Goal: Task Accomplishment & Management: Complete application form

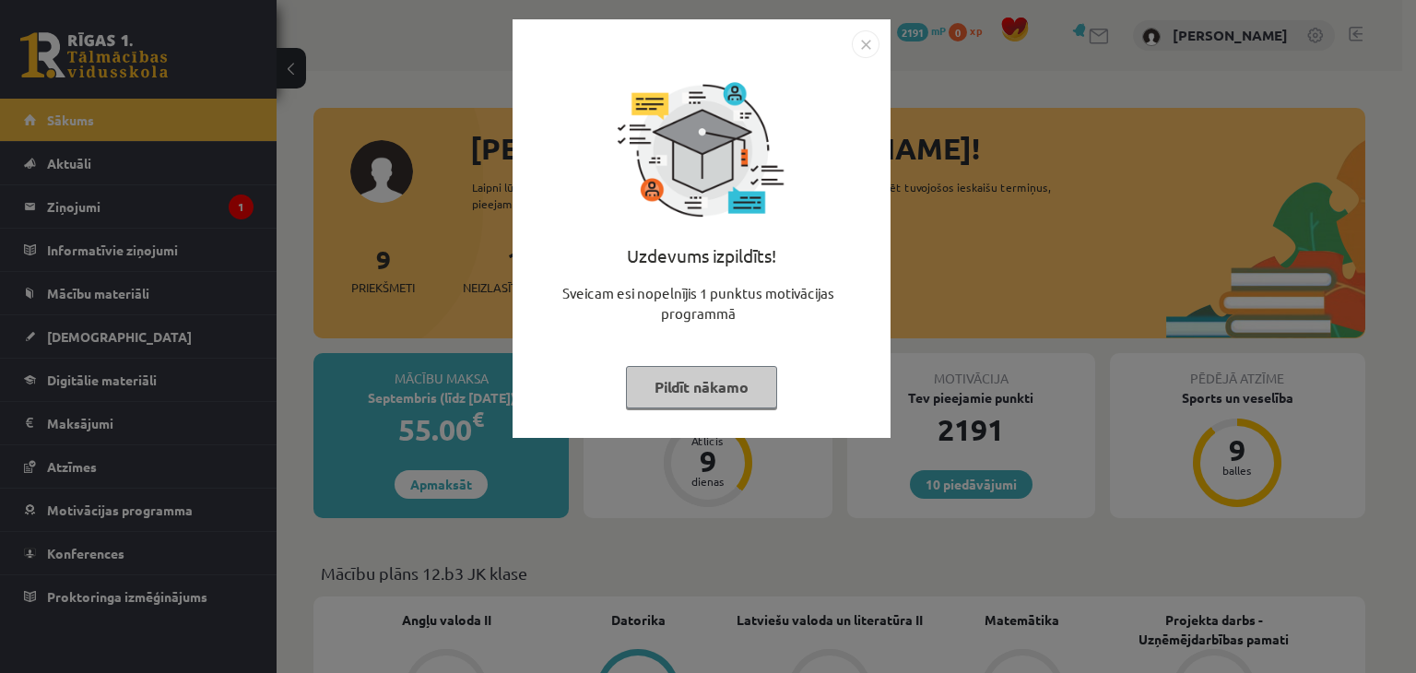
click at [757, 377] on button "Pildīt nākamo" at bounding box center [701, 387] width 151 height 42
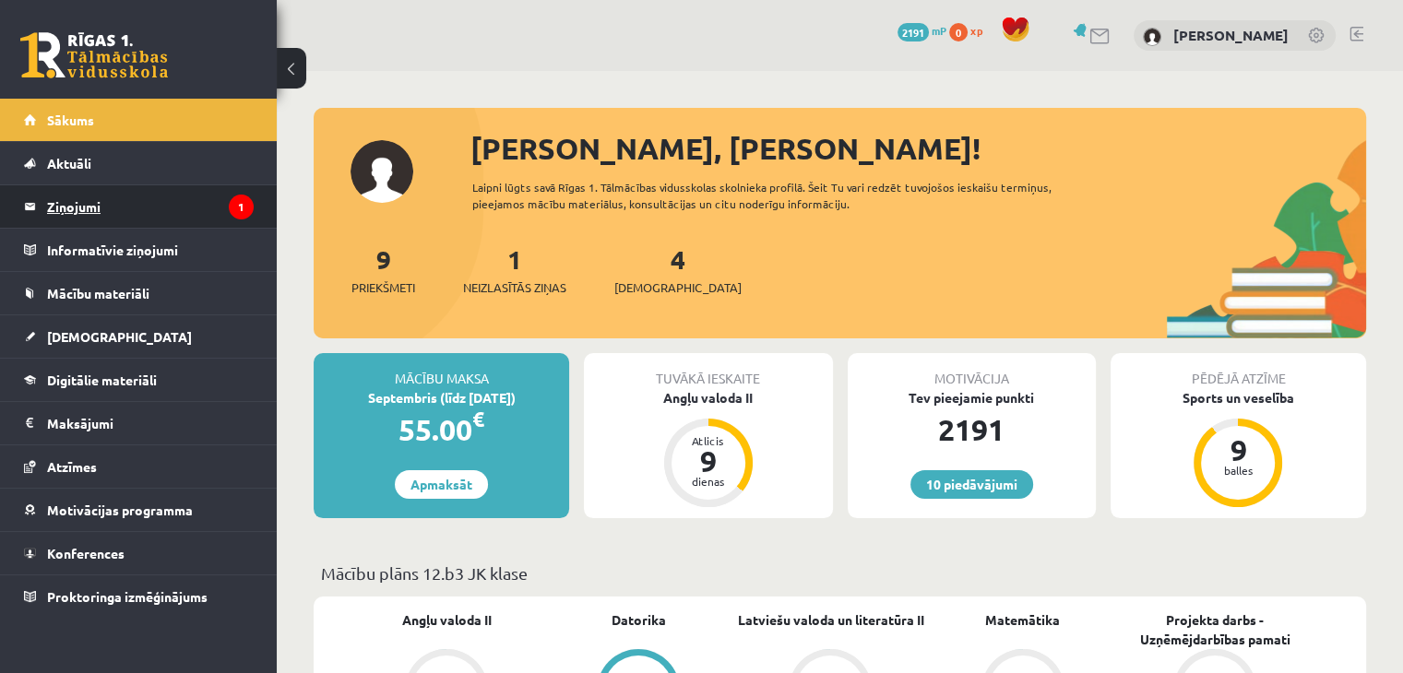
click at [165, 196] on legend "Ziņojumi 1" at bounding box center [150, 206] width 207 height 42
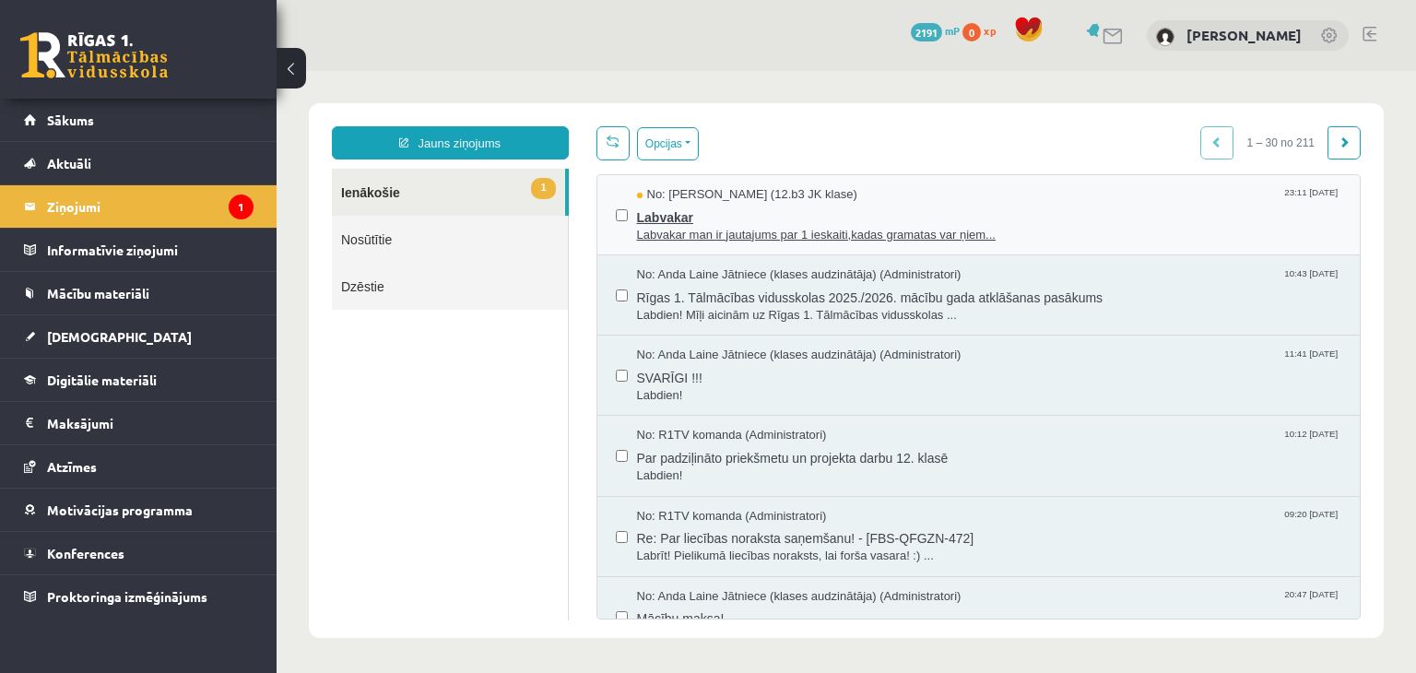
click at [882, 207] on span "Labvakar" at bounding box center [989, 215] width 705 height 23
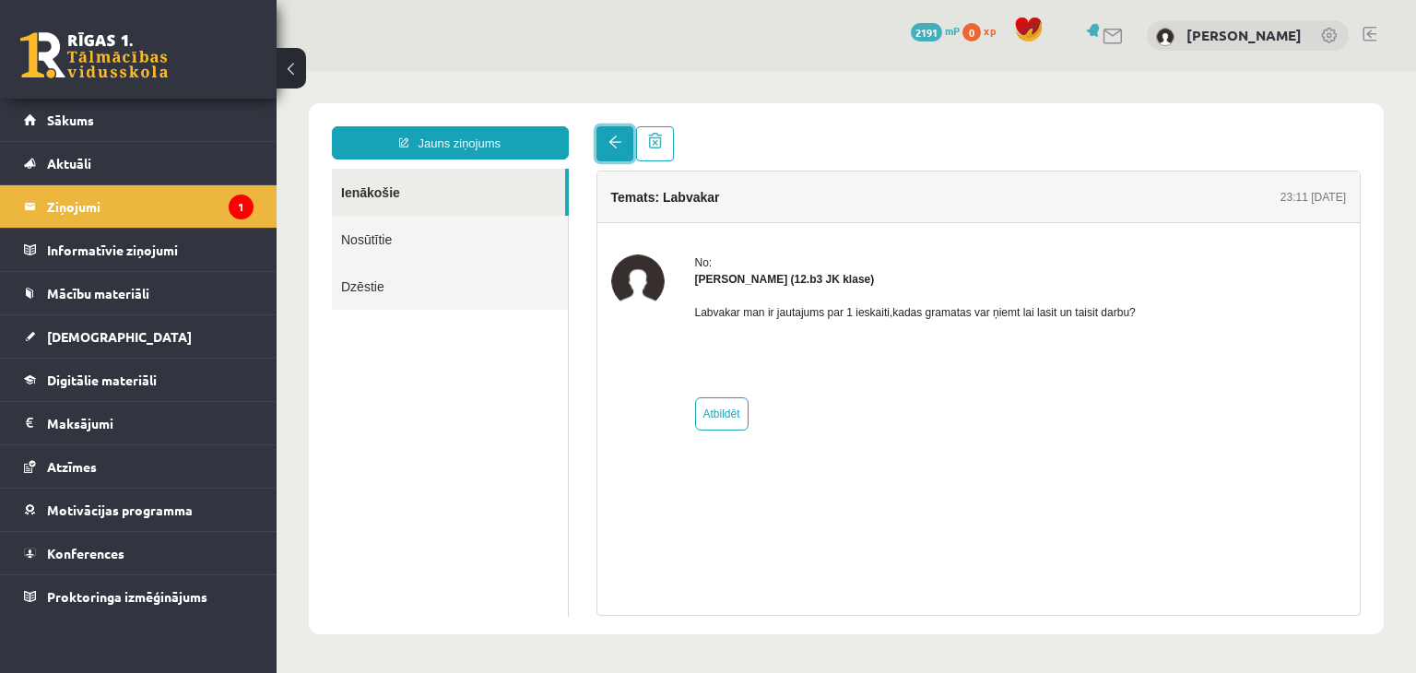
click at [615, 131] on link at bounding box center [615, 143] width 37 height 35
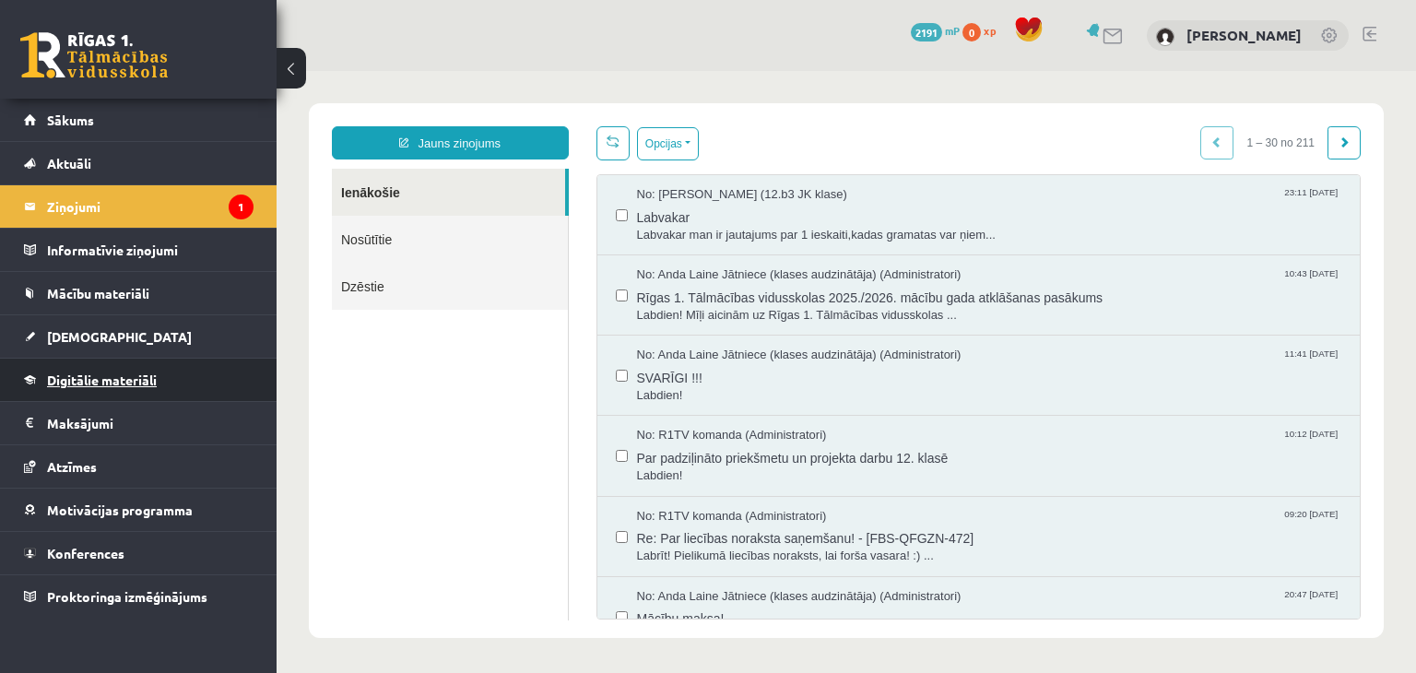
click at [91, 389] on link "Digitālie materiāli" at bounding box center [139, 380] width 230 height 42
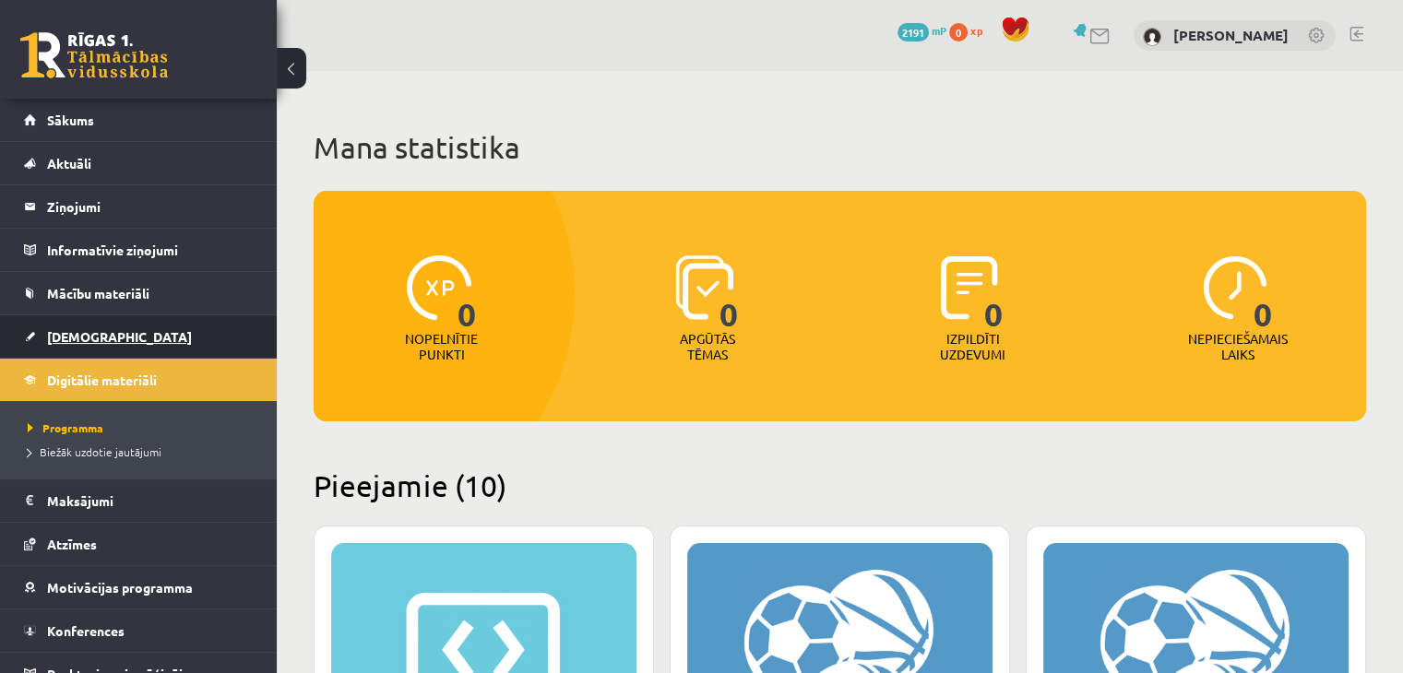
click at [76, 348] on link "[DEMOGRAPHIC_DATA]" at bounding box center [139, 336] width 230 height 42
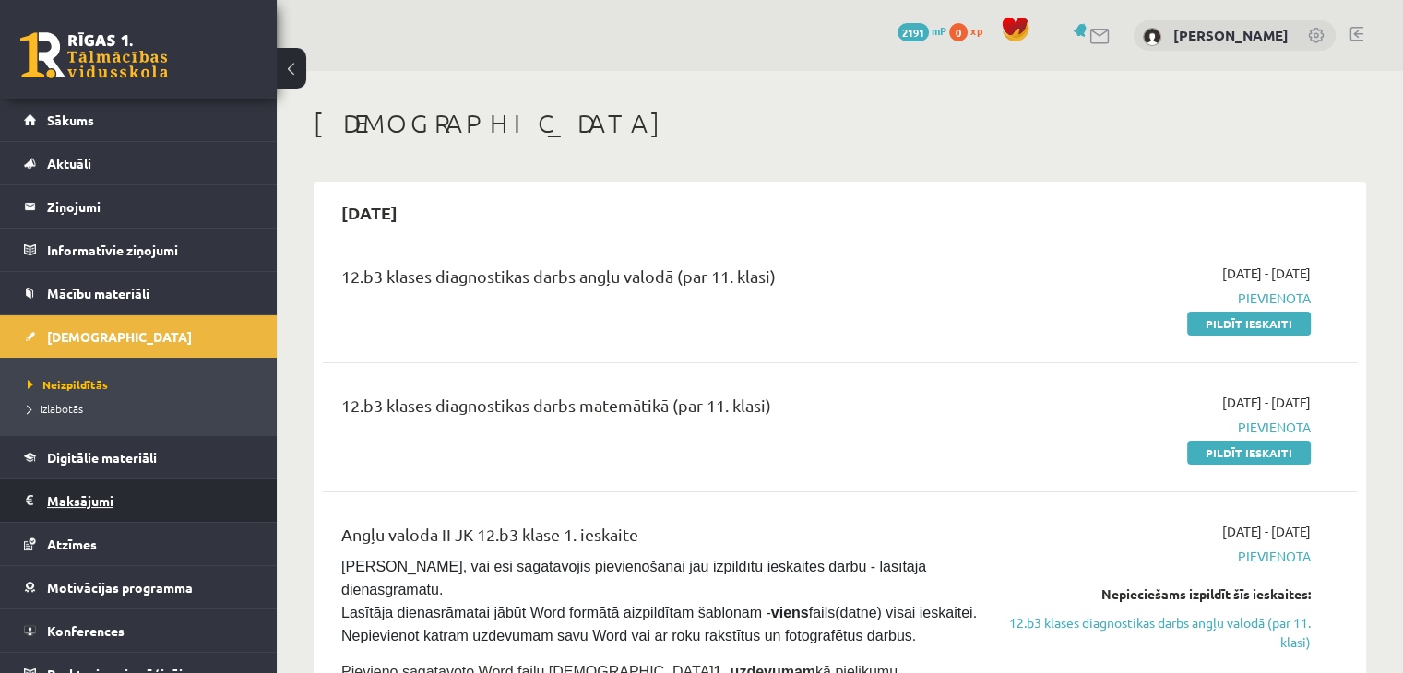
click at [103, 498] on legend "Maksājumi 0" at bounding box center [150, 501] width 207 height 42
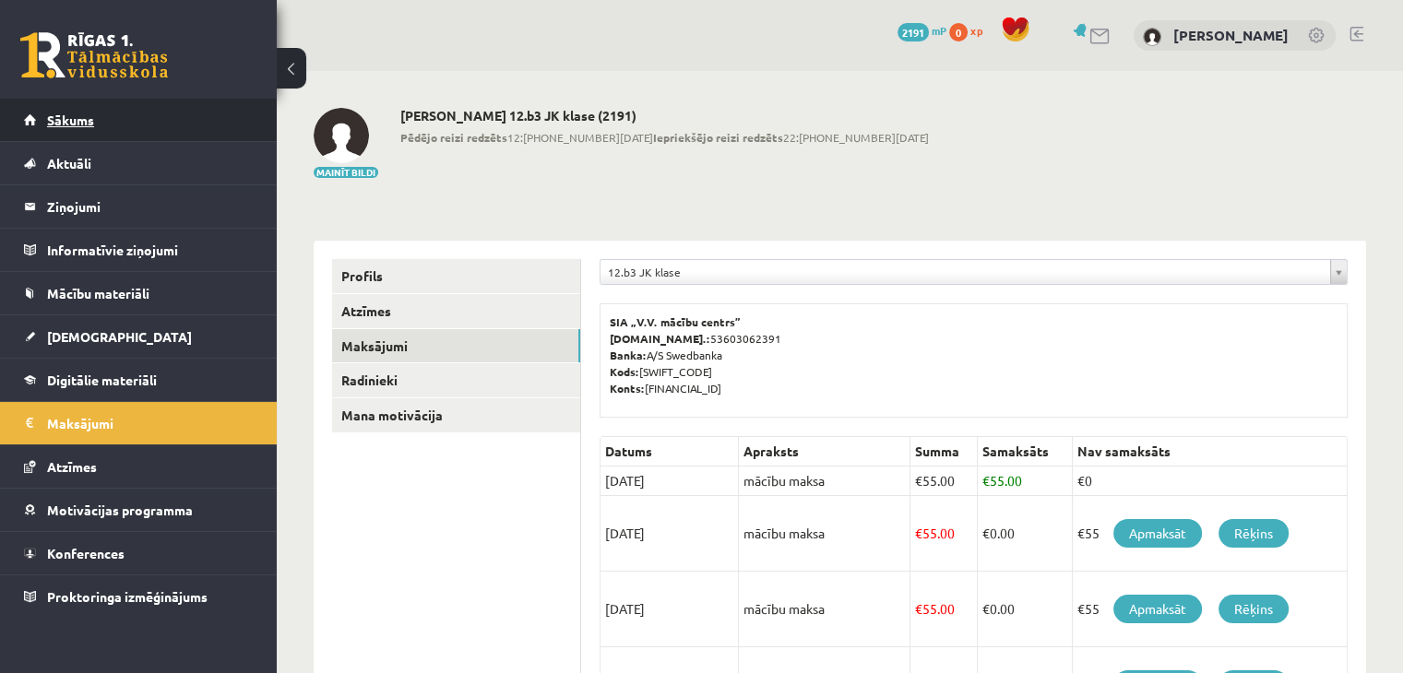
click at [80, 118] on span "Sākums" at bounding box center [70, 120] width 47 height 17
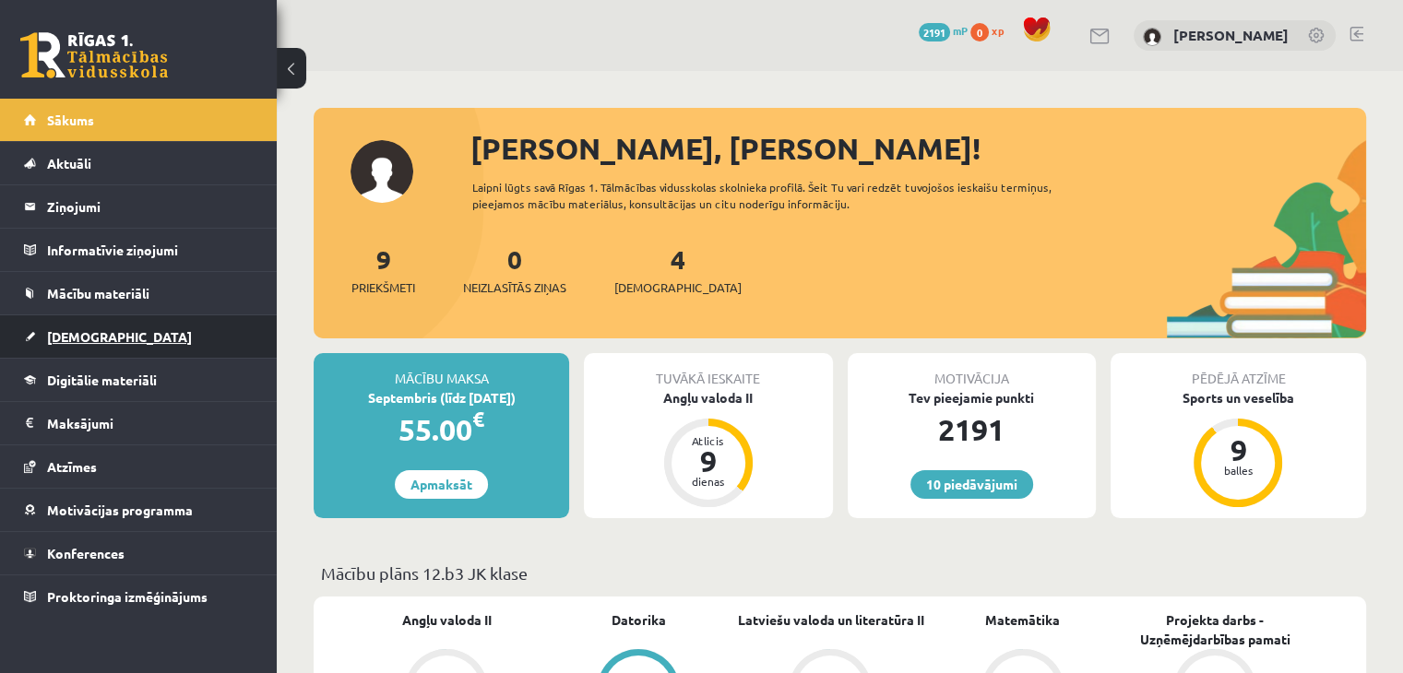
click at [88, 344] on link "[DEMOGRAPHIC_DATA]" at bounding box center [139, 336] width 230 height 42
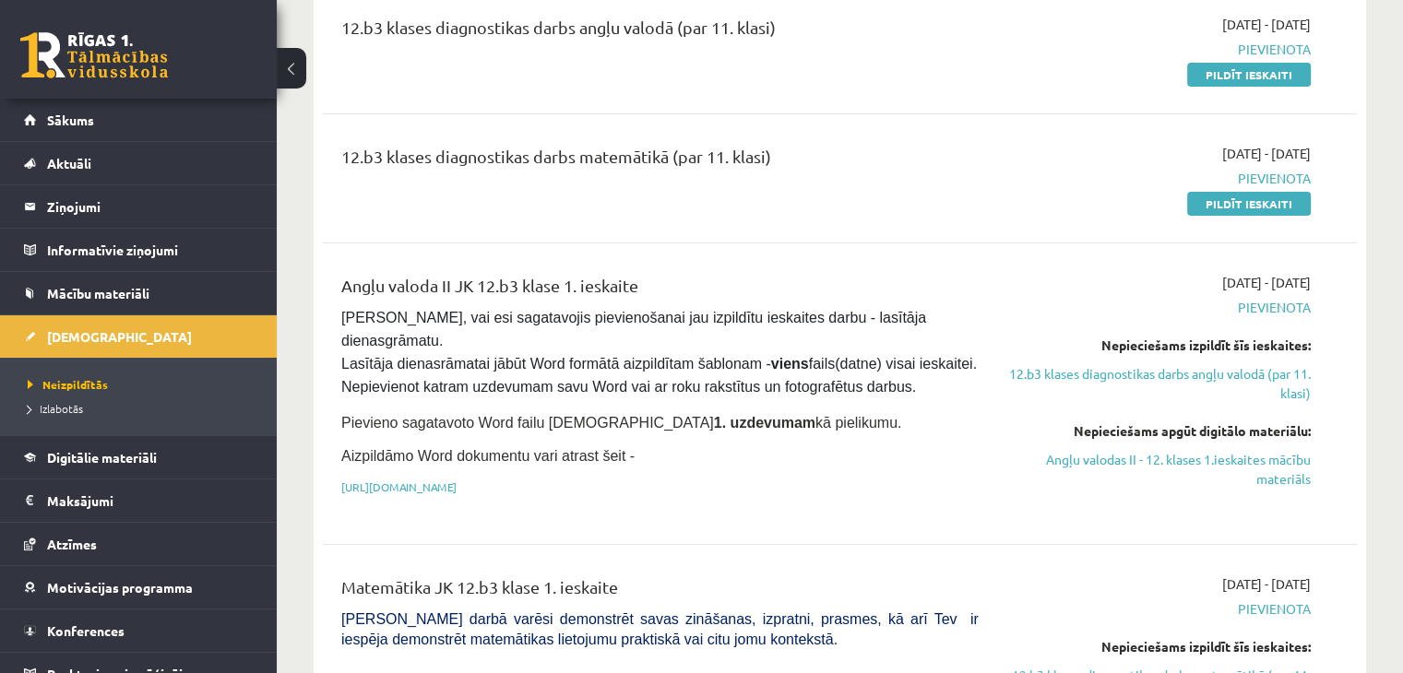
scroll to position [276, 0]
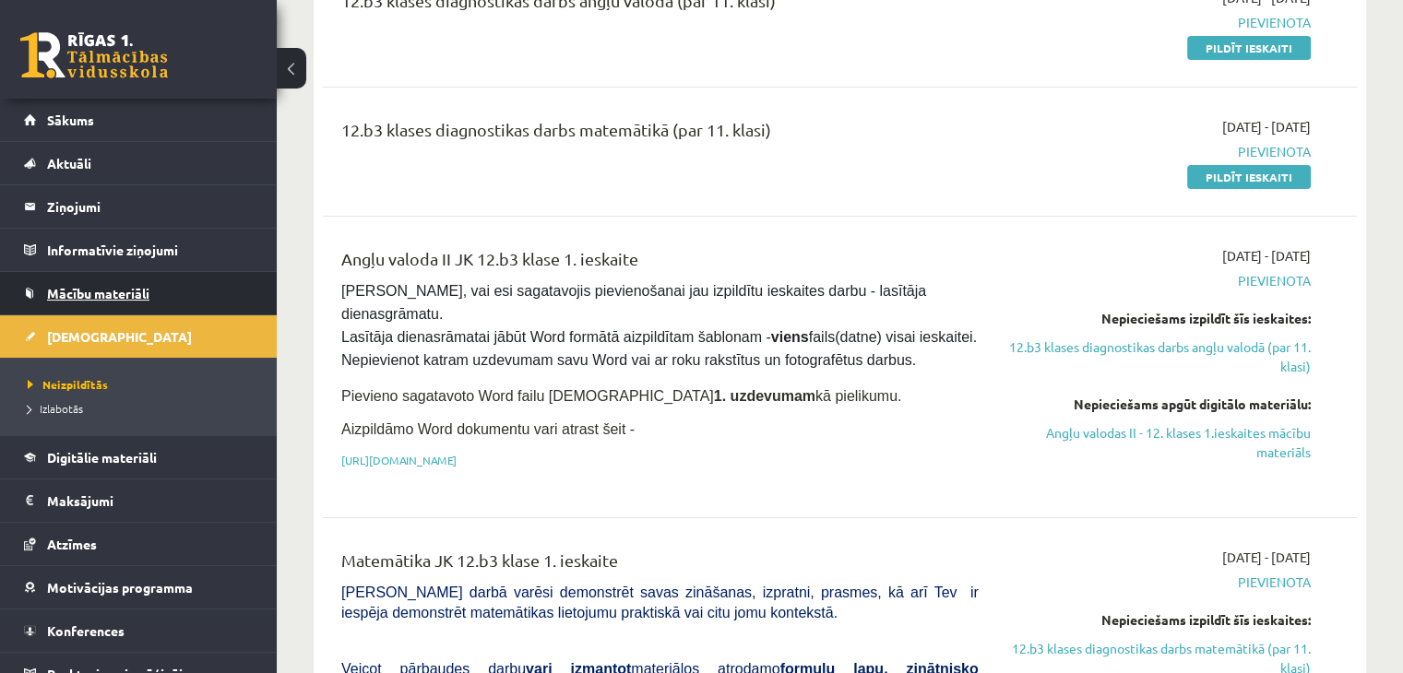
click at [84, 294] on span "Mācību materiāli" at bounding box center [98, 293] width 102 height 17
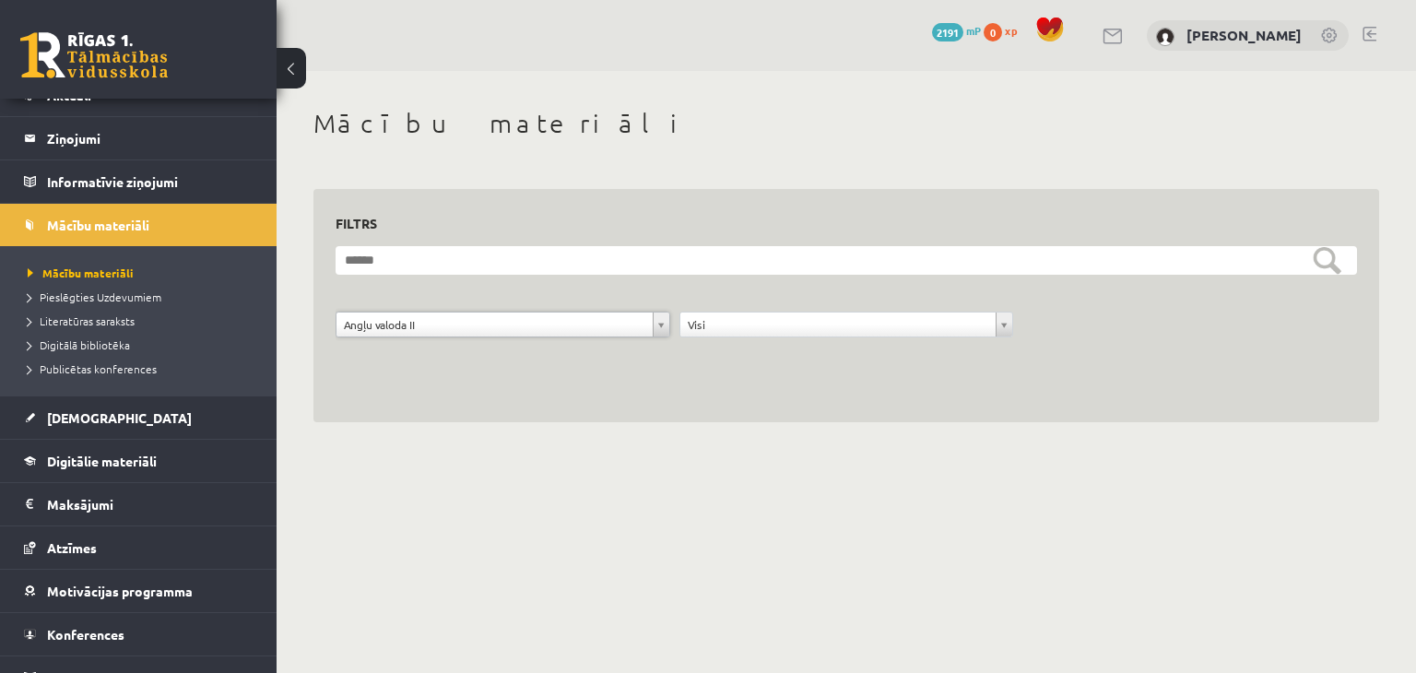
scroll to position [92, 0]
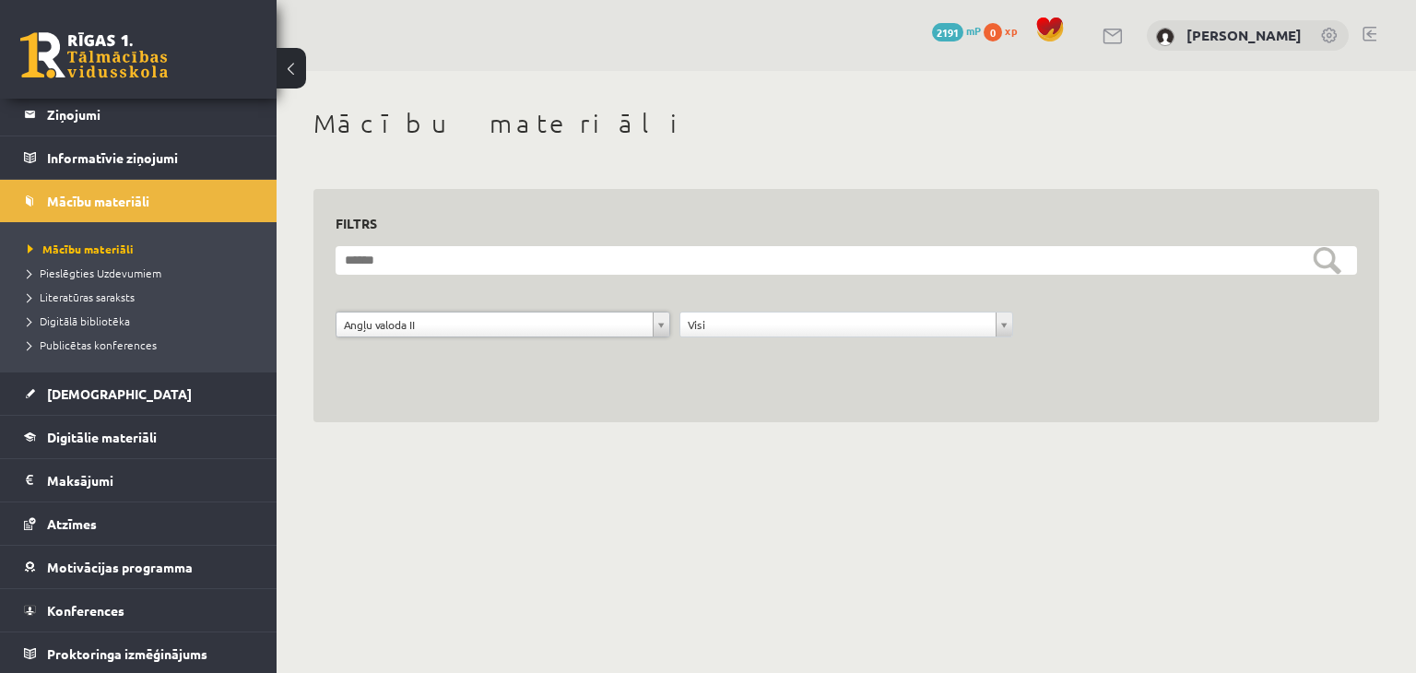
click at [528, 555] on body "10 Dāvanas 2191 mP 0 xp Kate Uļjanova Sākums Aktuāli Kā mācīties eSKOLĀ Kontakt…" at bounding box center [708, 336] width 1416 height 673
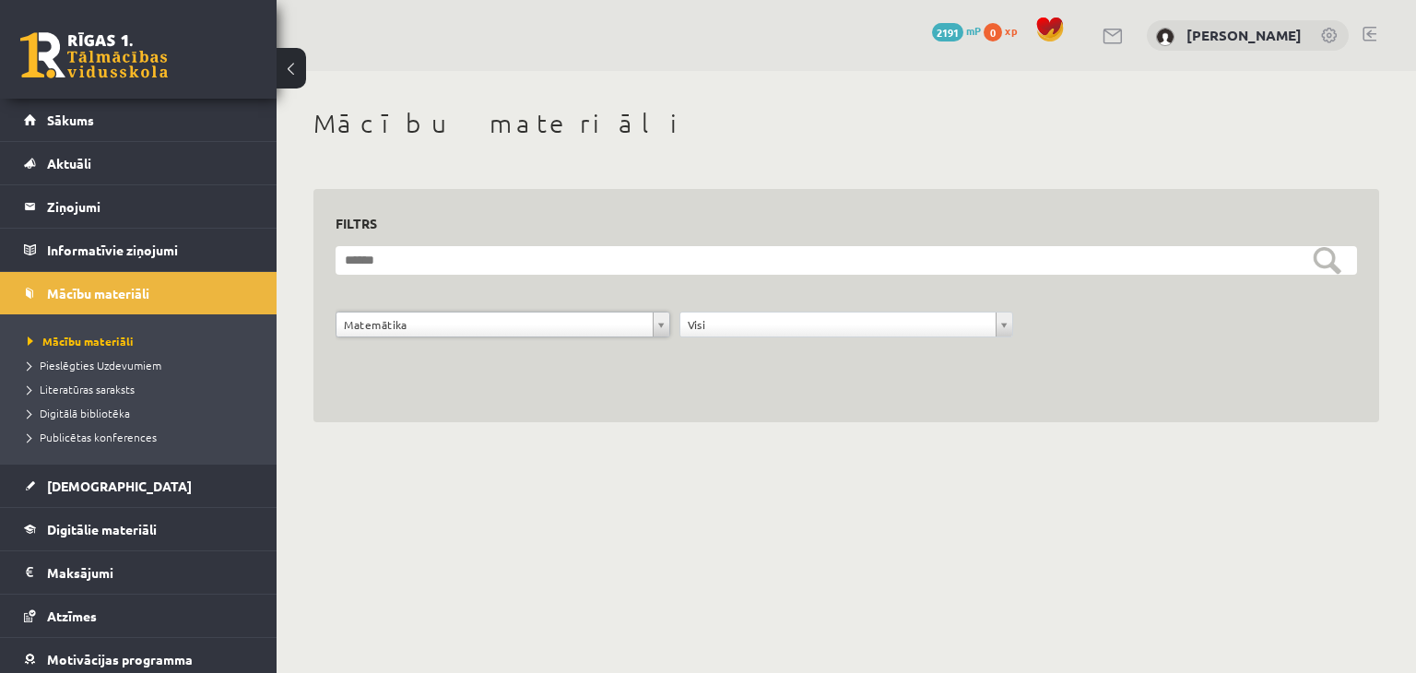
click at [1014, 328] on div "**********" at bounding box center [847, 329] width 344 height 35
click at [112, 258] on legend "Informatīvie ziņojumi 0" at bounding box center [150, 250] width 207 height 42
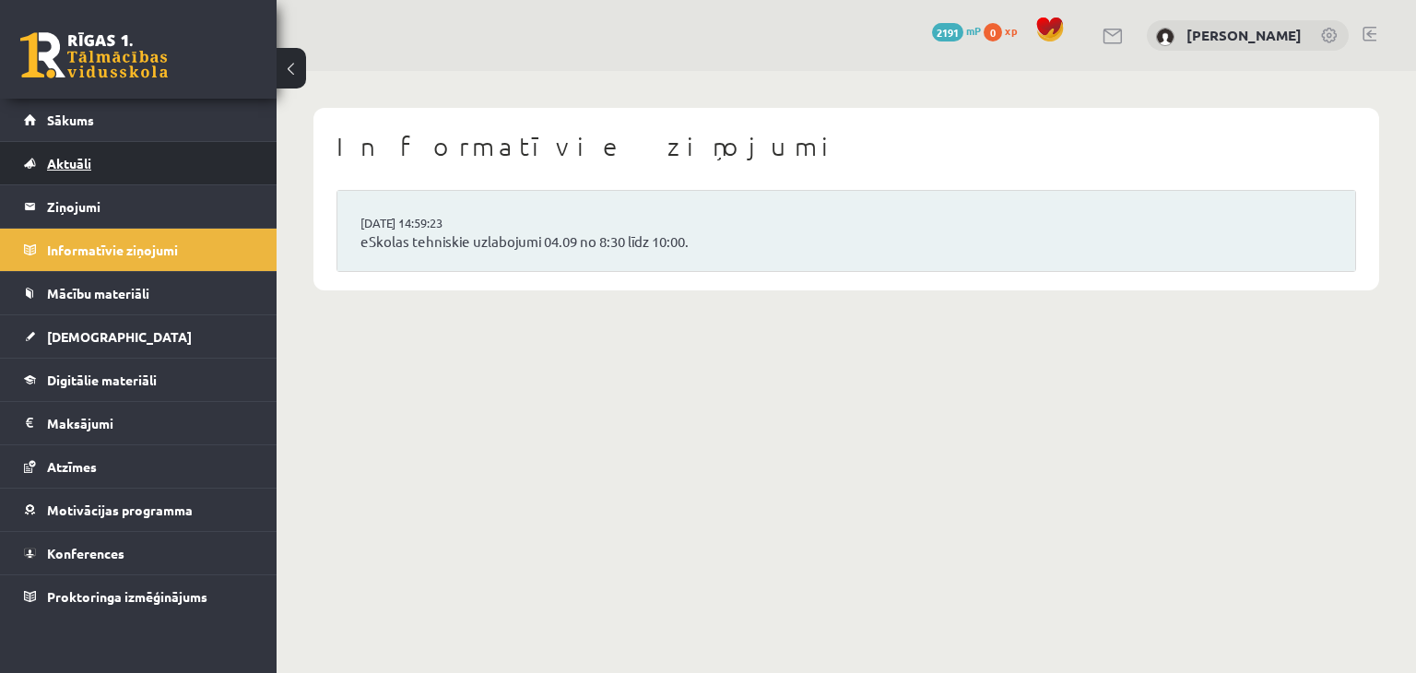
click at [69, 167] on span "Aktuāli" at bounding box center [69, 163] width 44 height 17
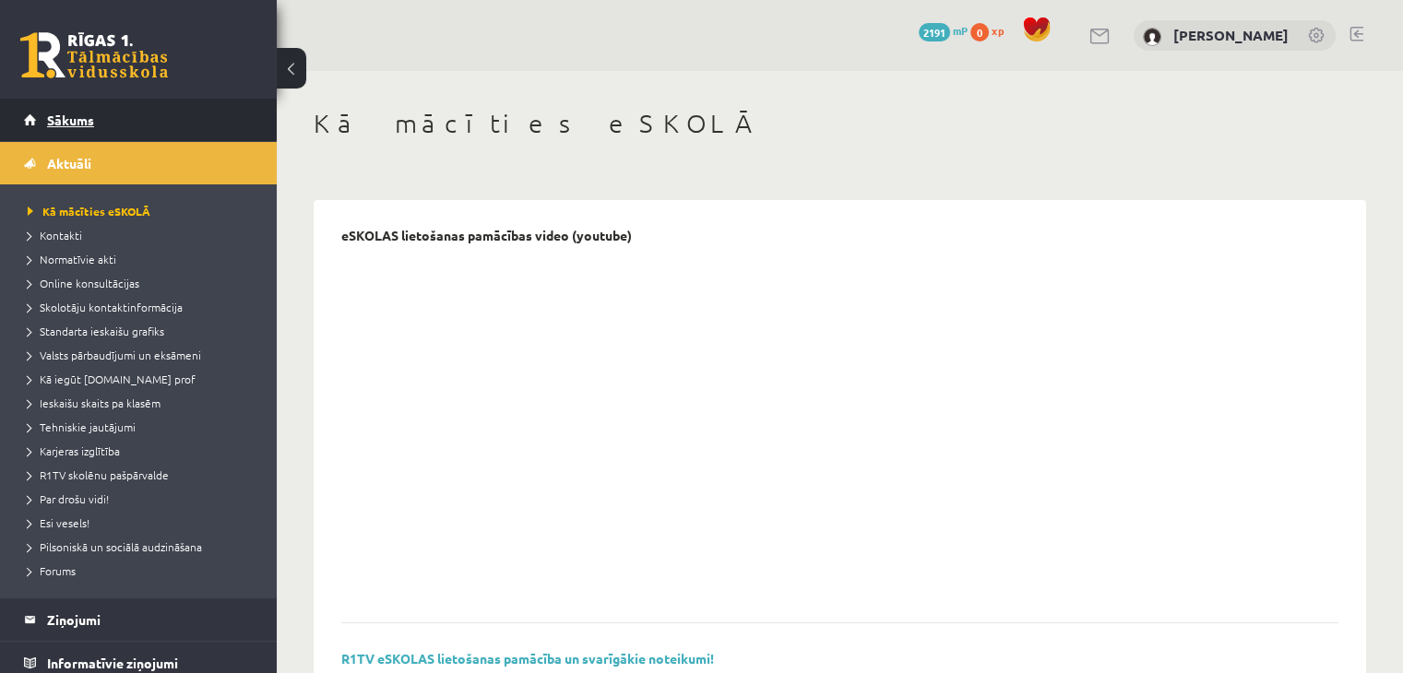
click at [66, 113] on span "Sākums" at bounding box center [70, 120] width 47 height 17
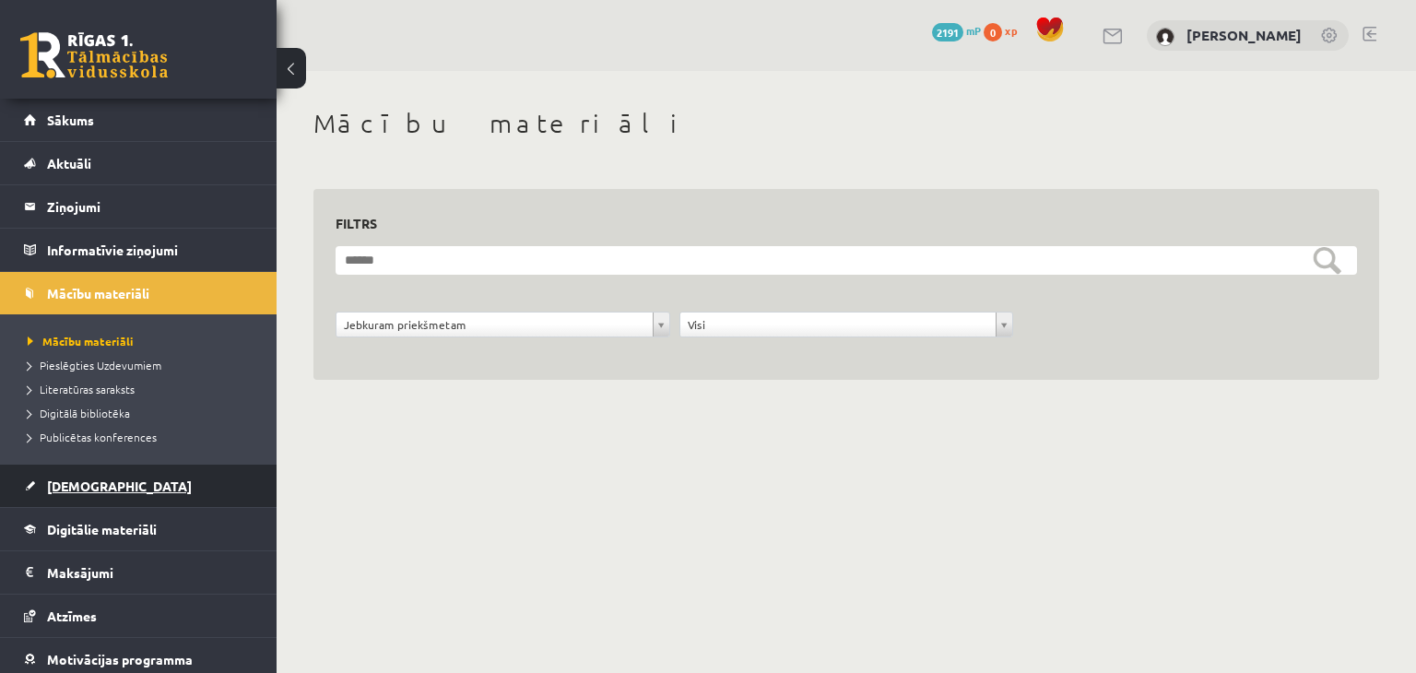
click at [113, 488] on link "[DEMOGRAPHIC_DATA]" at bounding box center [139, 486] width 230 height 42
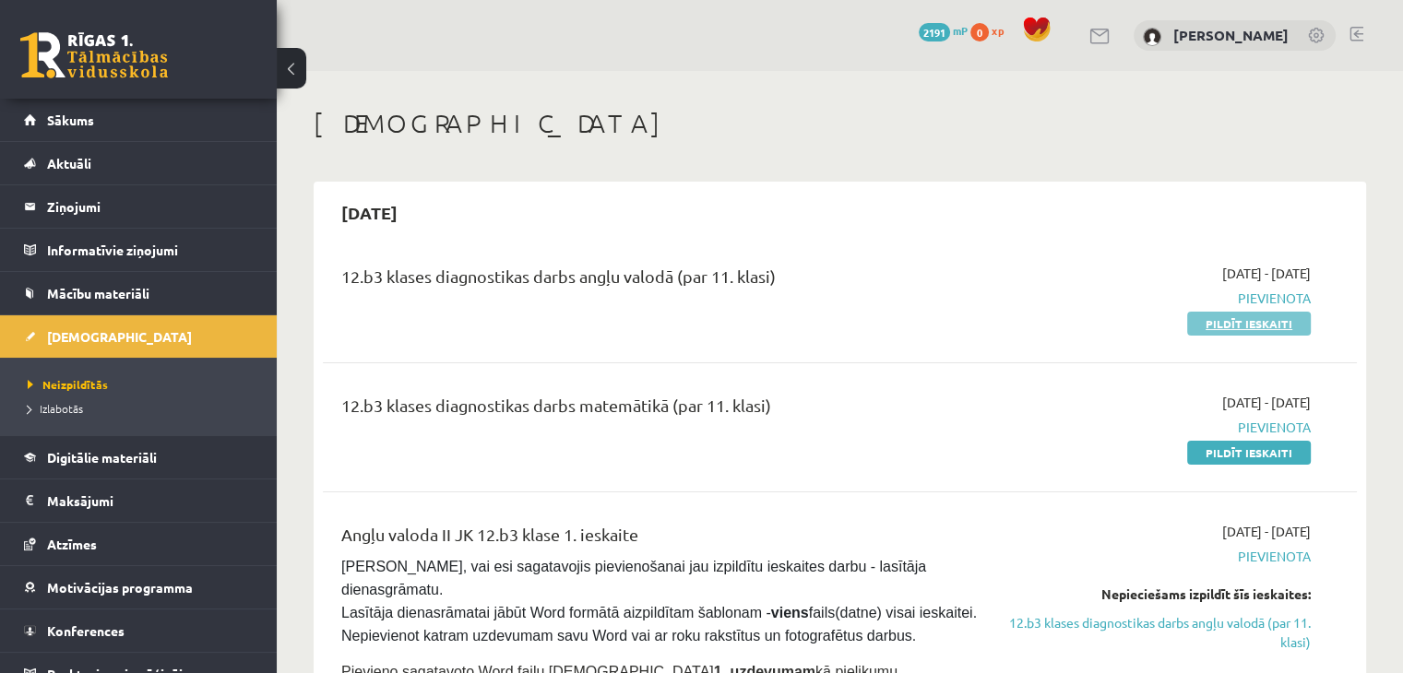
click at [1232, 323] on link "Pildīt ieskaiti" at bounding box center [1249, 324] width 124 height 24
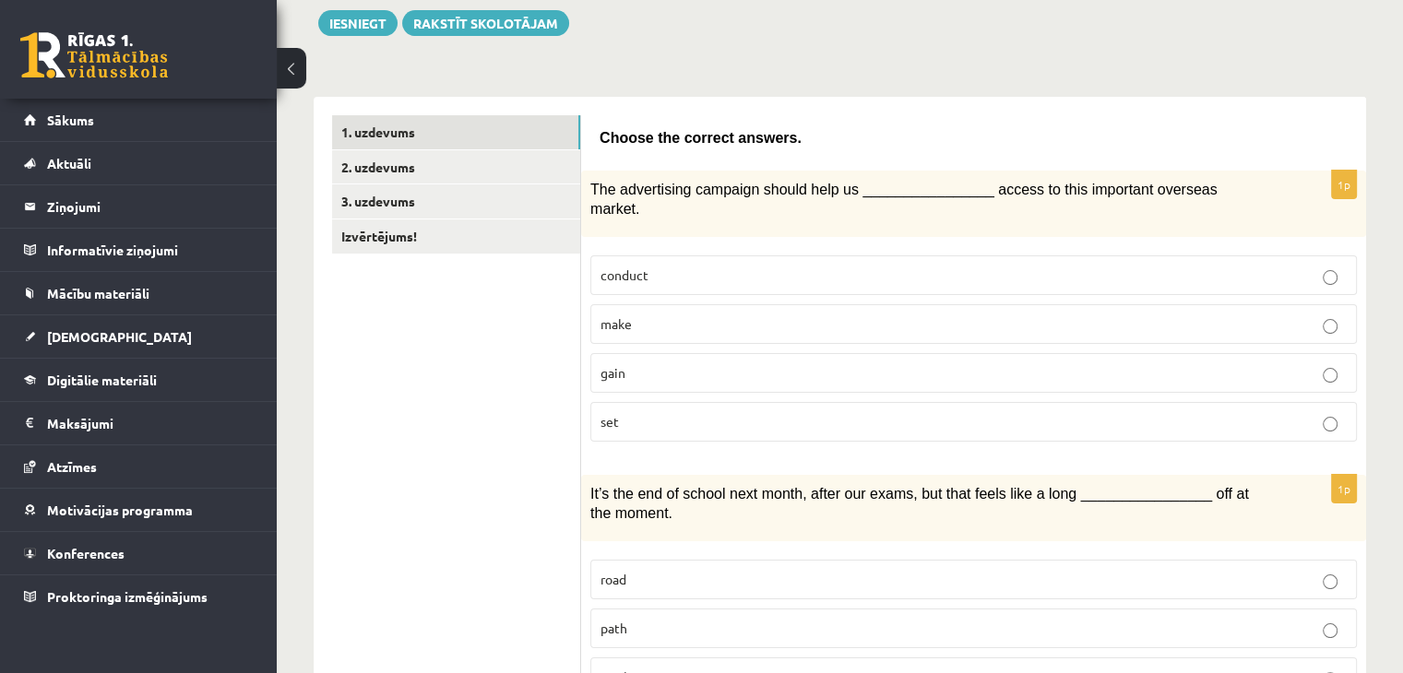
scroll to position [224, 0]
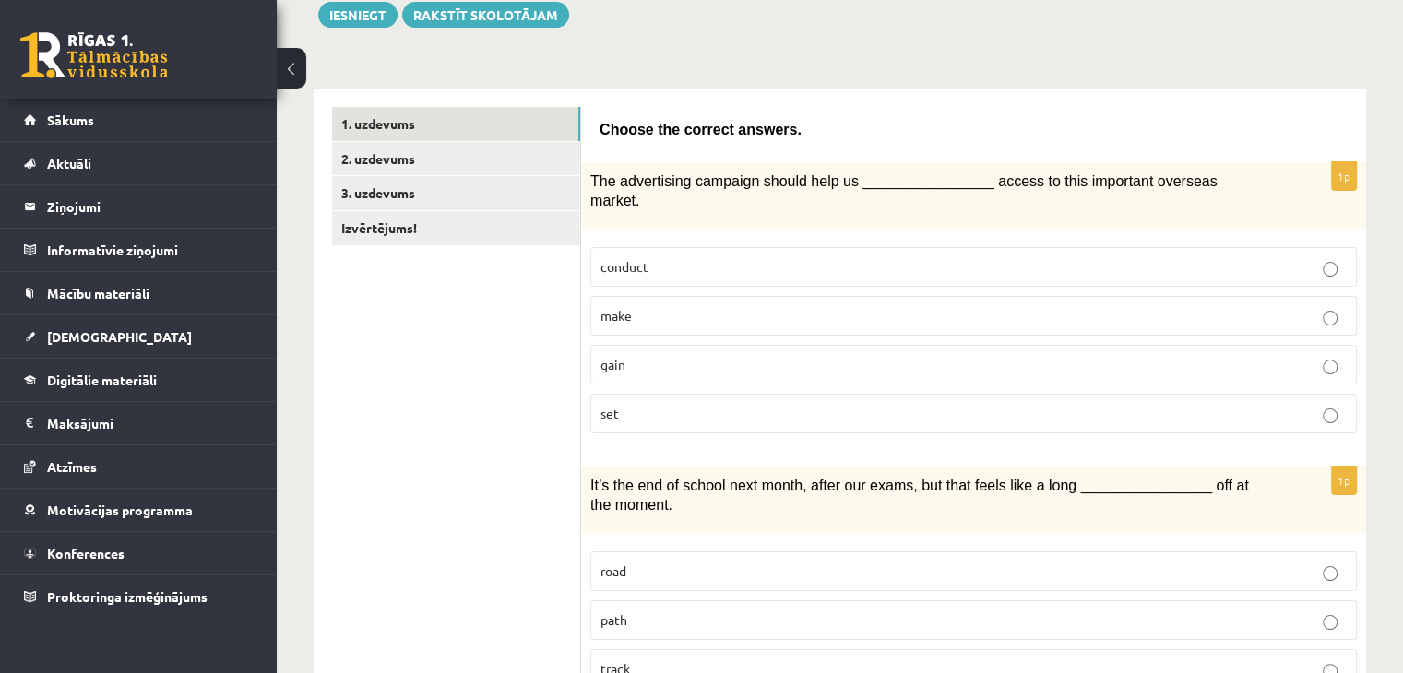
click at [654, 355] on p "gain" at bounding box center [973, 364] width 746 height 19
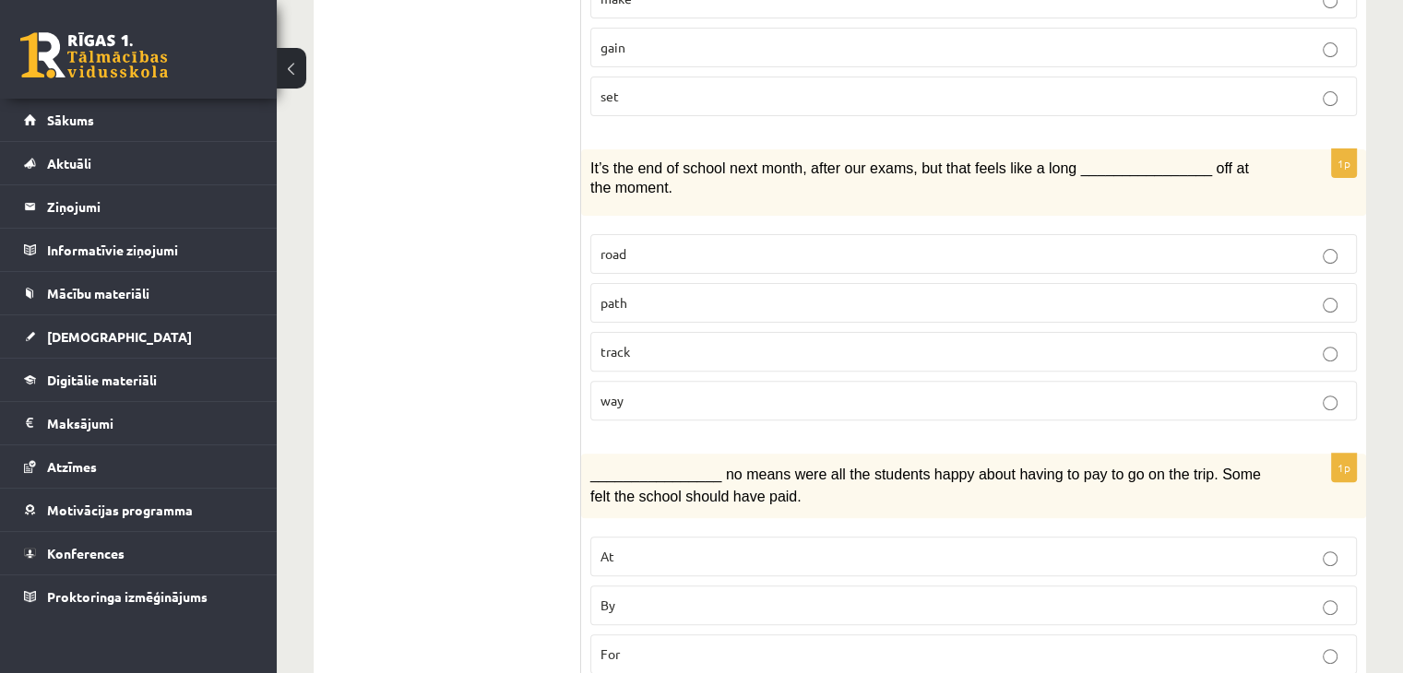
scroll to position [574, 0]
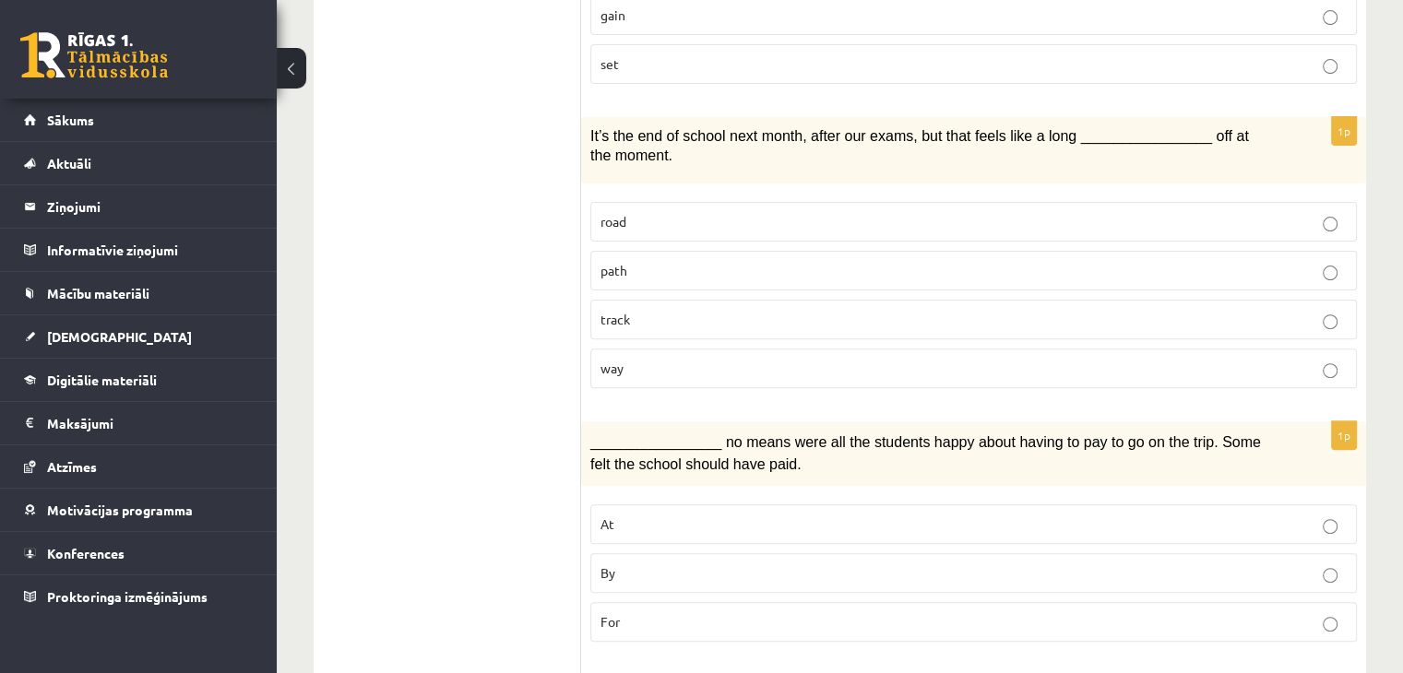
click at [637, 359] on p "way" at bounding box center [973, 368] width 746 height 19
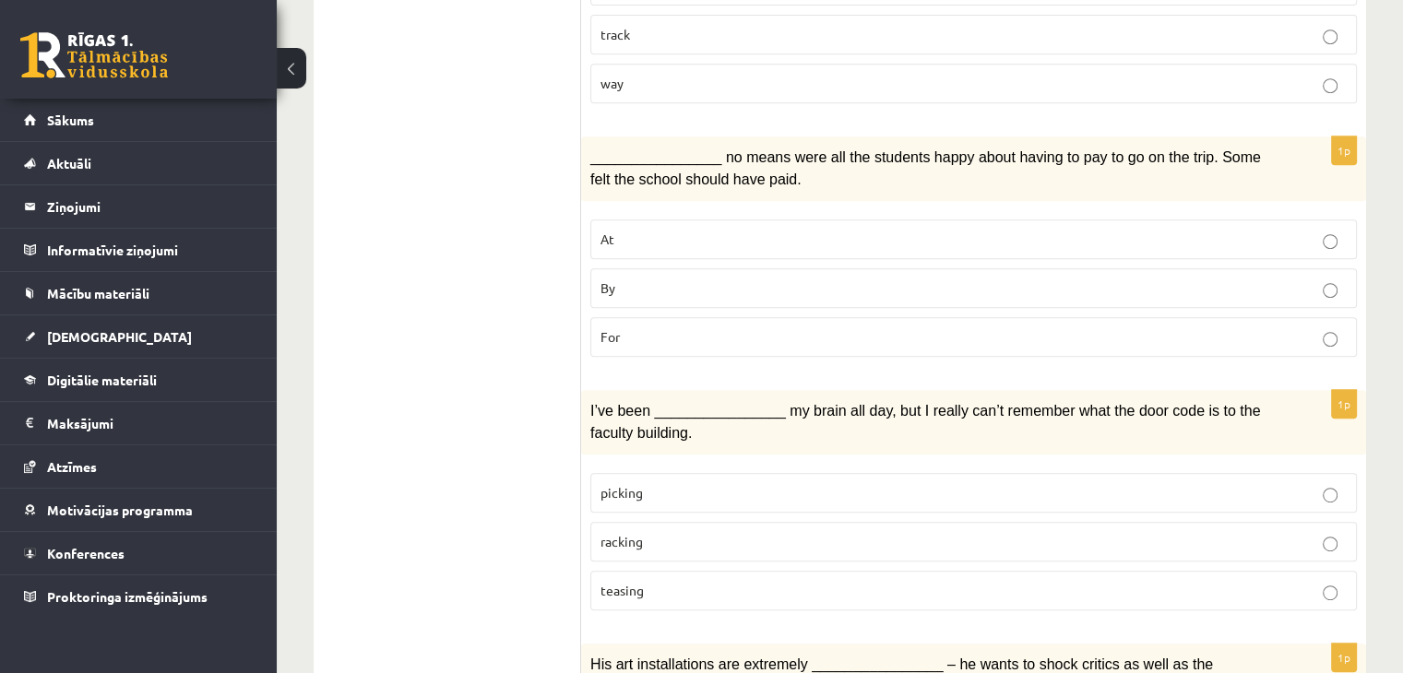
scroll to position [854, 0]
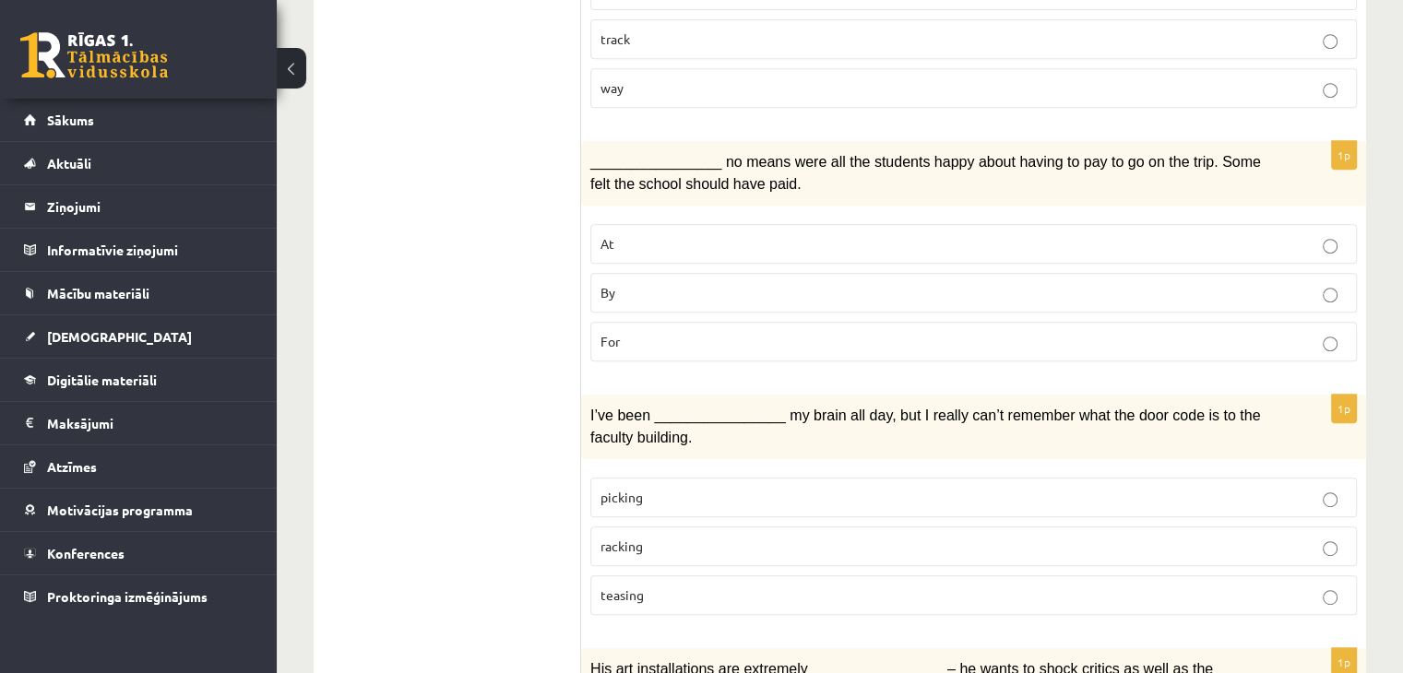
click at [823, 283] on p "By" at bounding box center [973, 292] width 746 height 19
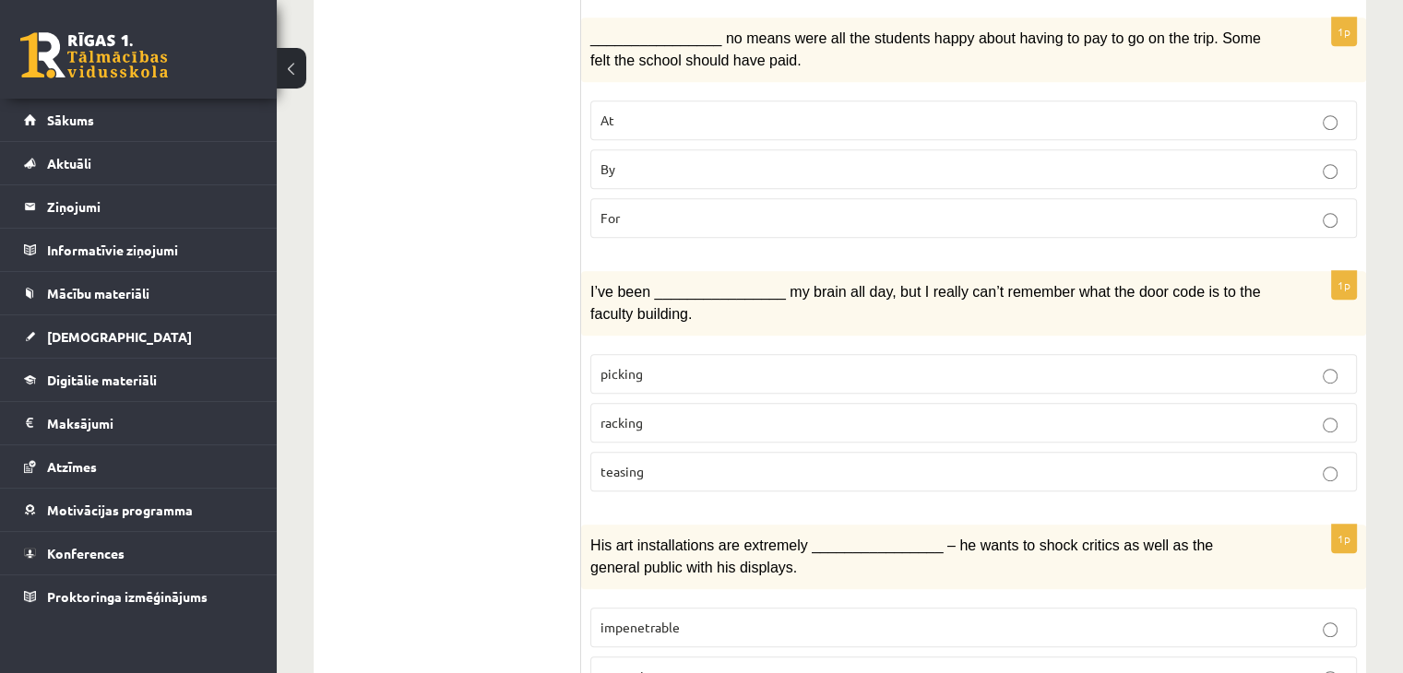
scroll to position [1022, 0]
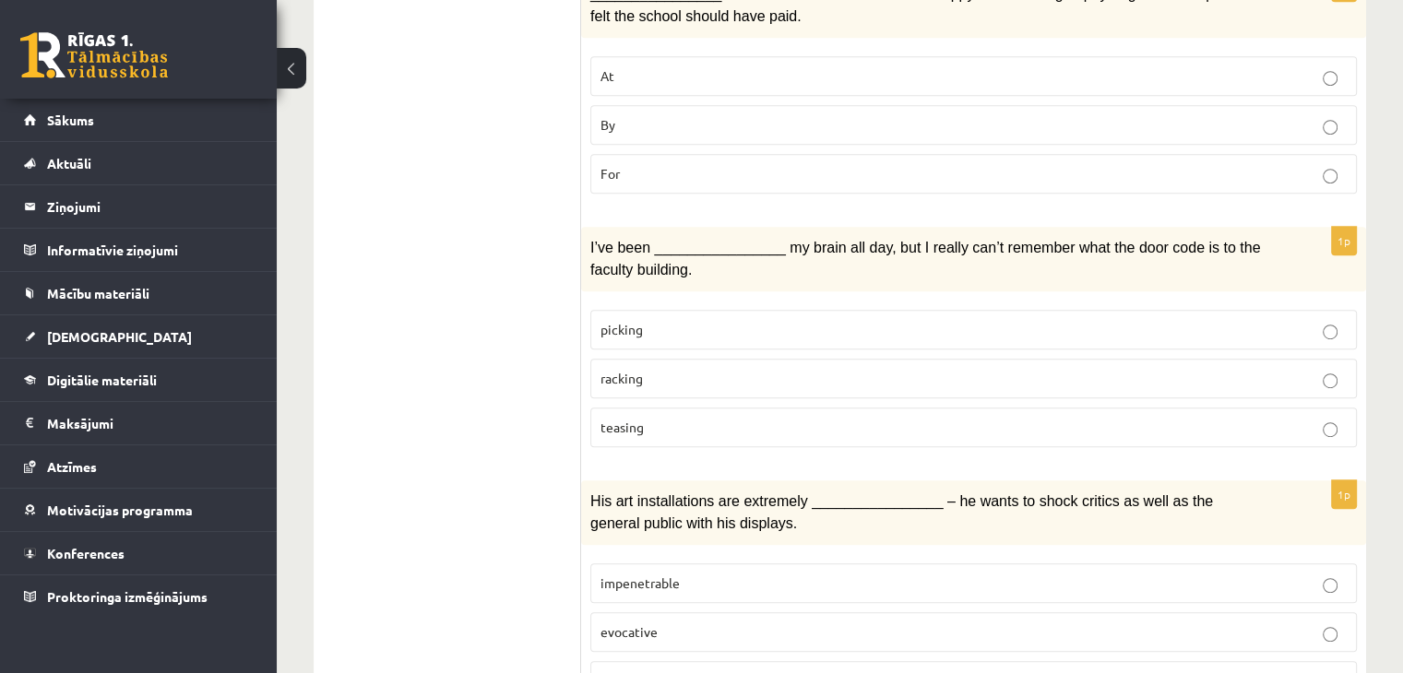
click at [745, 266] on div "1p I’ve been ________________ my brain all day, but I really can’t remember wha…" at bounding box center [973, 344] width 785 height 235
click at [752, 310] on label "picking" at bounding box center [973, 330] width 766 height 40
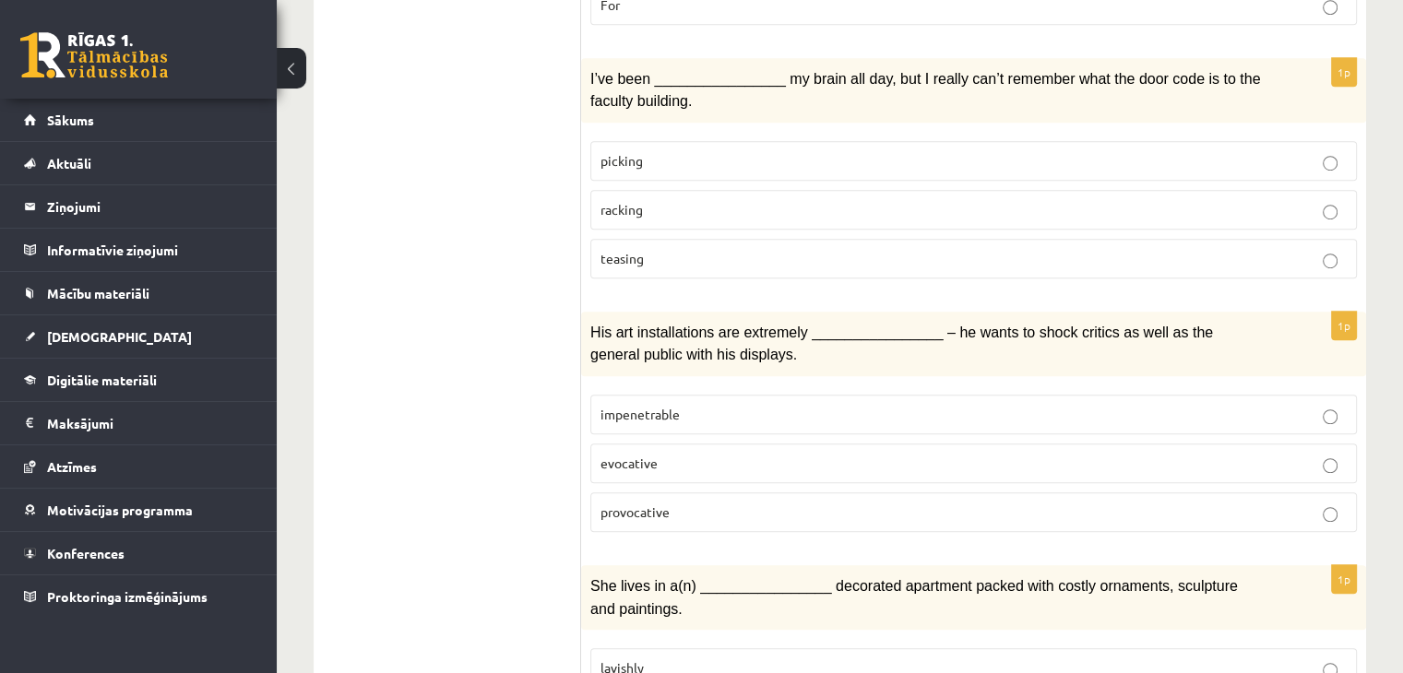
scroll to position [1287, 0]
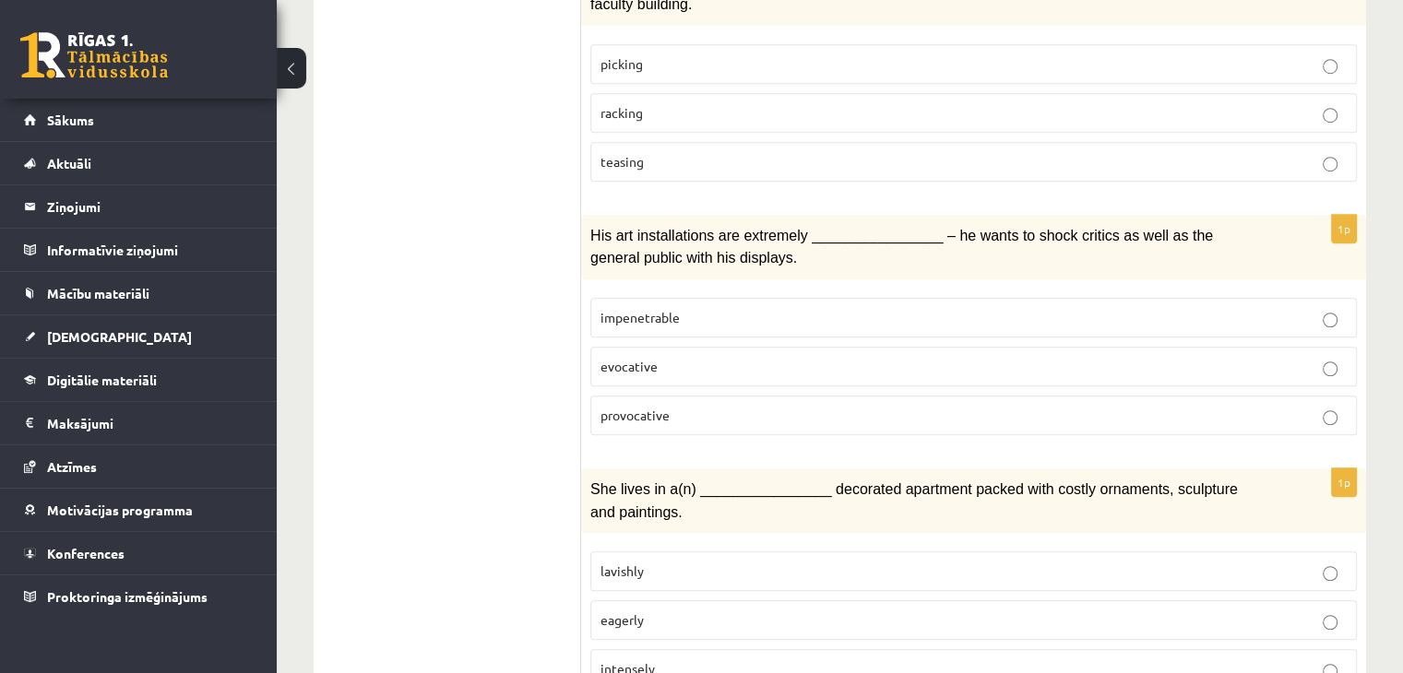
click at [649, 396] on label "provocative" at bounding box center [973, 416] width 766 height 40
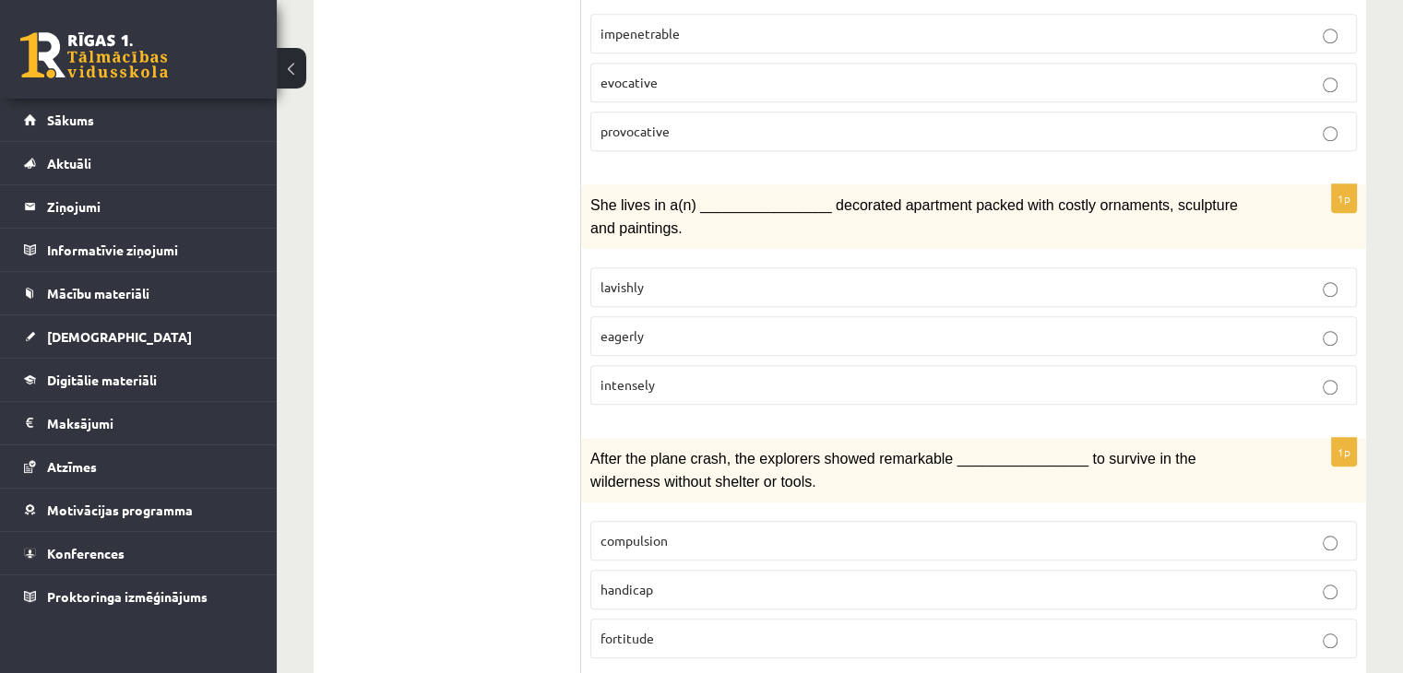
scroll to position [1575, 0]
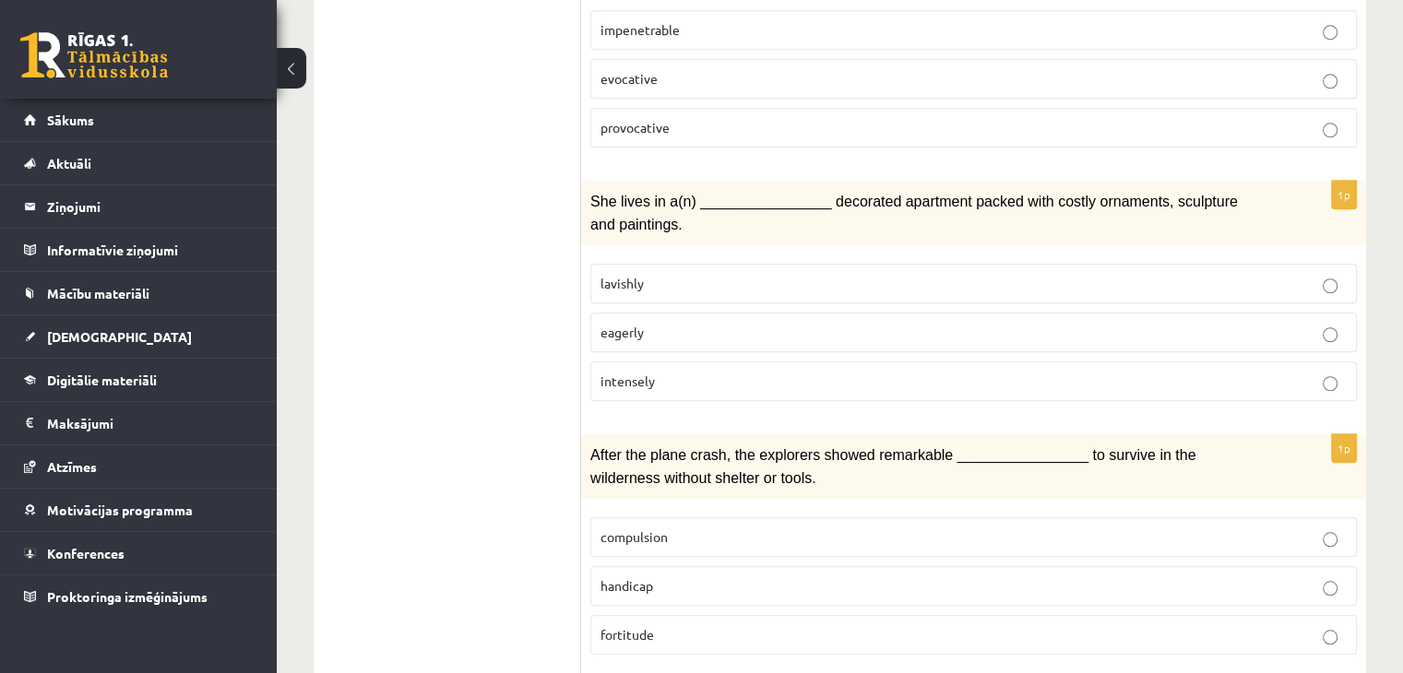
click at [687, 274] on p "lavishly" at bounding box center [973, 283] width 746 height 19
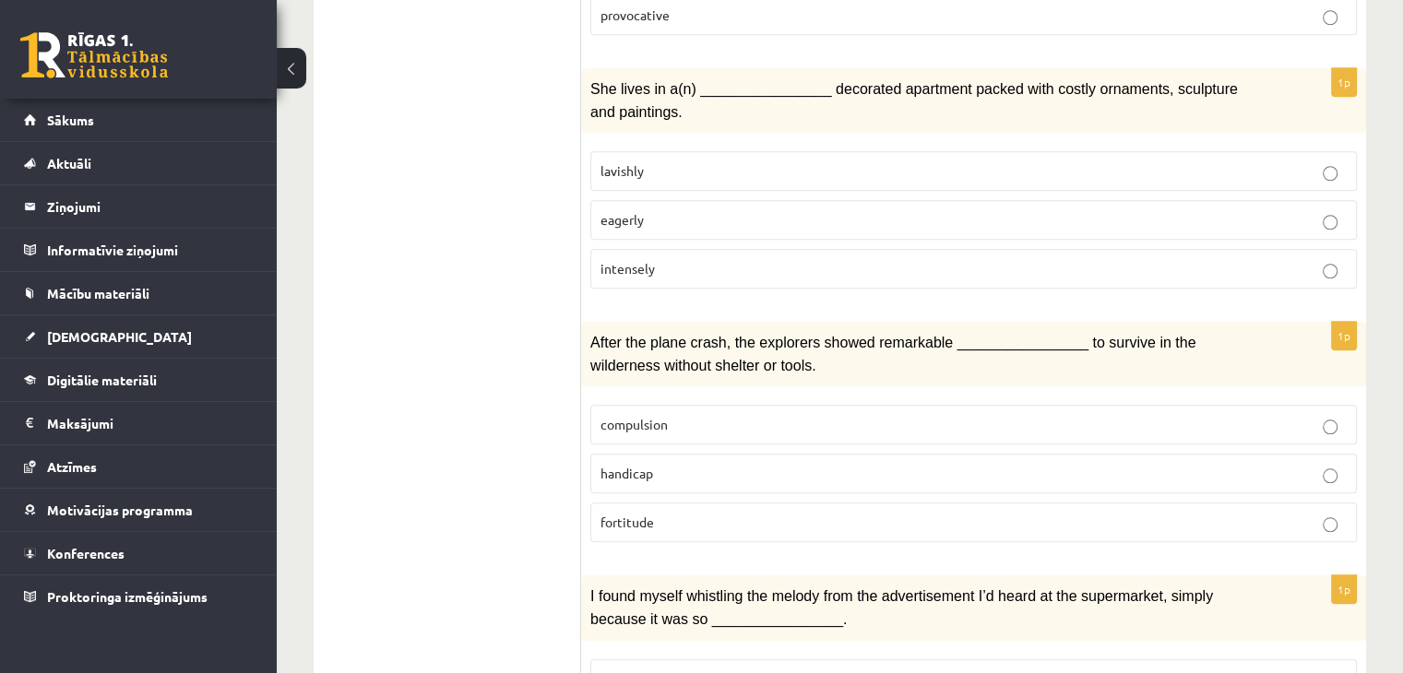
scroll to position [1691, 0]
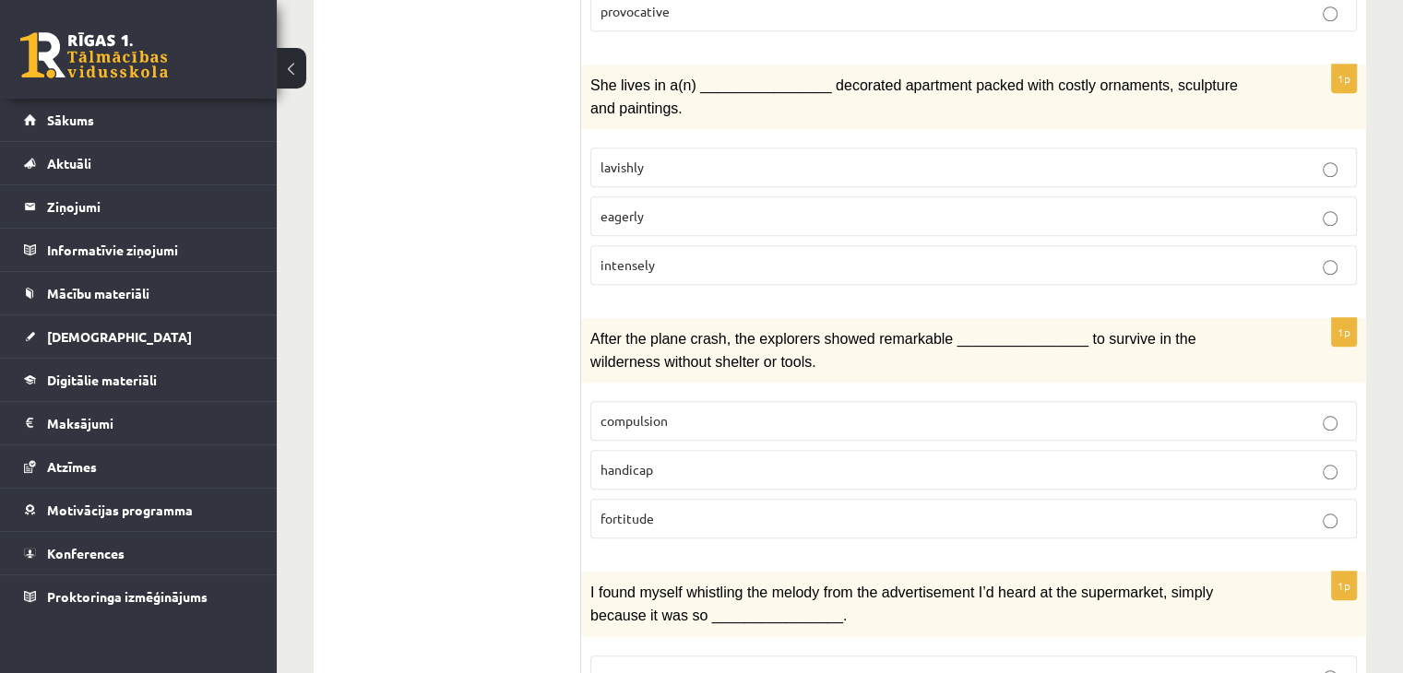
click at [690, 450] on label "handicap" at bounding box center [973, 470] width 766 height 40
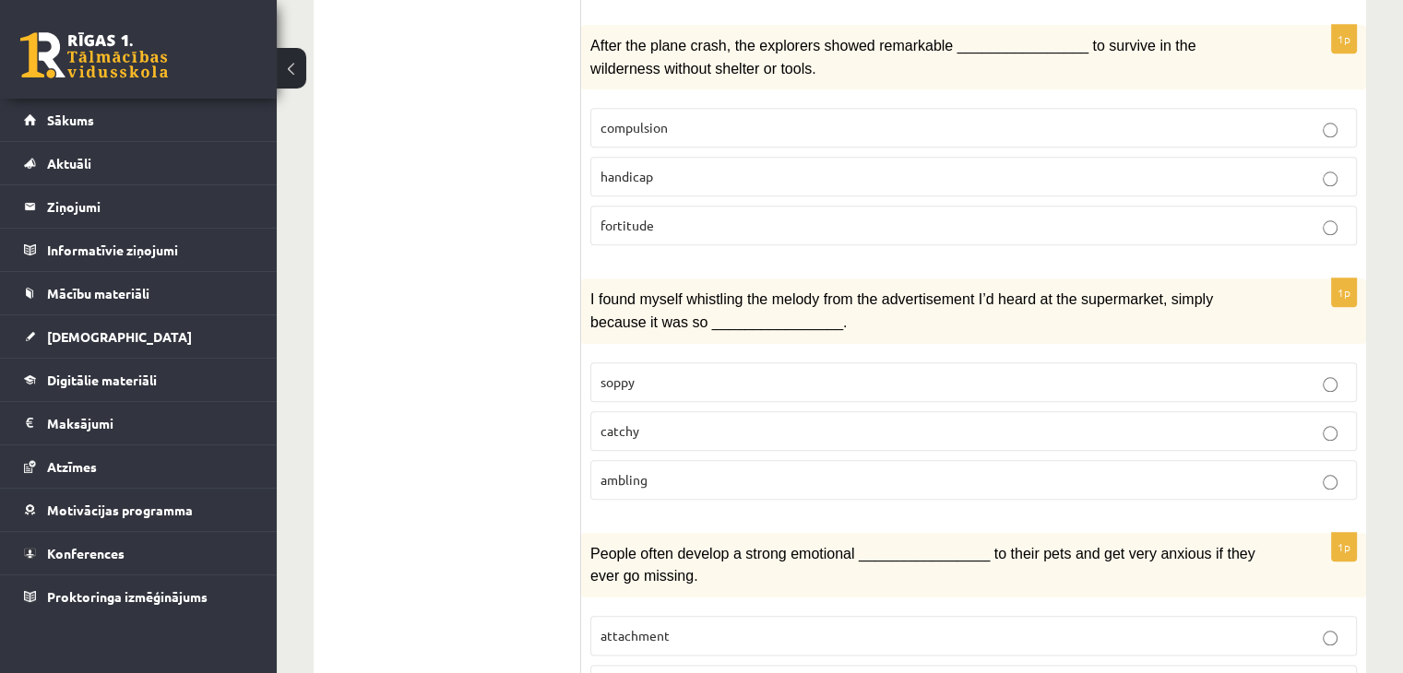
scroll to position [2008, 0]
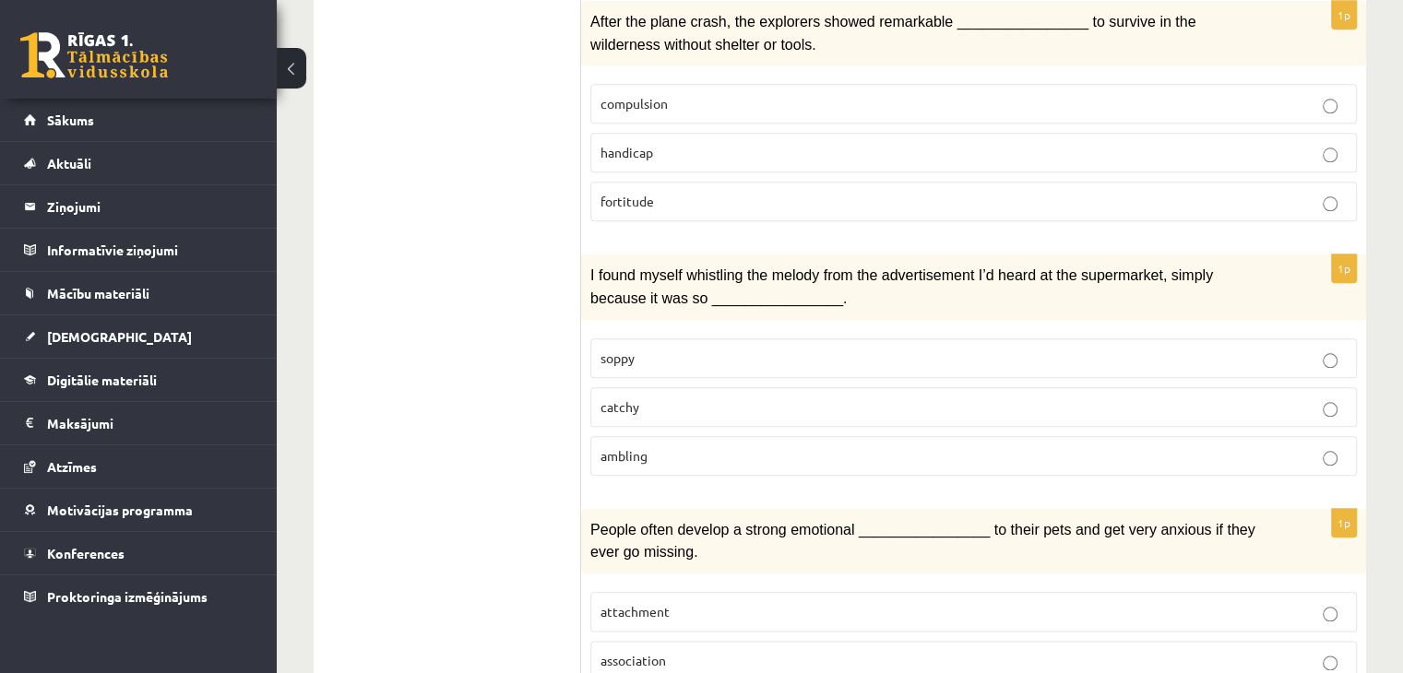
click at [704, 387] on label "catchy" at bounding box center [973, 407] width 766 height 40
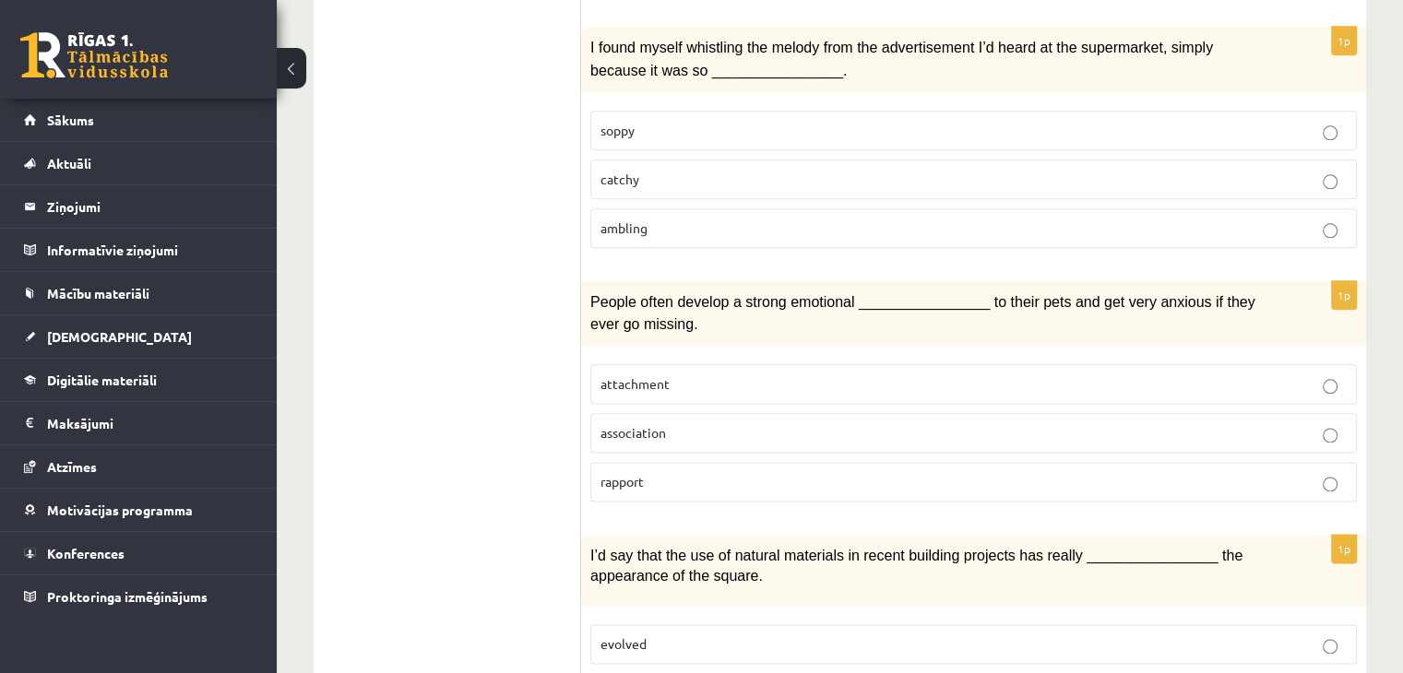
scroll to position [2241, 0]
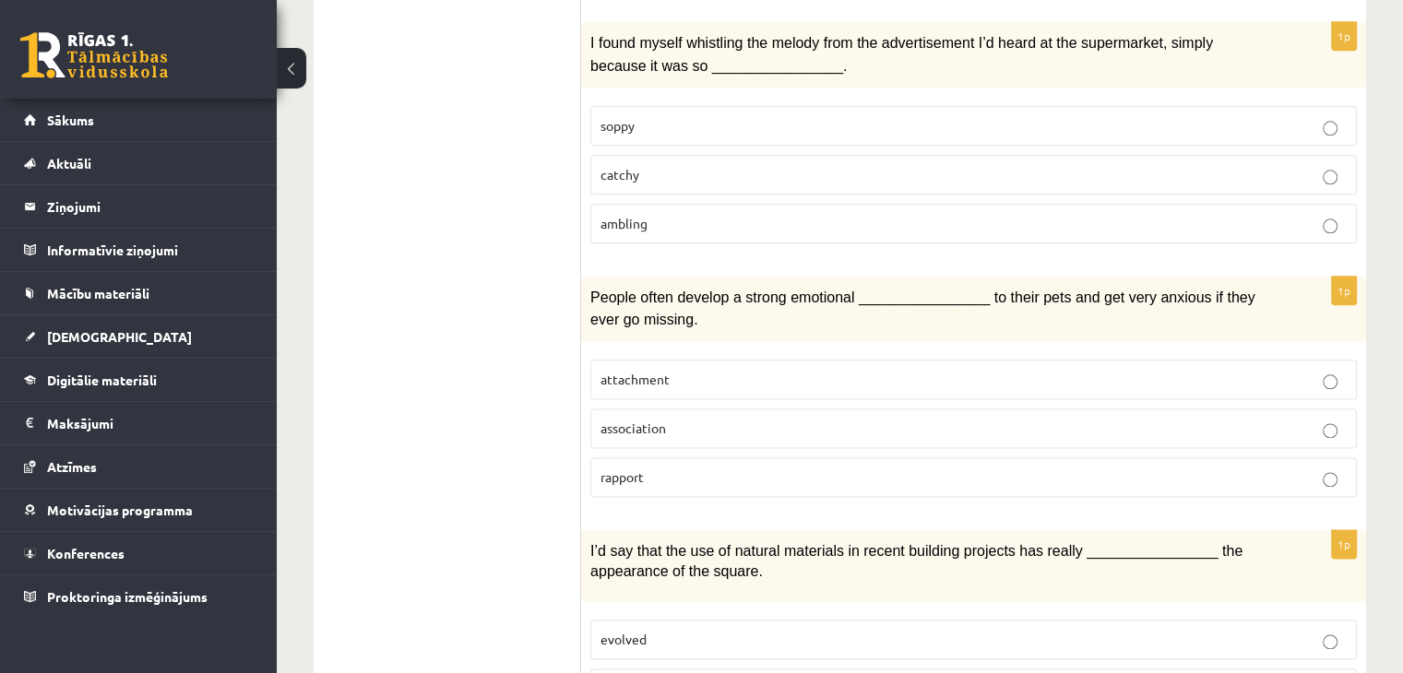
click at [642, 371] on span "attachment" at bounding box center [634, 379] width 69 height 17
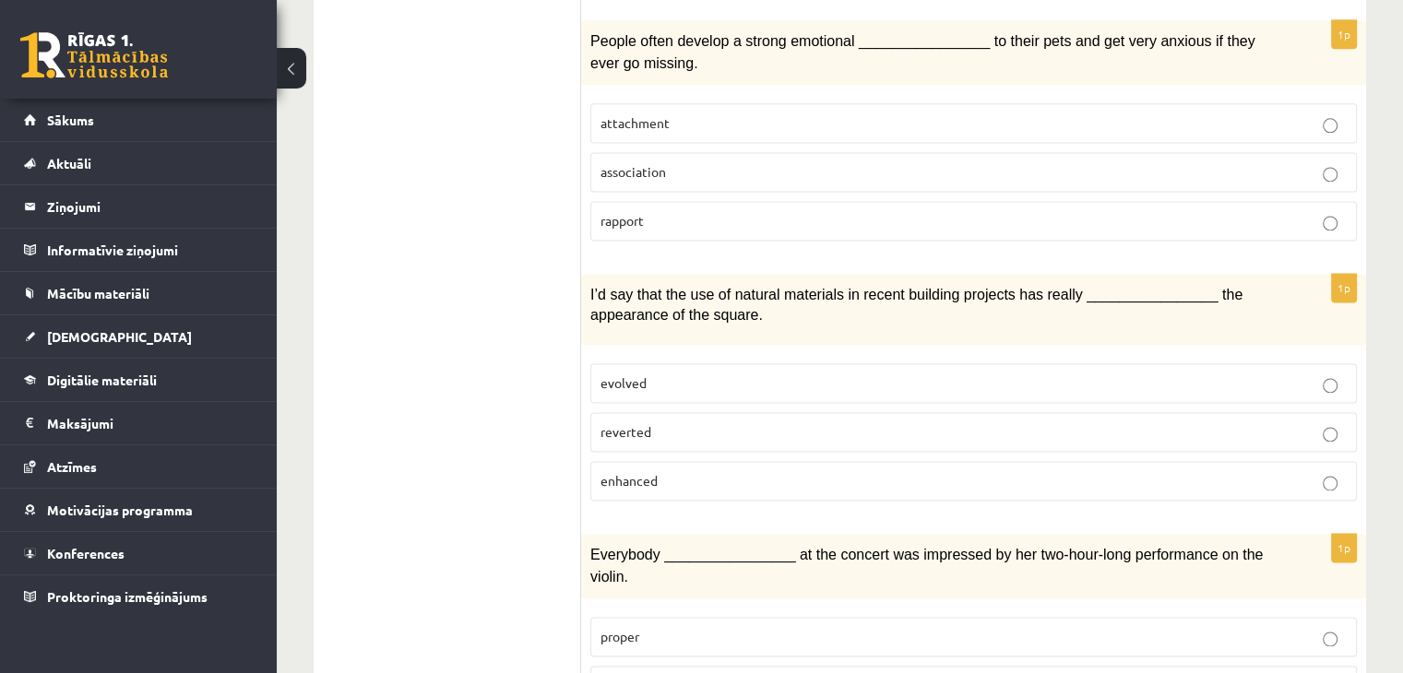
scroll to position [2521, 0]
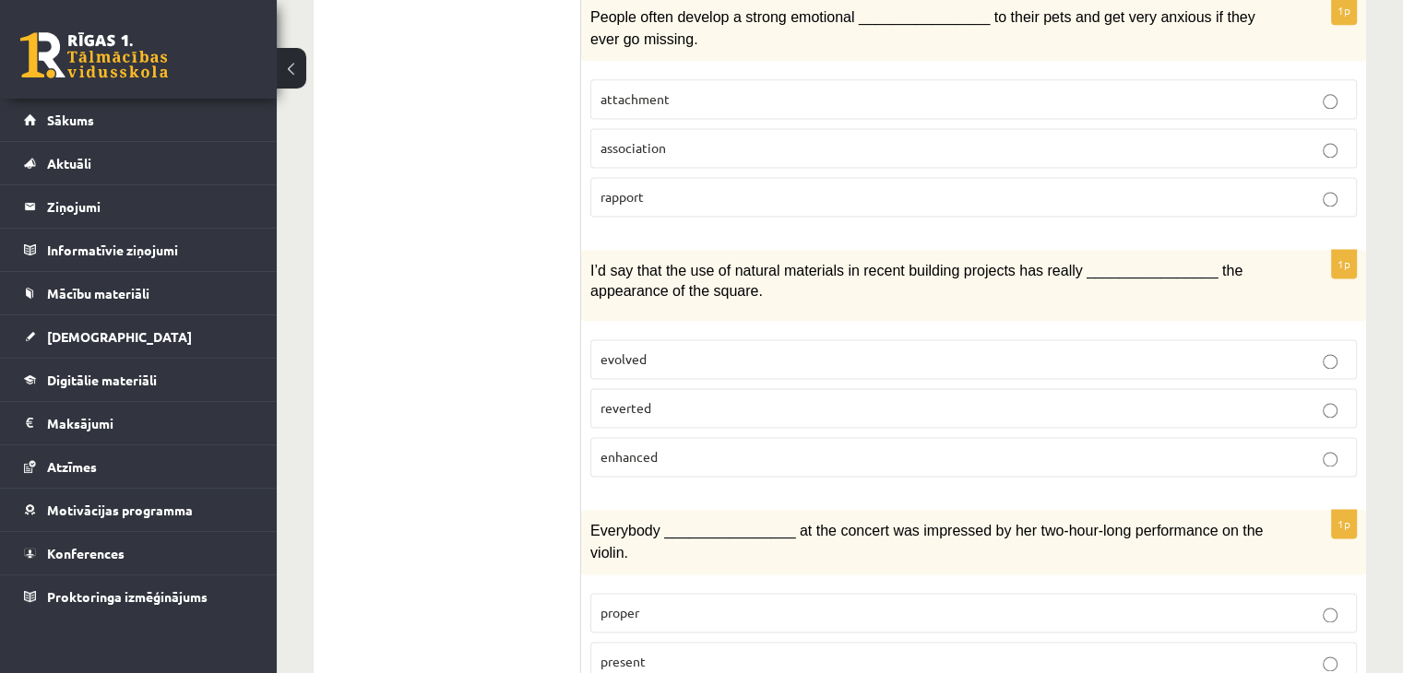
click at [679, 349] on p "evolved" at bounding box center [973, 358] width 746 height 19
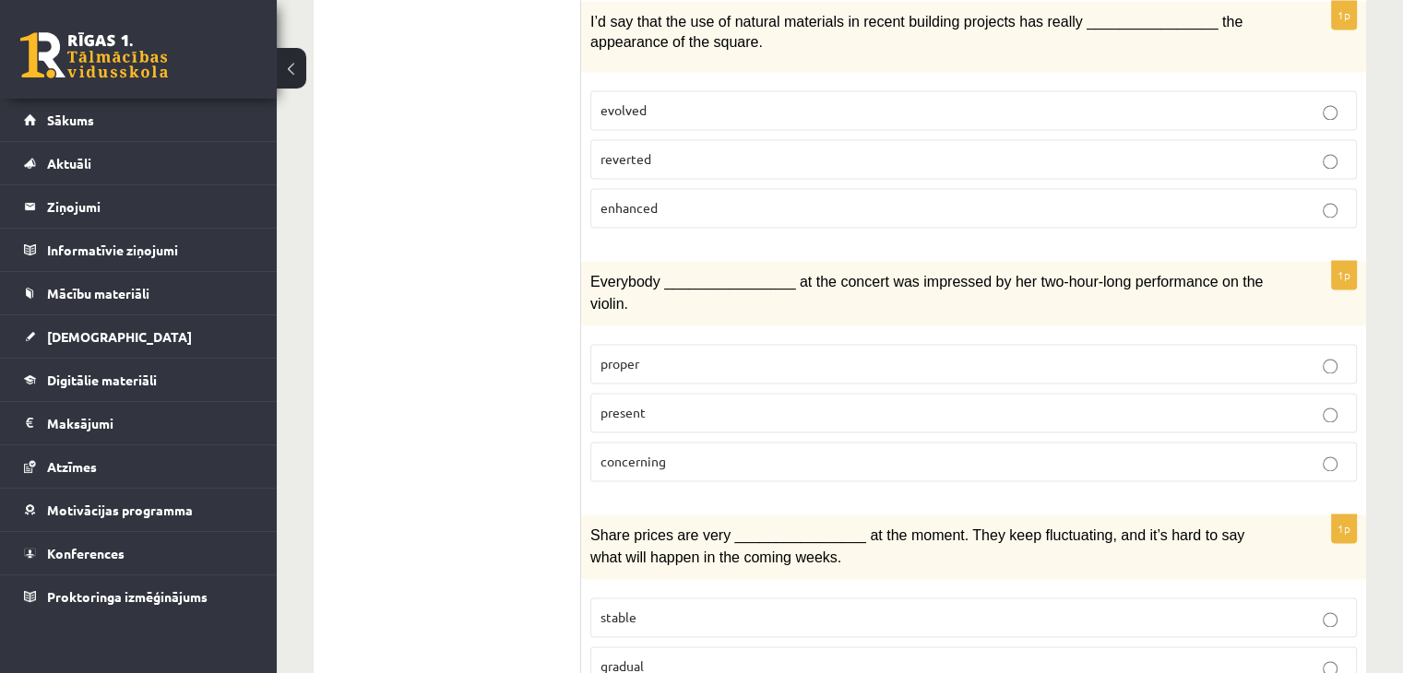
scroll to position [2811, 0]
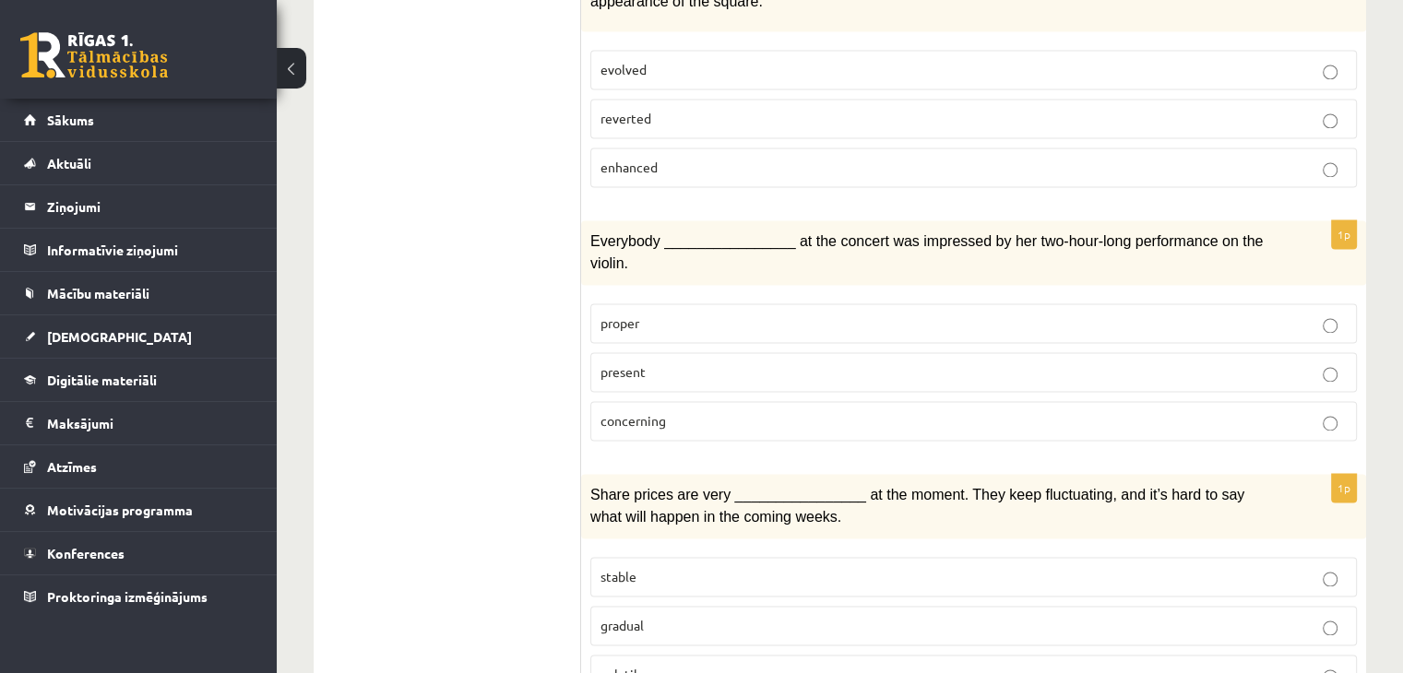
click at [654, 362] on p "present" at bounding box center [973, 371] width 746 height 19
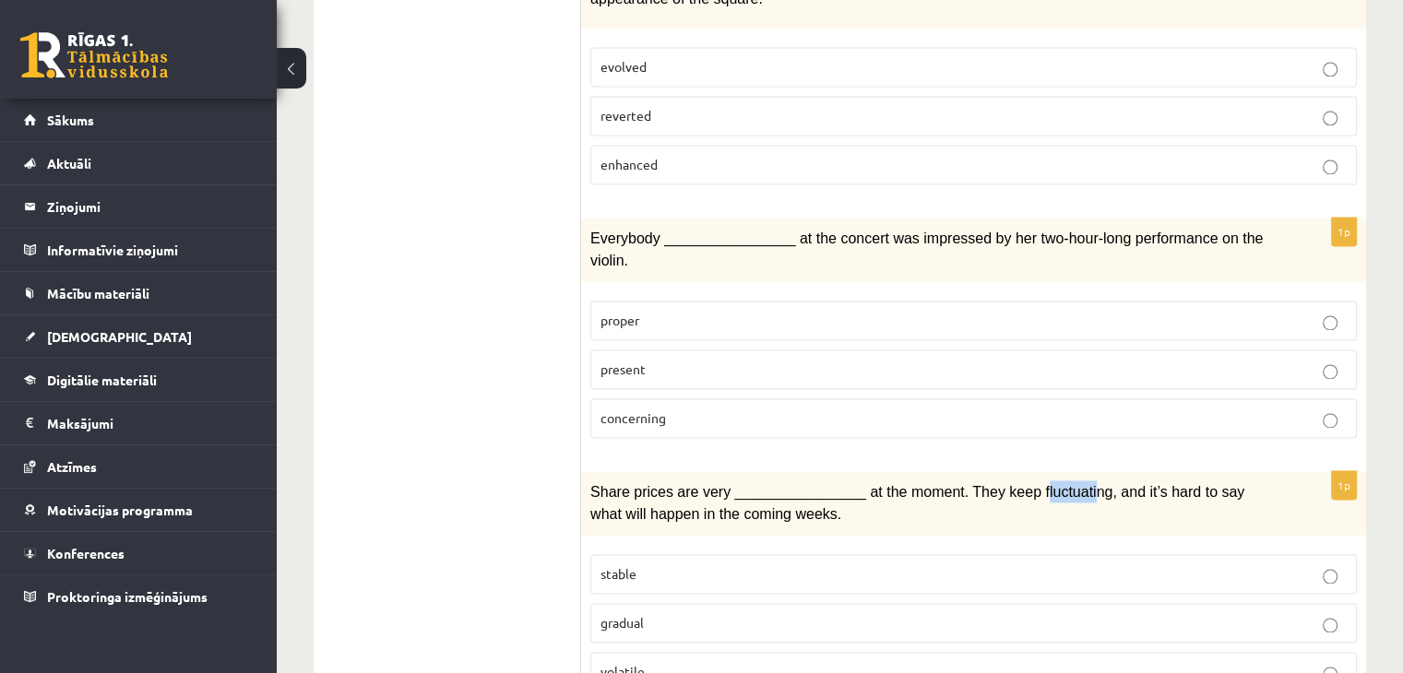
drag, startPoint x: 1004, startPoint y: 403, endPoint x: 1051, endPoint y: 403, distance: 47.0
click at [1051, 484] on span "Share prices are very ________________ at the moment. They keep fluctuating, an…" at bounding box center [917, 503] width 654 height 38
drag, startPoint x: 996, startPoint y: 403, endPoint x: 1065, endPoint y: 403, distance: 69.2
click at [1065, 484] on span "Share prices are very ________________ at the moment. They keep fluctuating, an…" at bounding box center [917, 503] width 654 height 38
copy span "fluctuating"
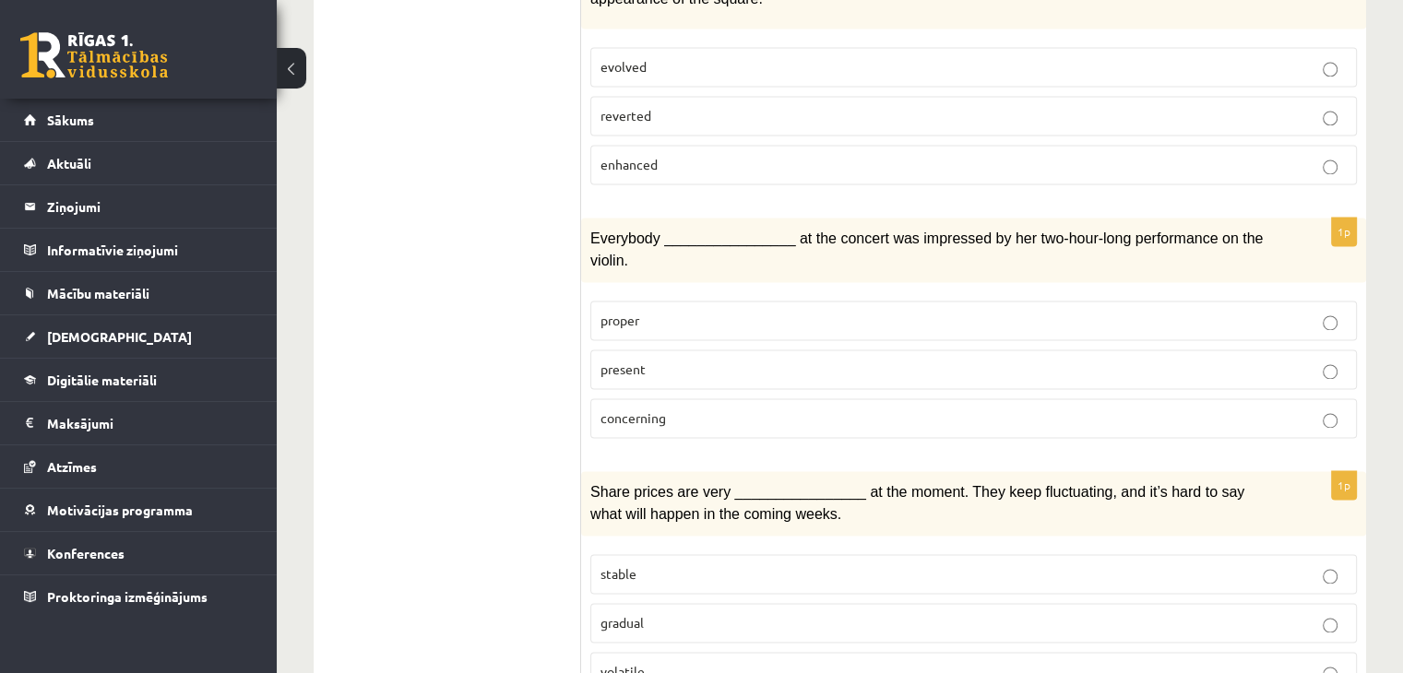
click at [711, 613] on p "gradual" at bounding box center [973, 622] width 746 height 19
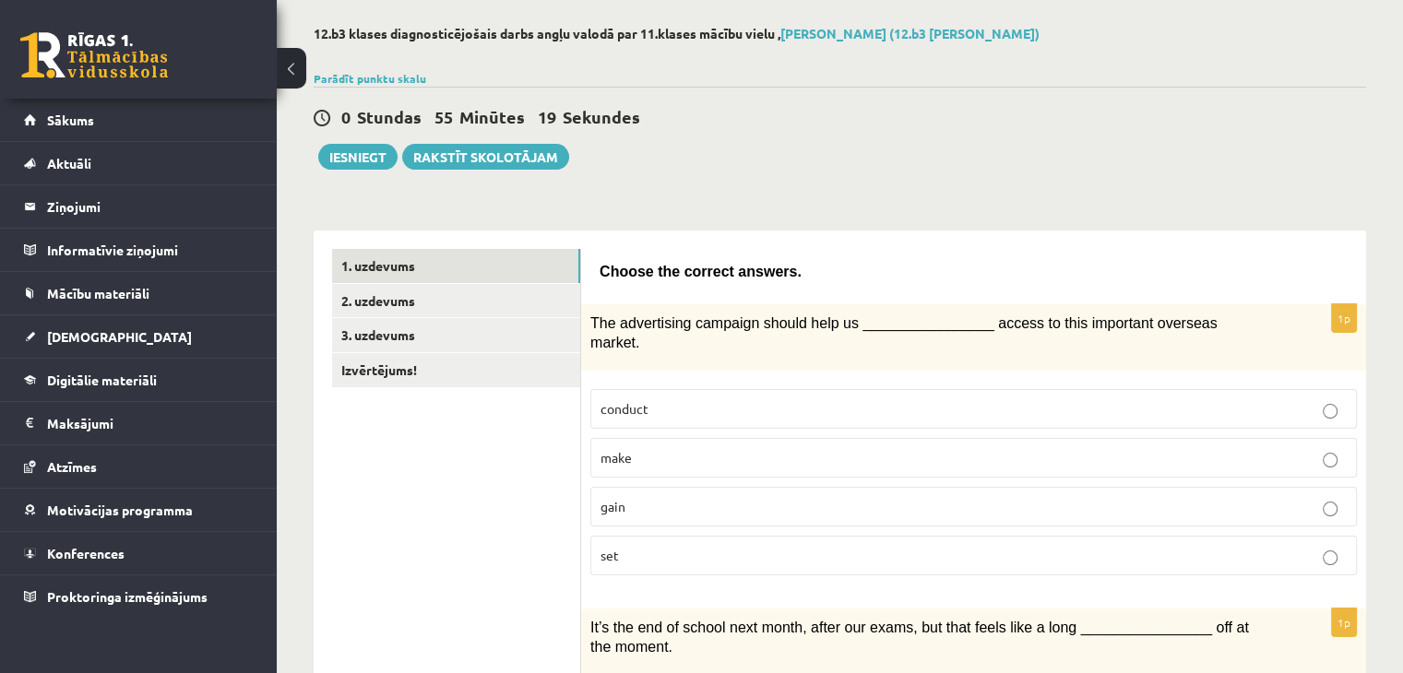
scroll to position [0, 0]
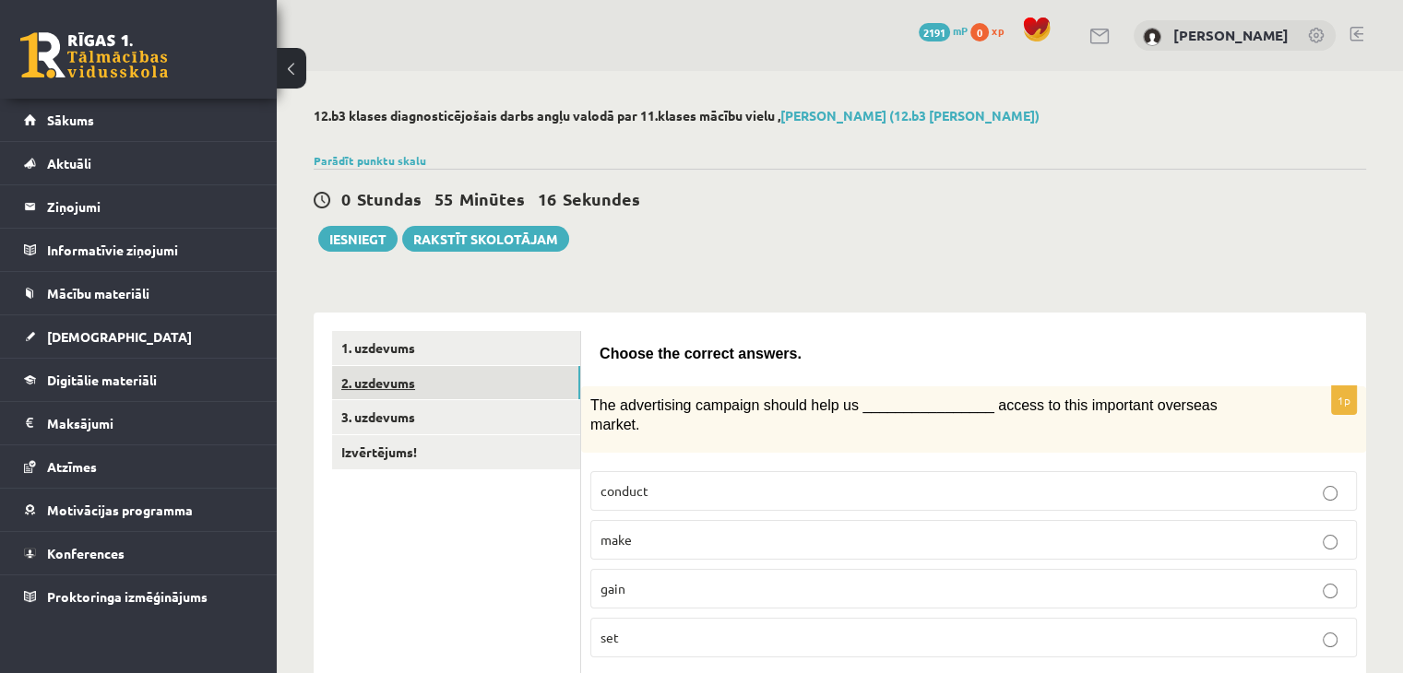
click at [445, 381] on link "2. uzdevums" at bounding box center [456, 383] width 248 height 34
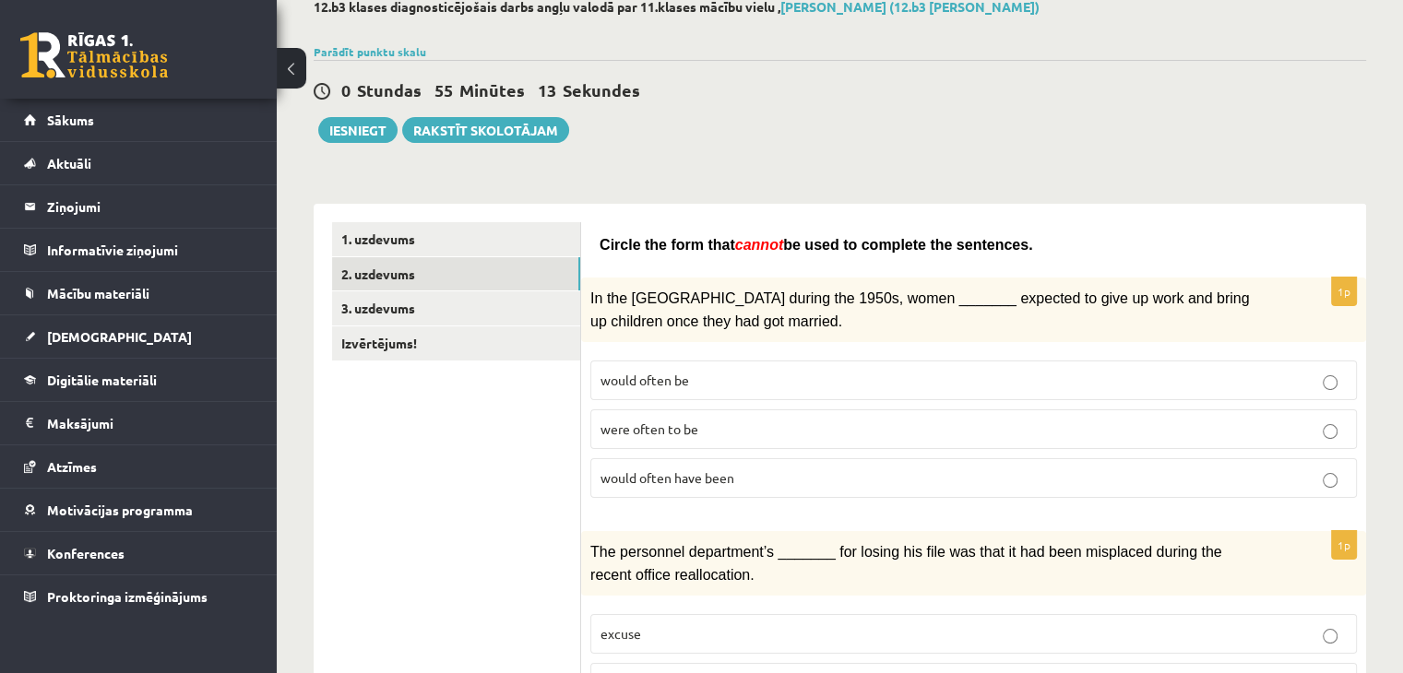
scroll to position [145, 0]
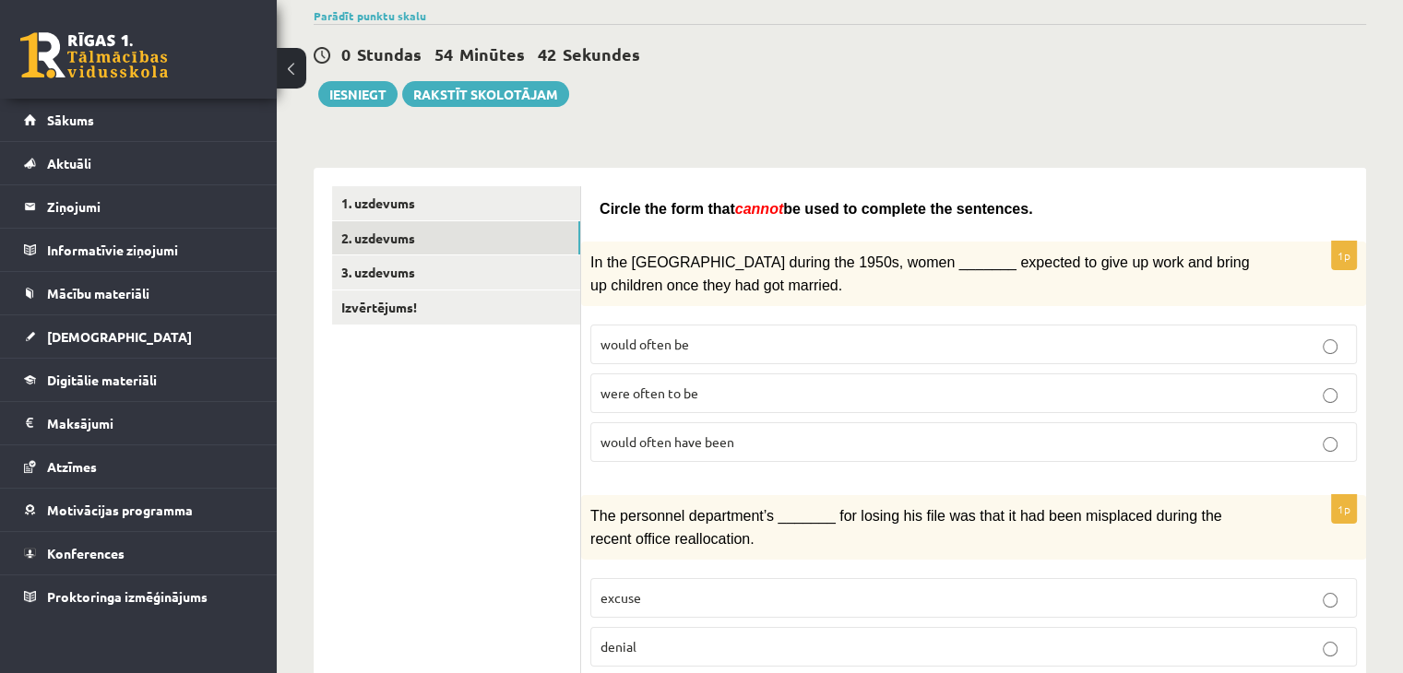
click at [730, 433] on span "would often have been" at bounding box center [667, 441] width 134 height 17
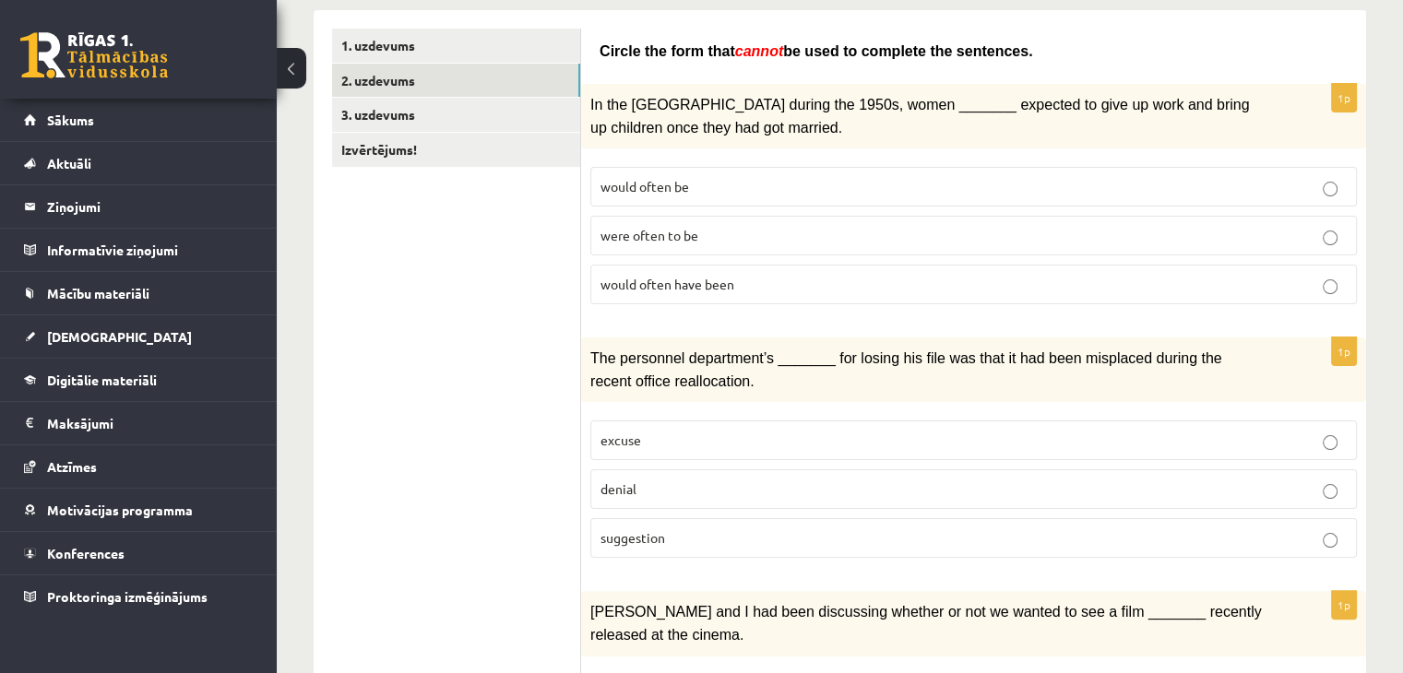
scroll to position [358, 0]
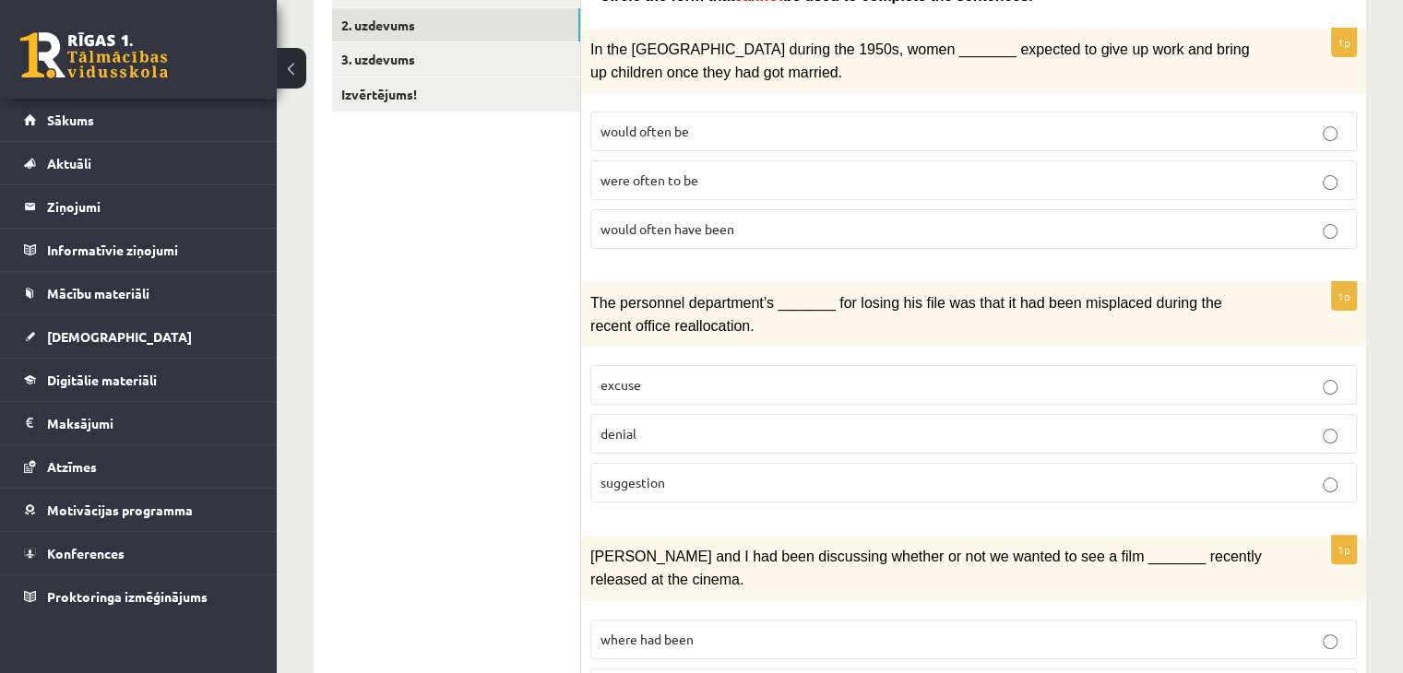
click at [638, 424] on p "denial" at bounding box center [973, 433] width 746 height 19
click at [718, 480] on label "suggestion" at bounding box center [973, 483] width 766 height 40
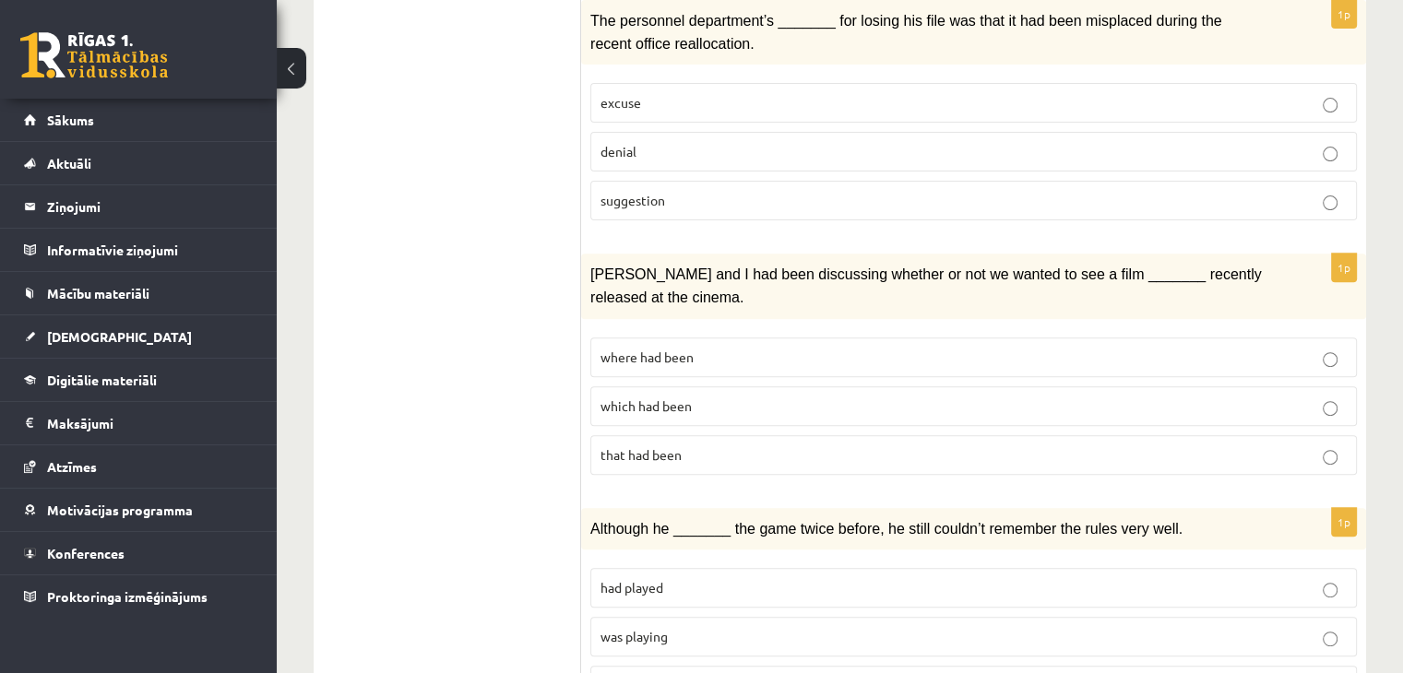
scroll to position [645, 0]
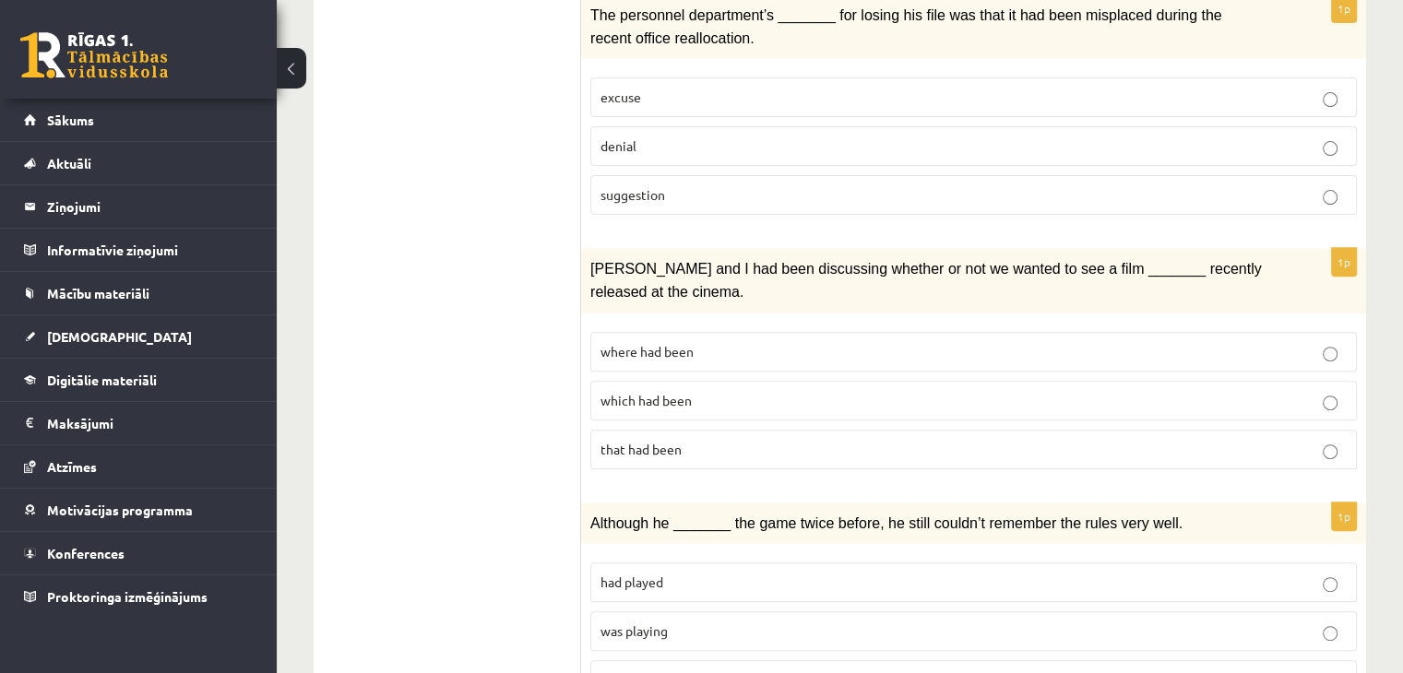
click at [684, 343] on span "where had been" at bounding box center [646, 351] width 93 height 17
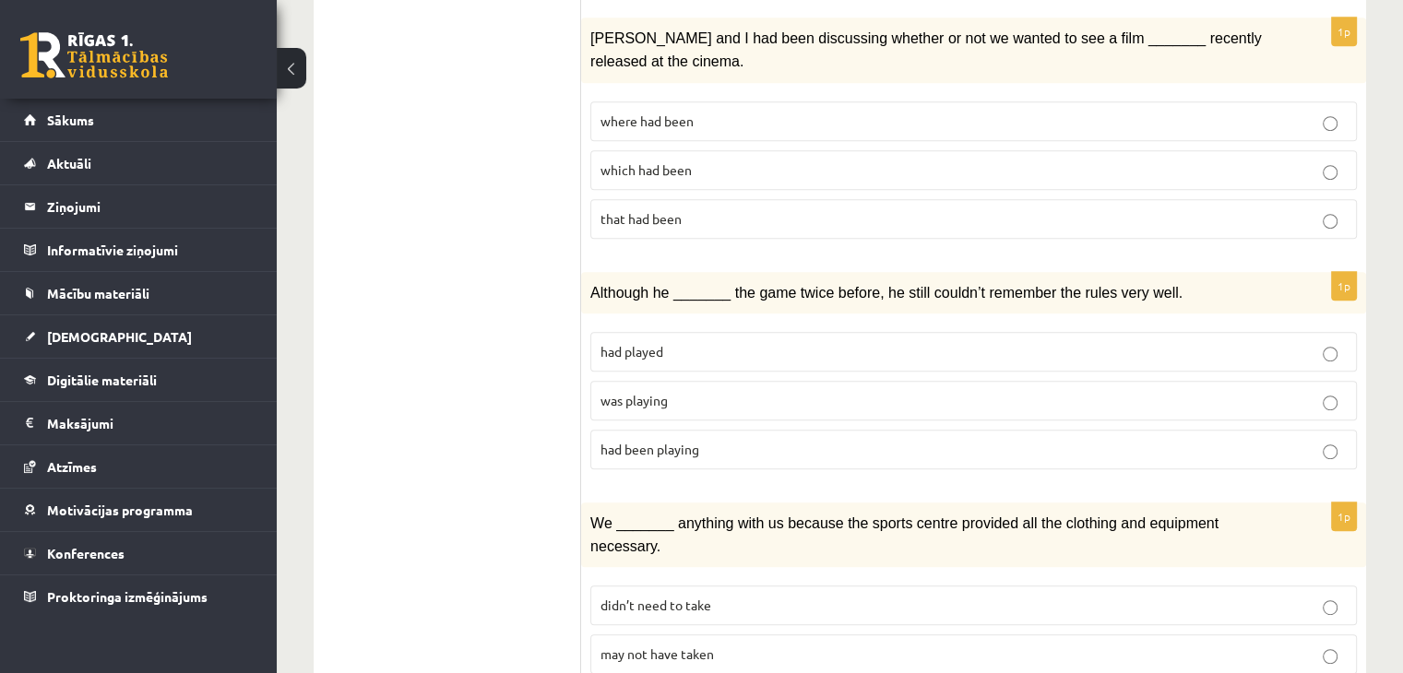
scroll to position [882, 0]
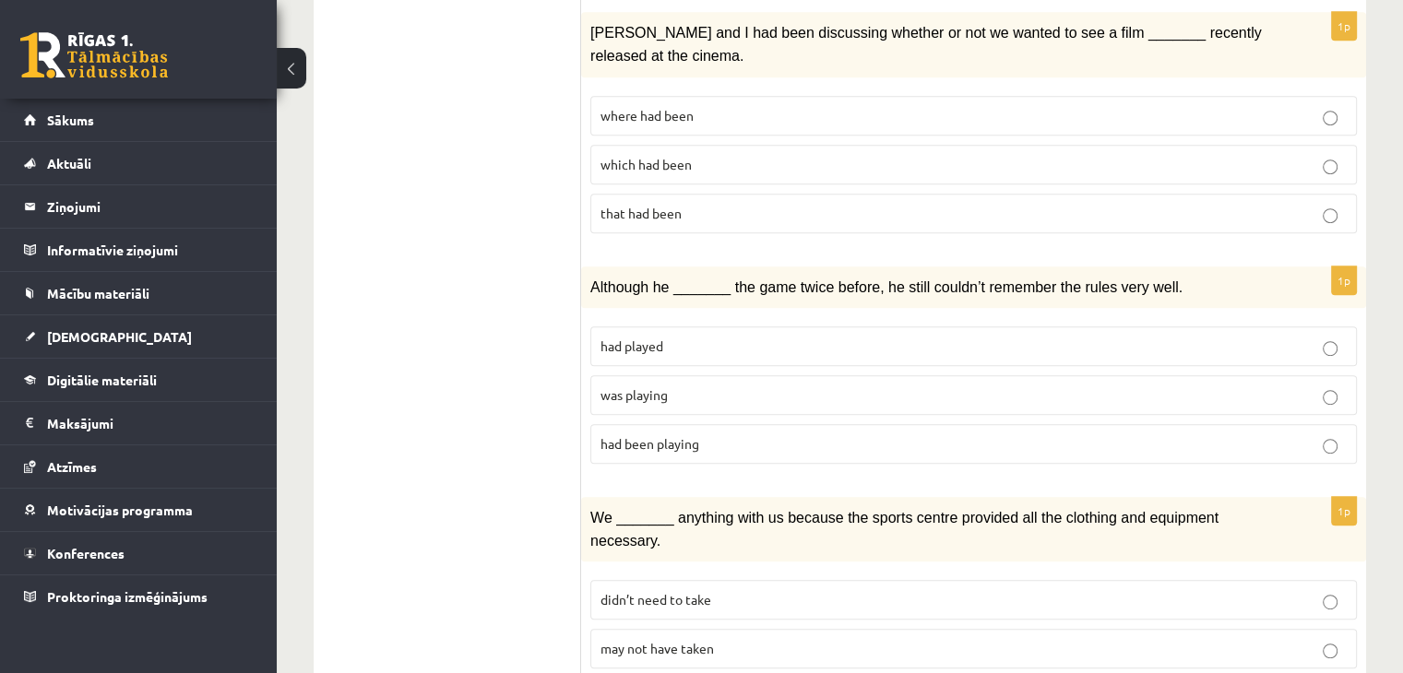
click at [710, 385] on p "was playing" at bounding box center [973, 394] width 746 height 19
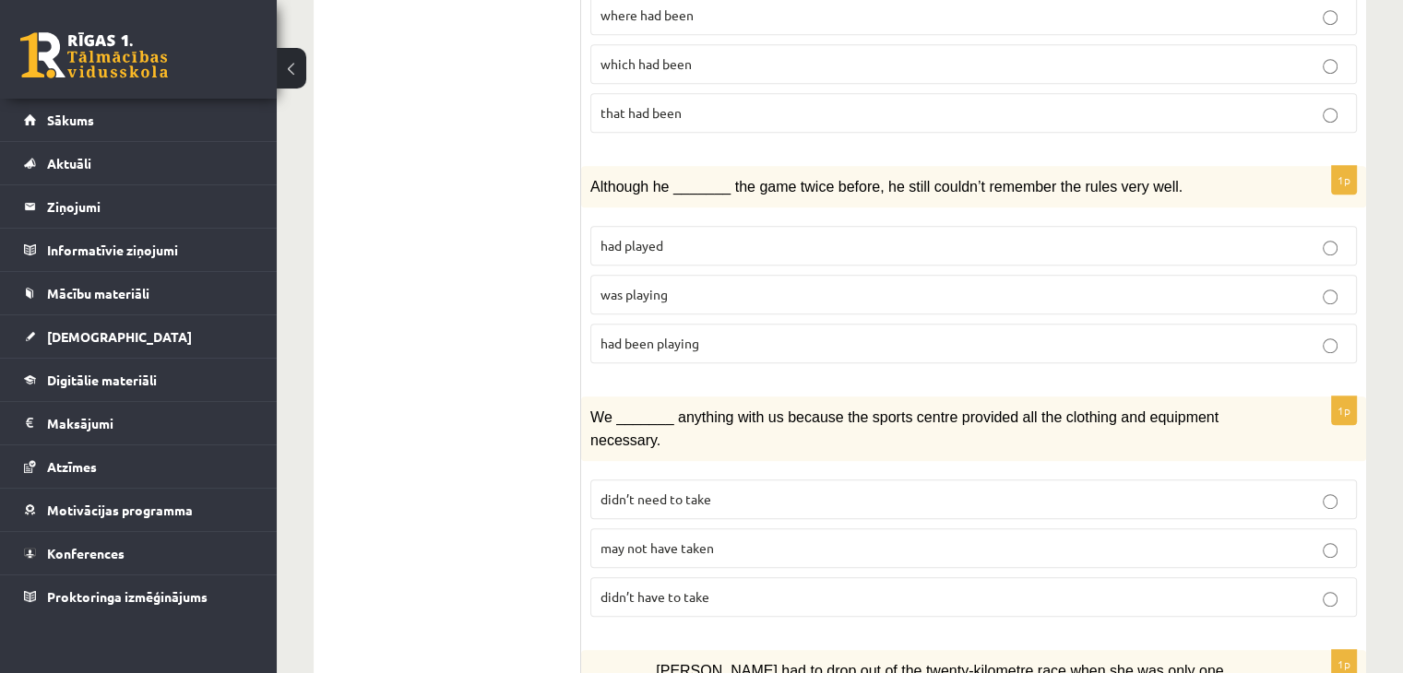
scroll to position [992, 0]
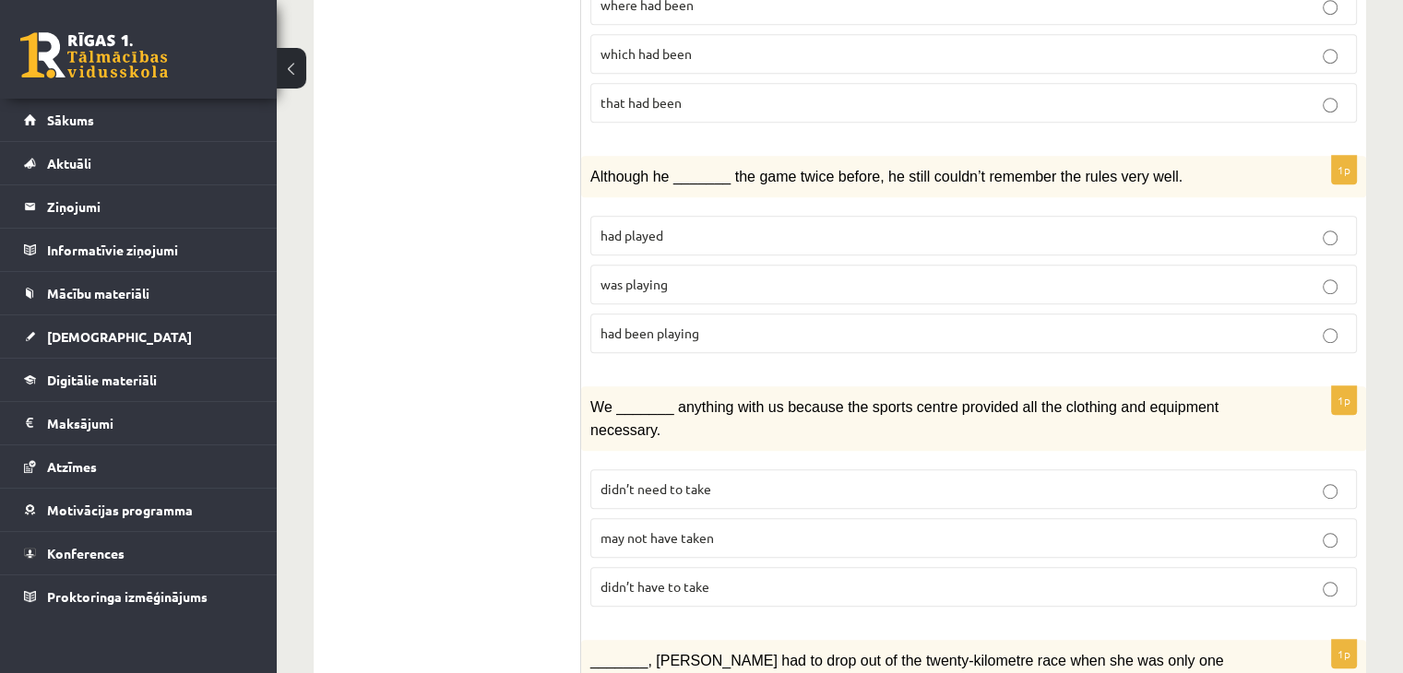
click at [703, 529] on span "may not have taken" at bounding box center [656, 537] width 113 height 17
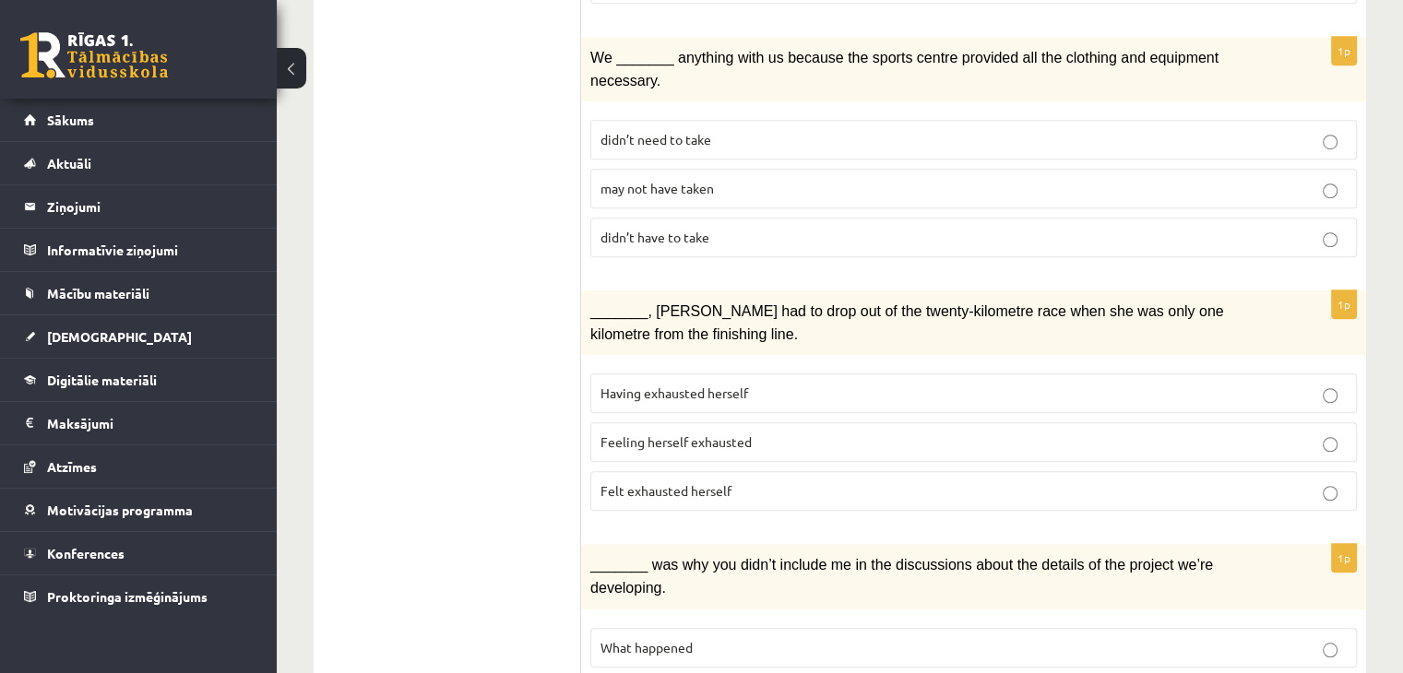
scroll to position [1351, 0]
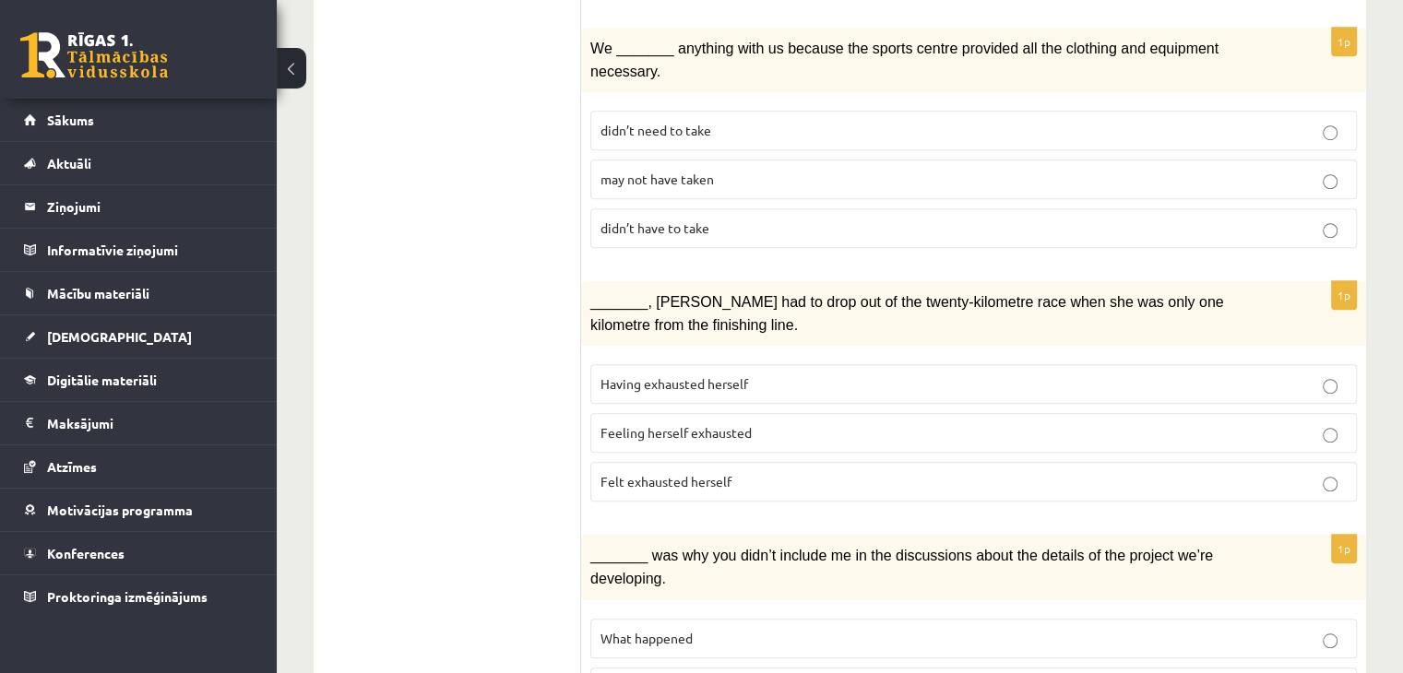
click at [683, 424] on span "Feeling herself exhausted" at bounding box center [675, 432] width 151 height 17
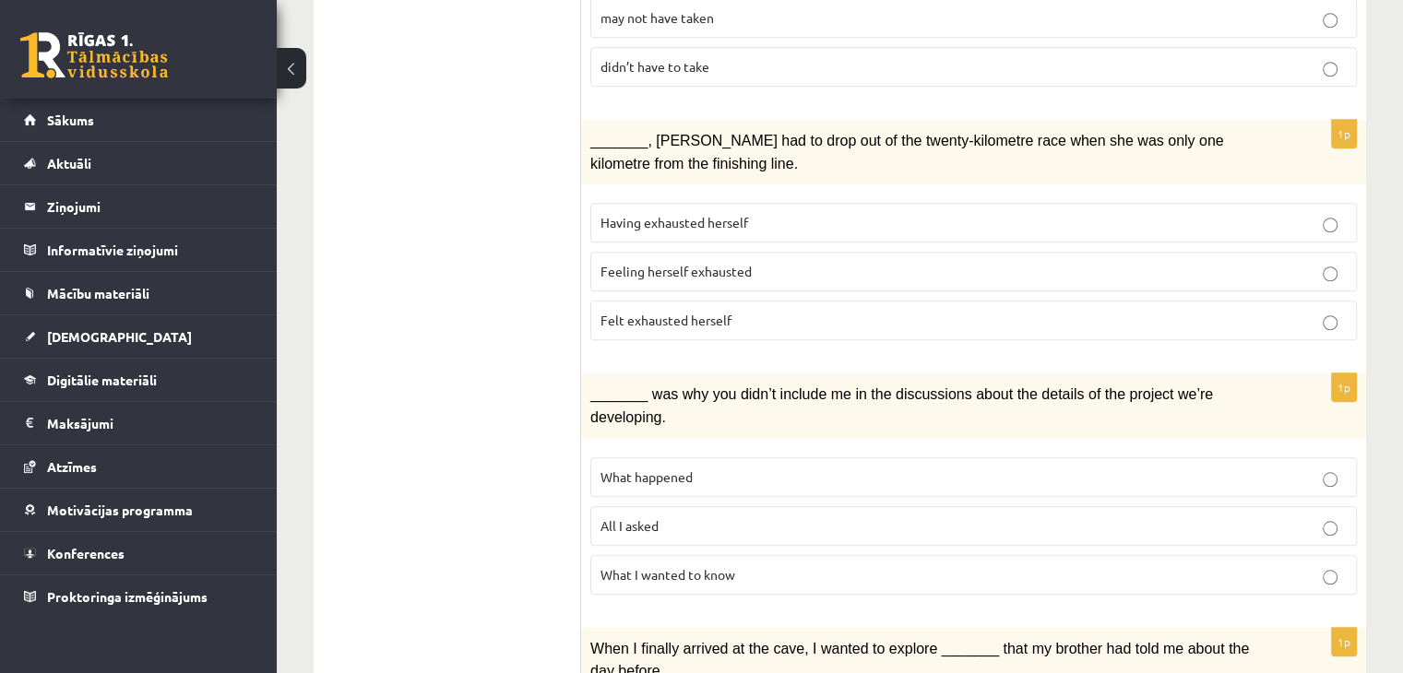
scroll to position [1587, 0]
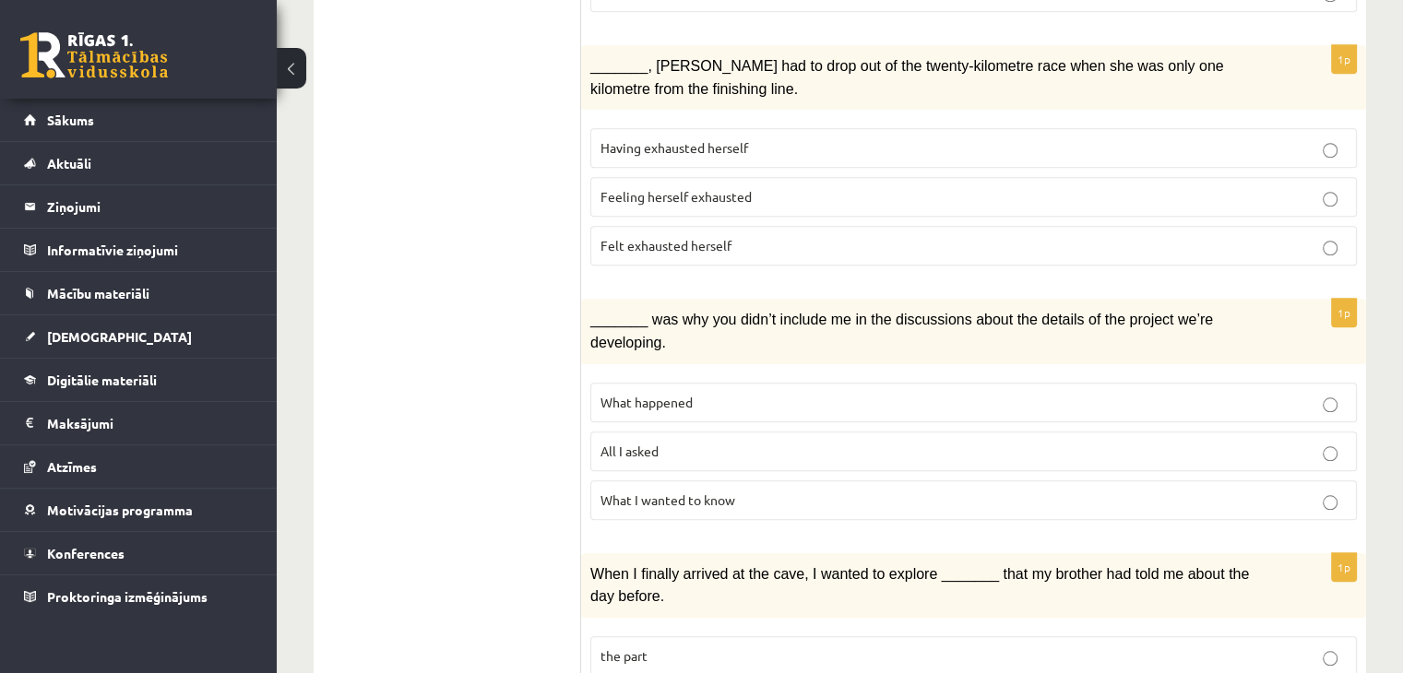
click at [704, 393] on p "What happened" at bounding box center [973, 402] width 746 height 19
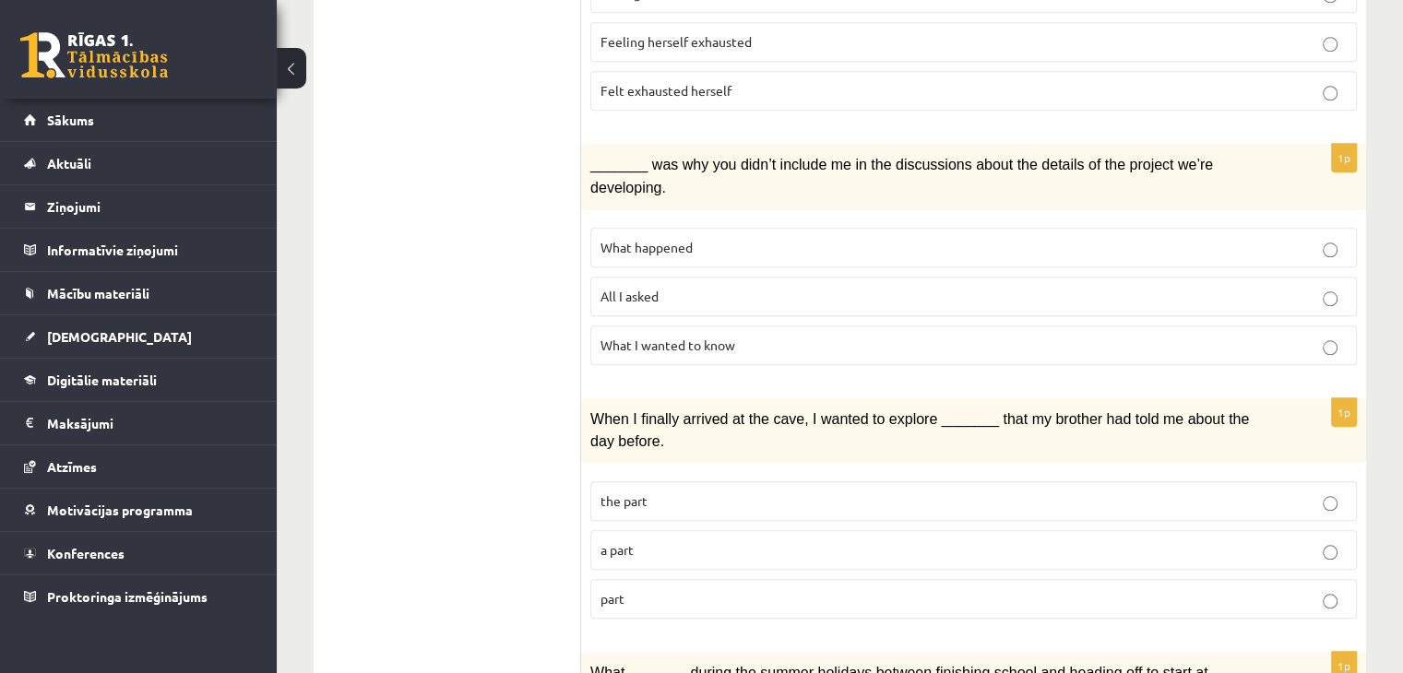
scroll to position [1752, 0]
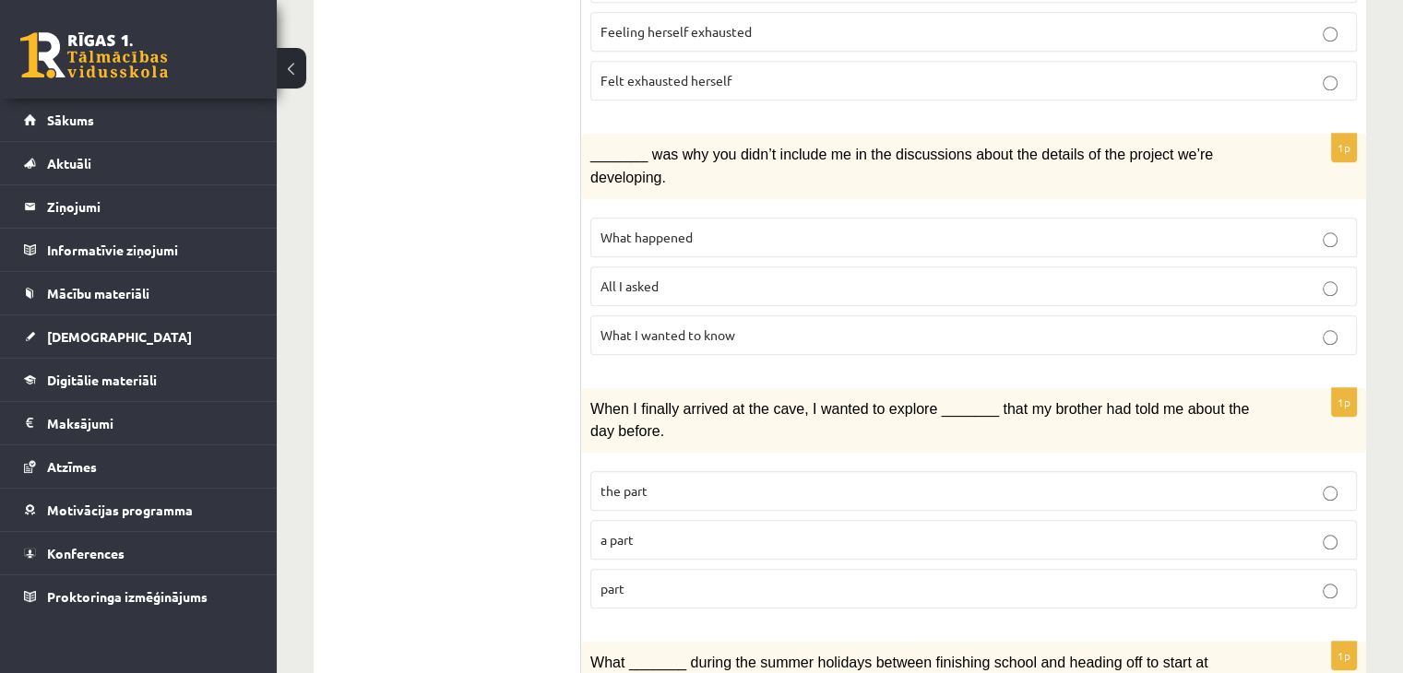
click at [665, 481] on p "the part" at bounding box center [973, 490] width 746 height 19
click at [650, 579] on p "part" at bounding box center [973, 588] width 746 height 19
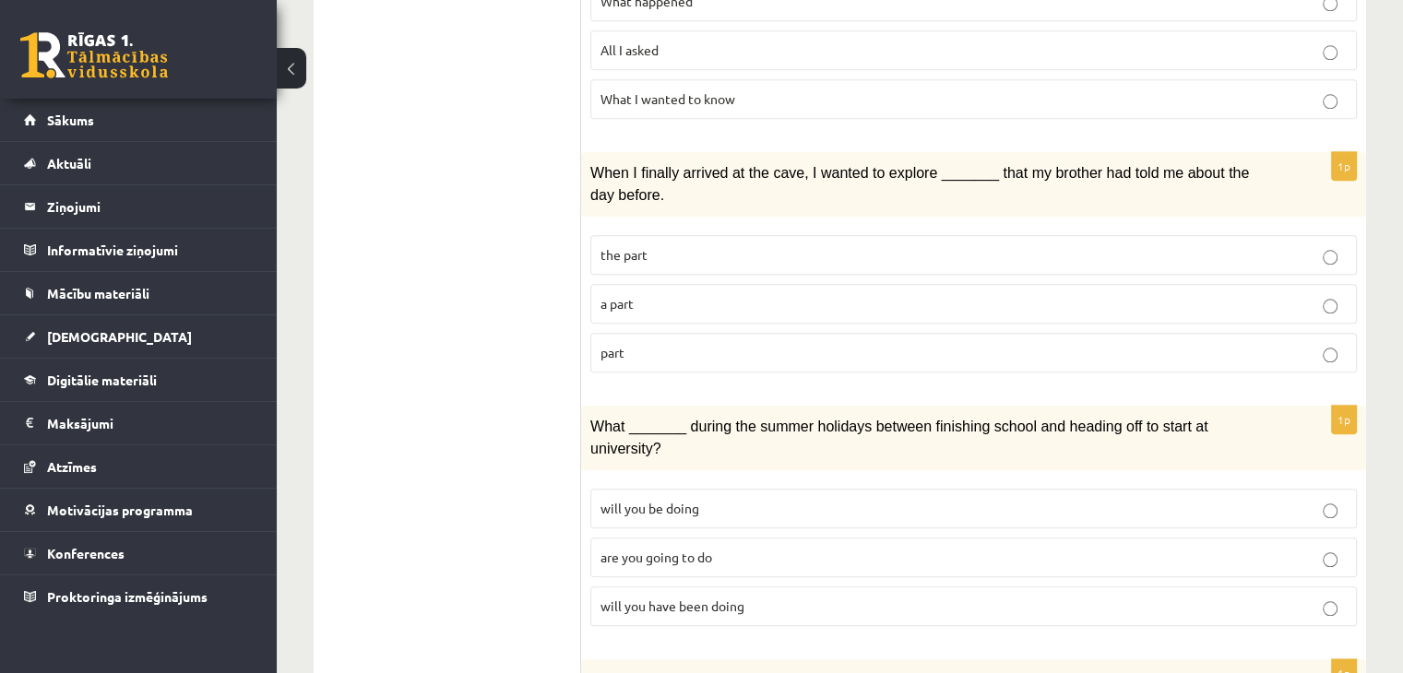
scroll to position [2055, 0]
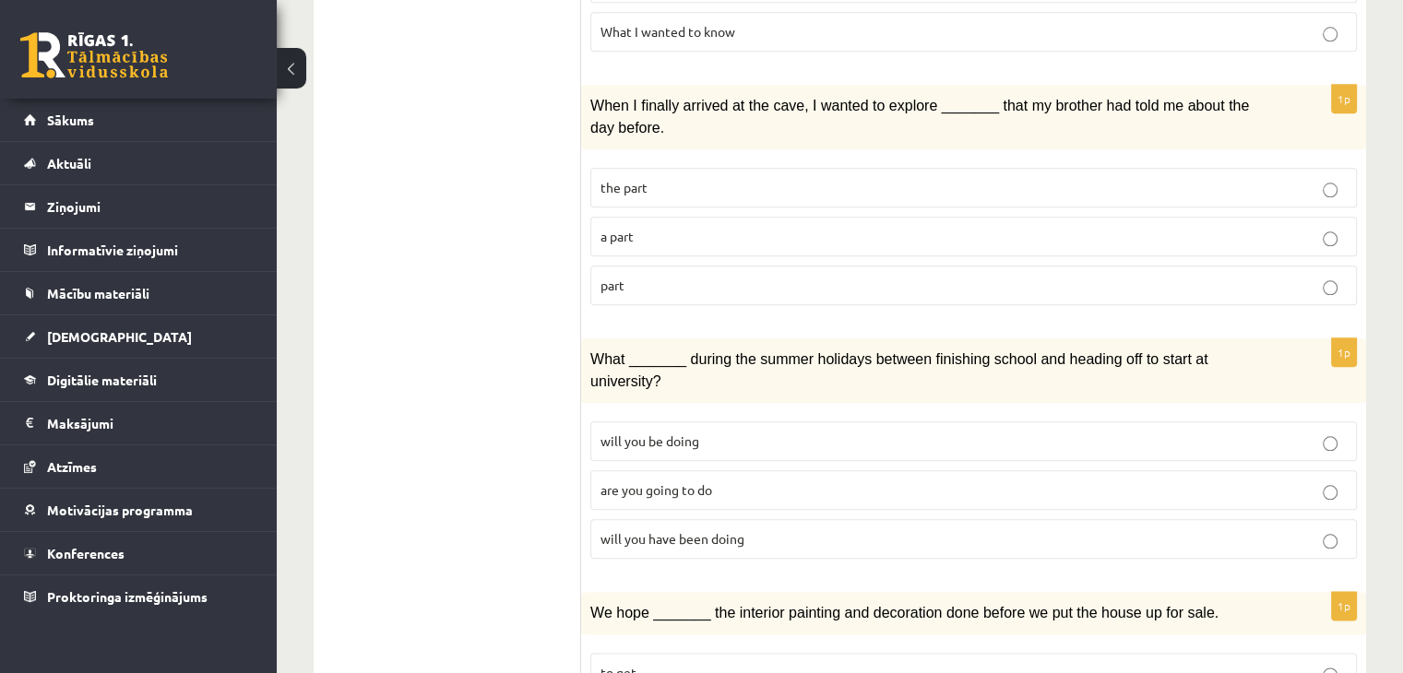
click at [746, 519] on label "will you have been doing" at bounding box center [973, 539] width 766 height 40
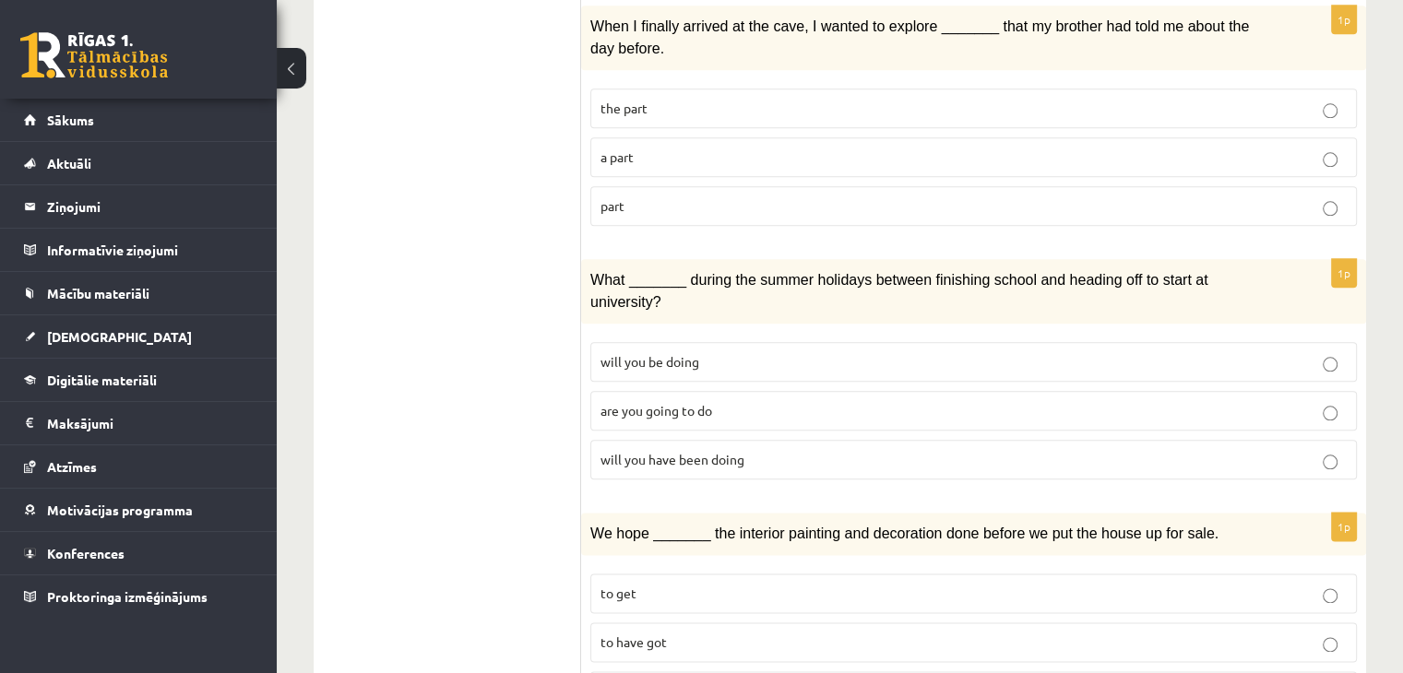
click at [664, 633] on p "to have got" at bounding box center [973, 642] width 746 height 19
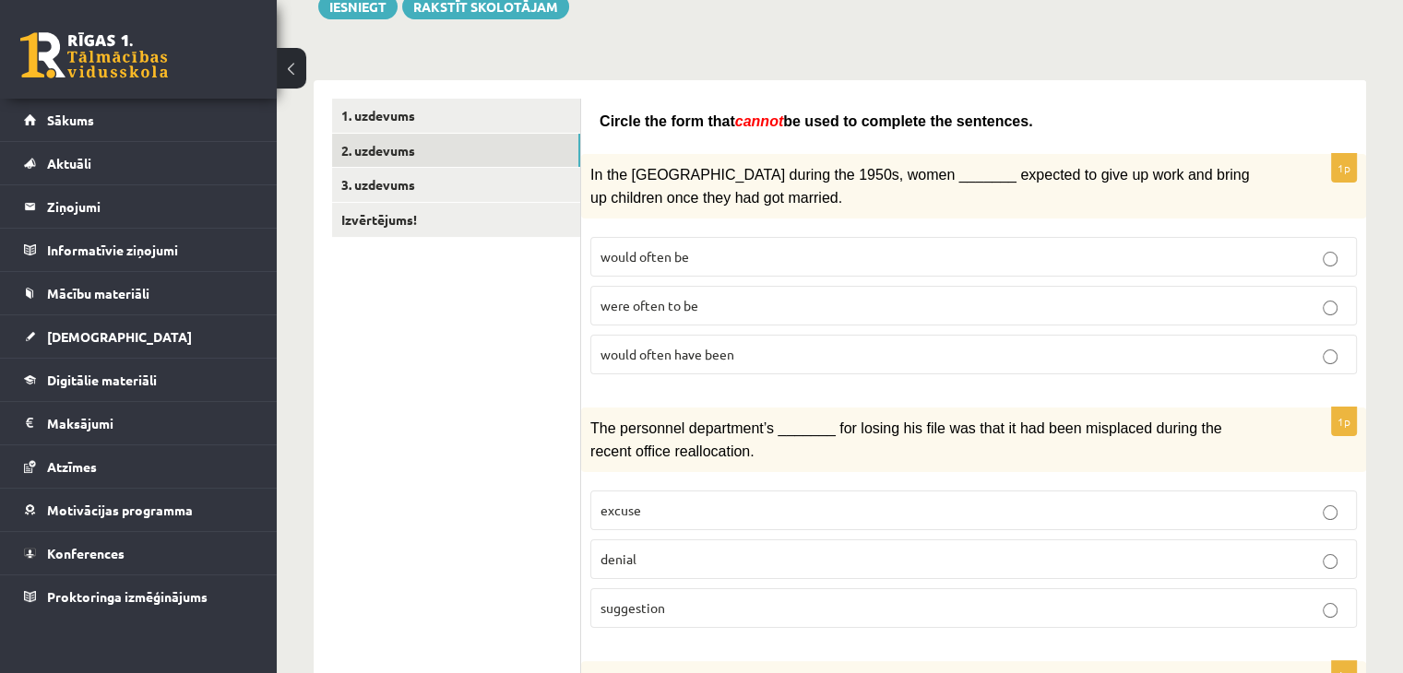
scroll to position [0, 0]
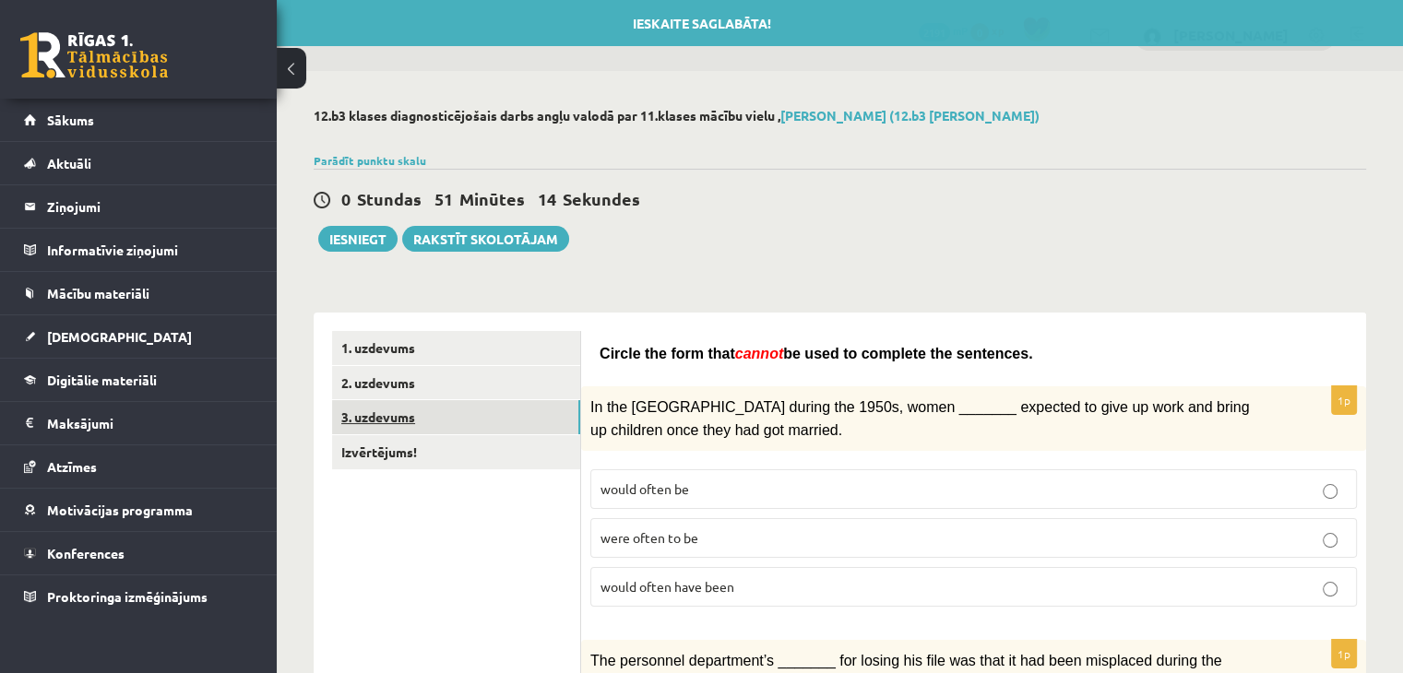
click at [510, 418] on link "3. uzdevums" at bounding box center [456, 417] width 248 height 34
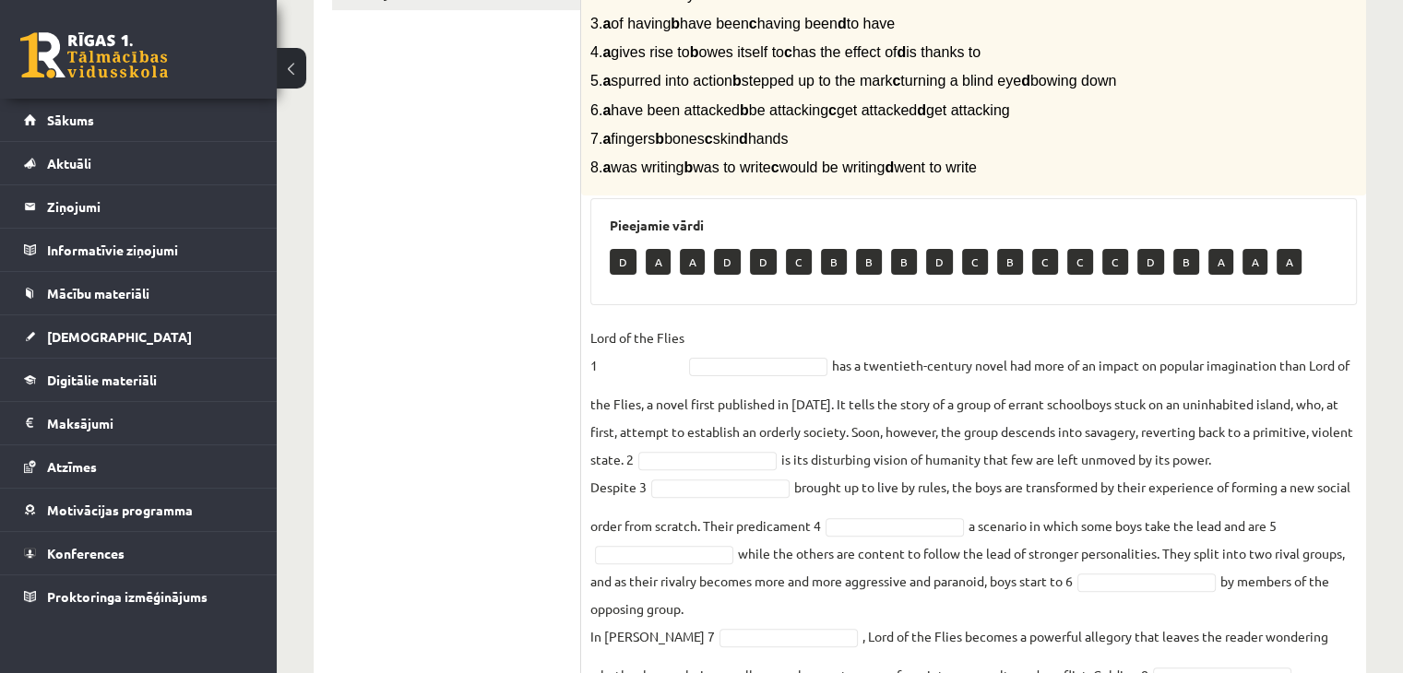
scroll to position [461, 0]
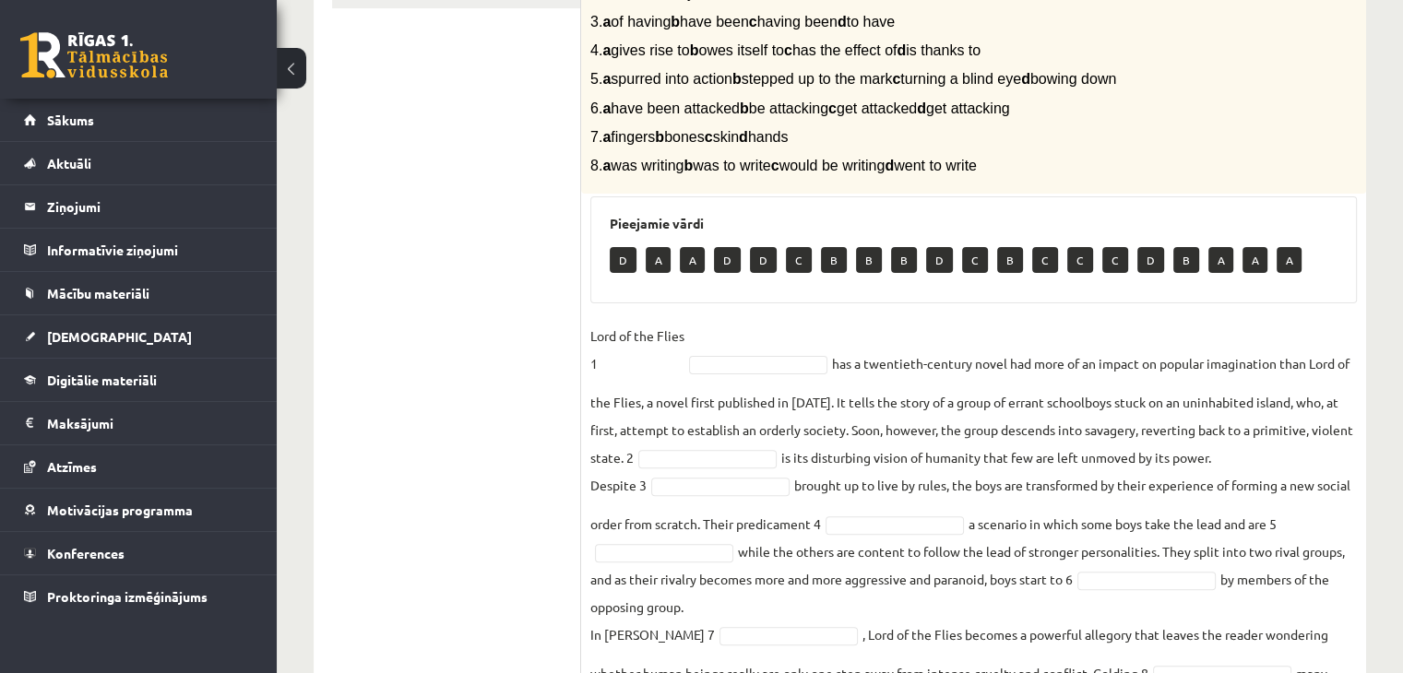
drag, startPoint x: 1380, startPoint y: 456, endPoint x: 1381, endPoint y: 429, distance: 26.8
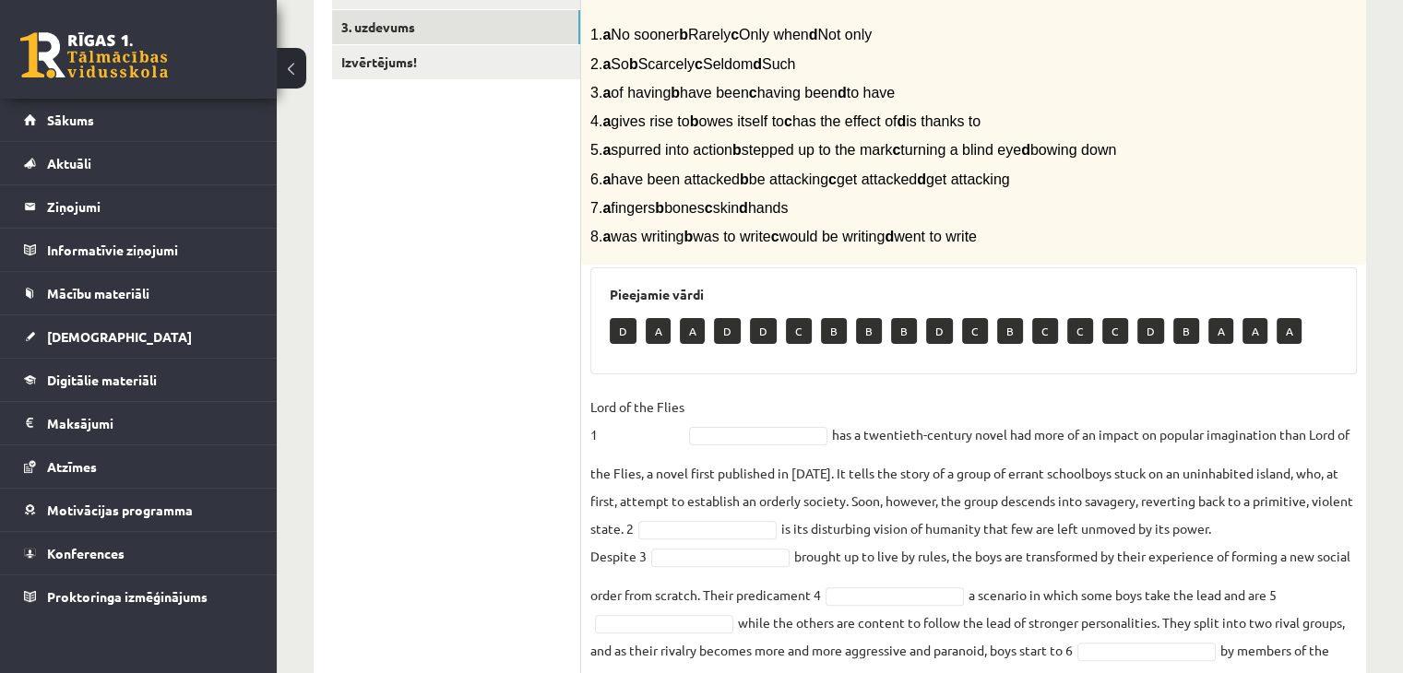
scroll to position [388, 0]
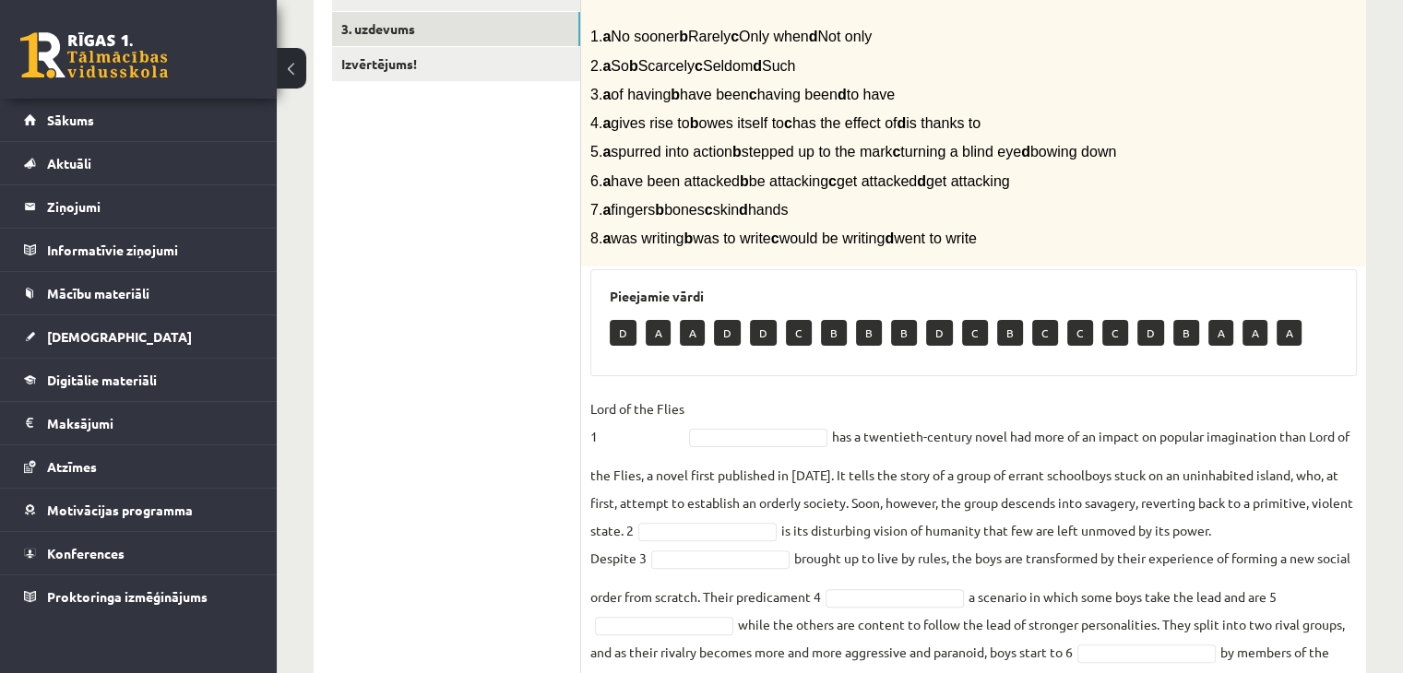
click at [749, 424] on fieldset "Lord of the Flies 1 has a twentieth-century novel had more of an impact on popu…" at bounding box center [973, 605] width 766 height 420
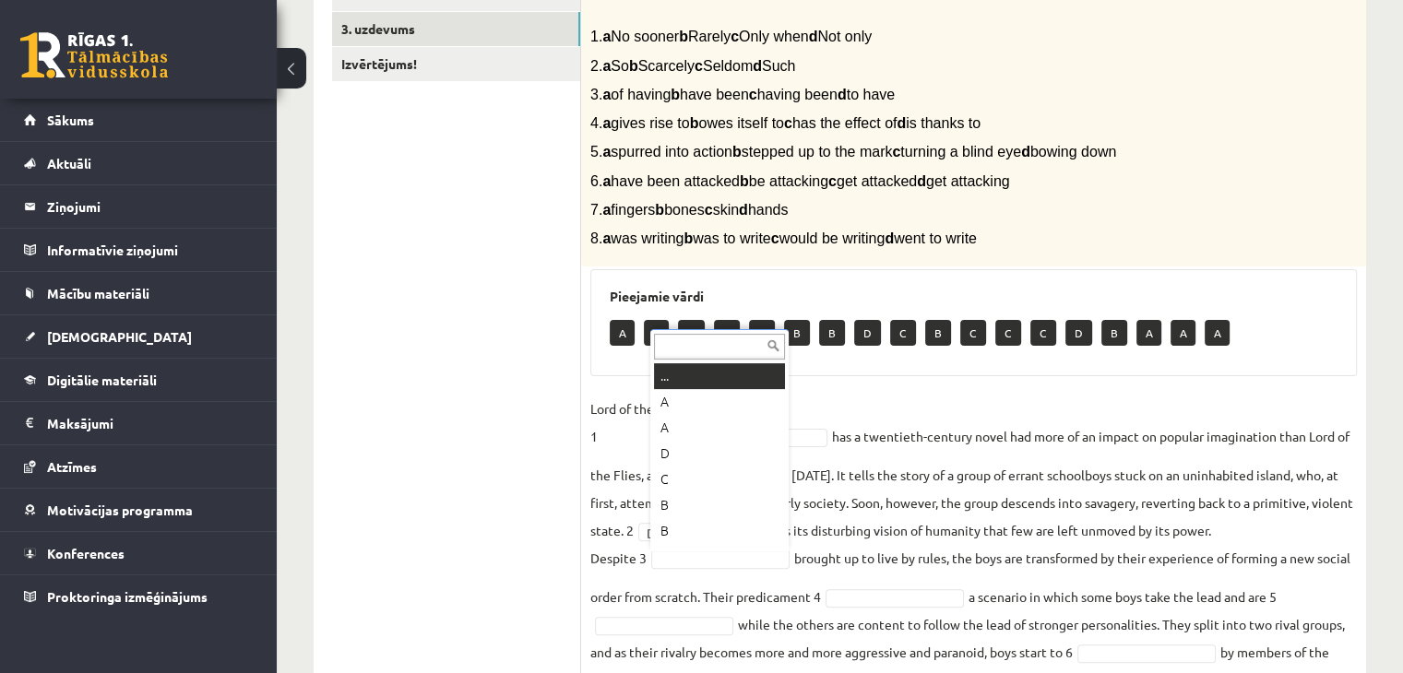
scroll to position [22, 0]
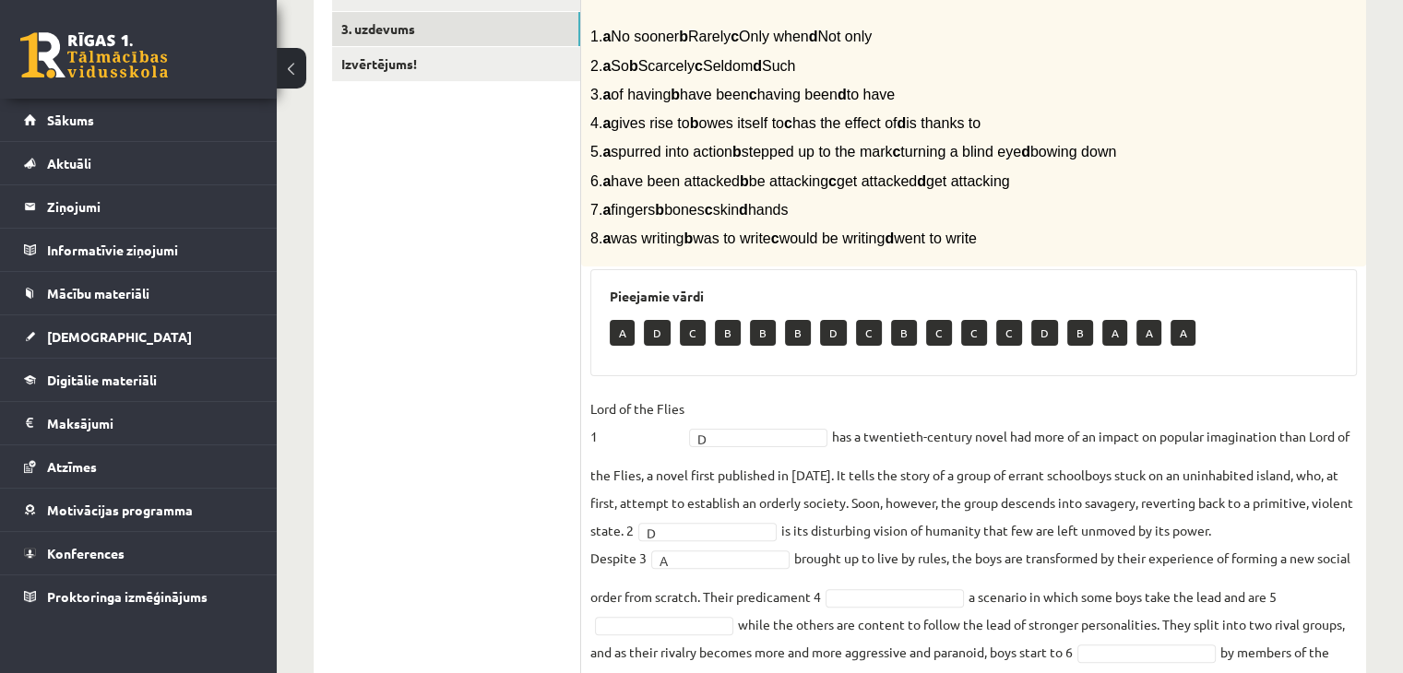
drag, startPoint x: 719, startPoint y: 611, endPoint x: 769, endPoint y: 597, distance: 51.9
click at [769, 597] on fieldset "Lord of the Flies 1 D * has a twentieth-century novel had more of an impact on …" at bounding box center [973, 605] width 766 height 420
click at [697, 611] on fieldset "Lord of the Flies 1 D * has a twentieth-century novel had more of an impact on …" at bounding box center [973, 605] width 766 height 420
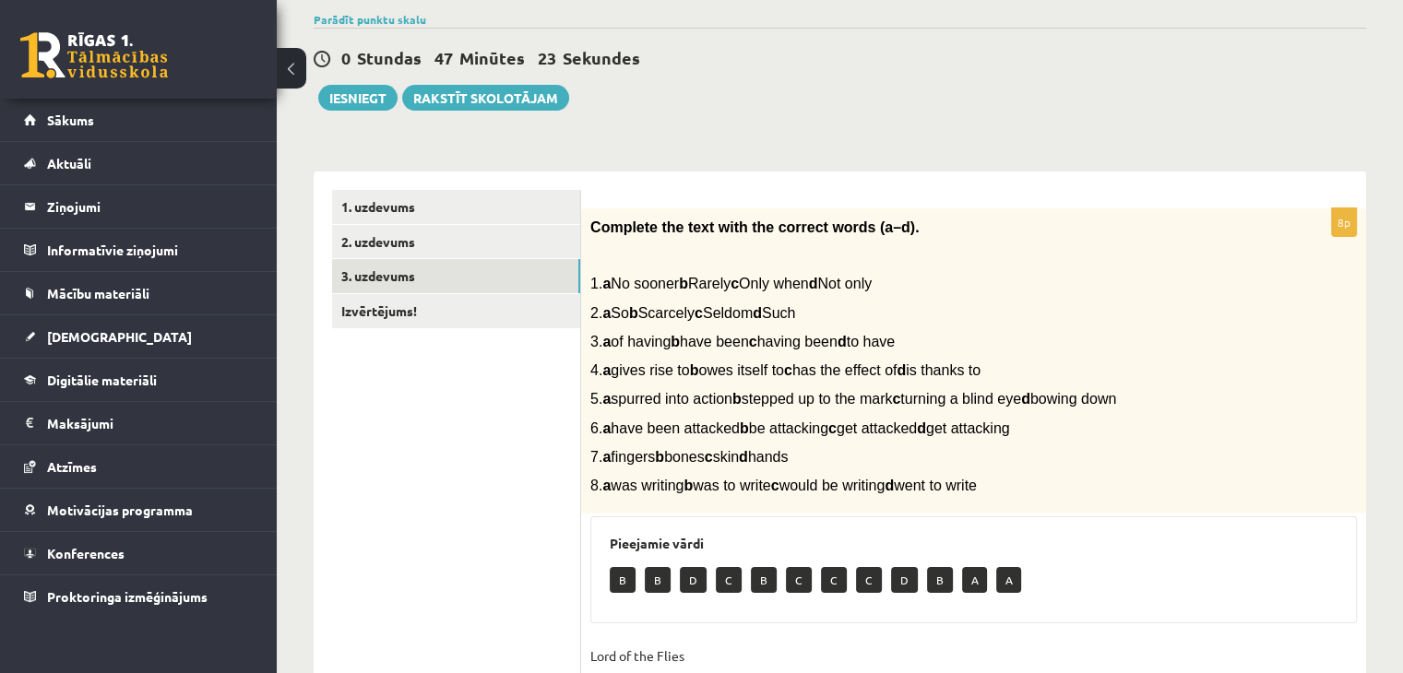
scroll to position [118, 0]
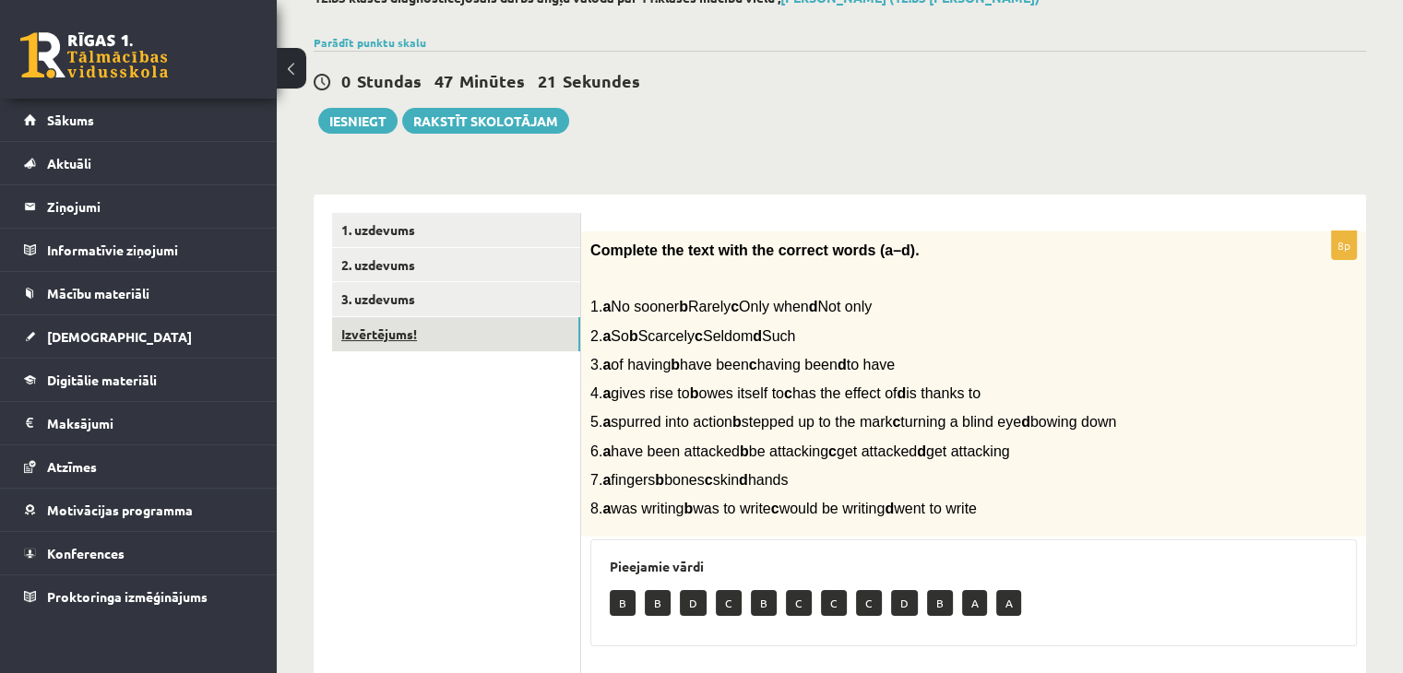
click at [417, 343] on link "Izvērtējums!" at bounding box center [456, 334] width 248 height 34
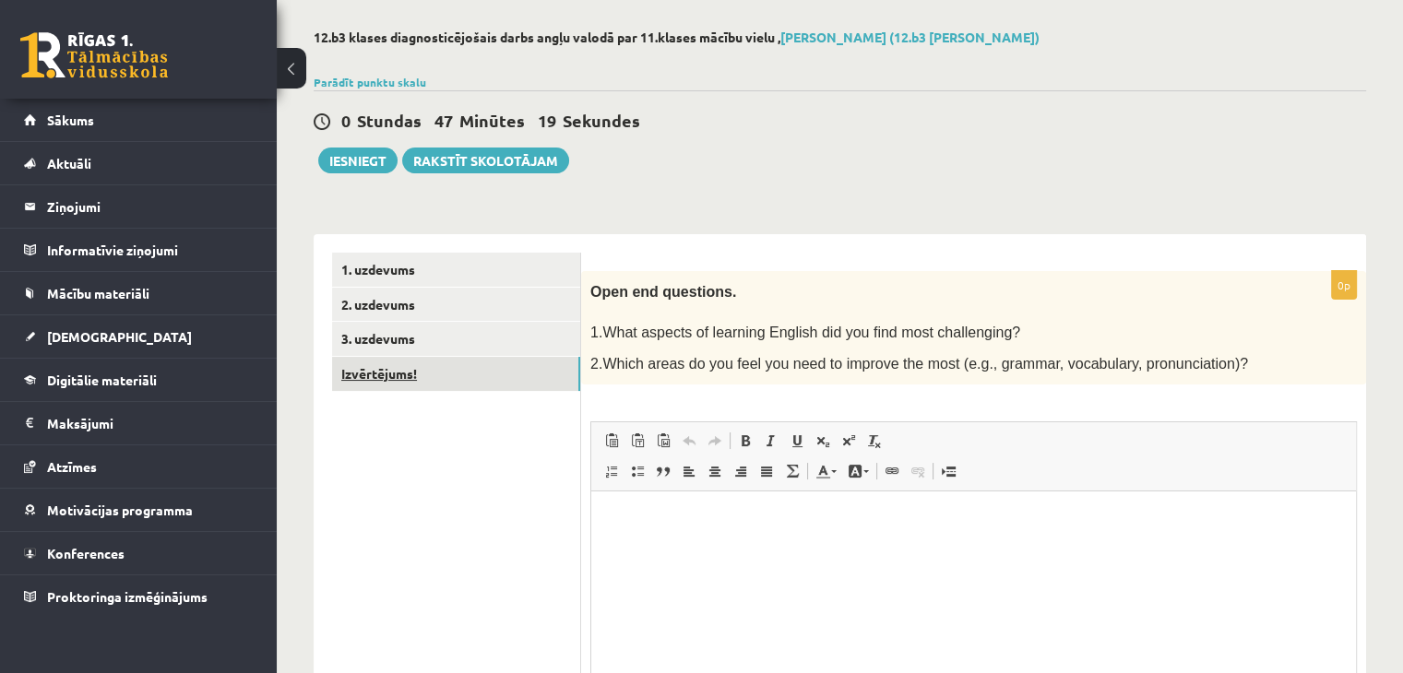
scroll to position [0, 0]
click at [667, 548] on html at bounding box center [973, 520] width 764 height 56
click at [630, 515] on p "**" at bounding box center [974, 519] width 728 height 19
click at [641, 552] on p "**" at bounding box center [974, 550] width 728 height 19
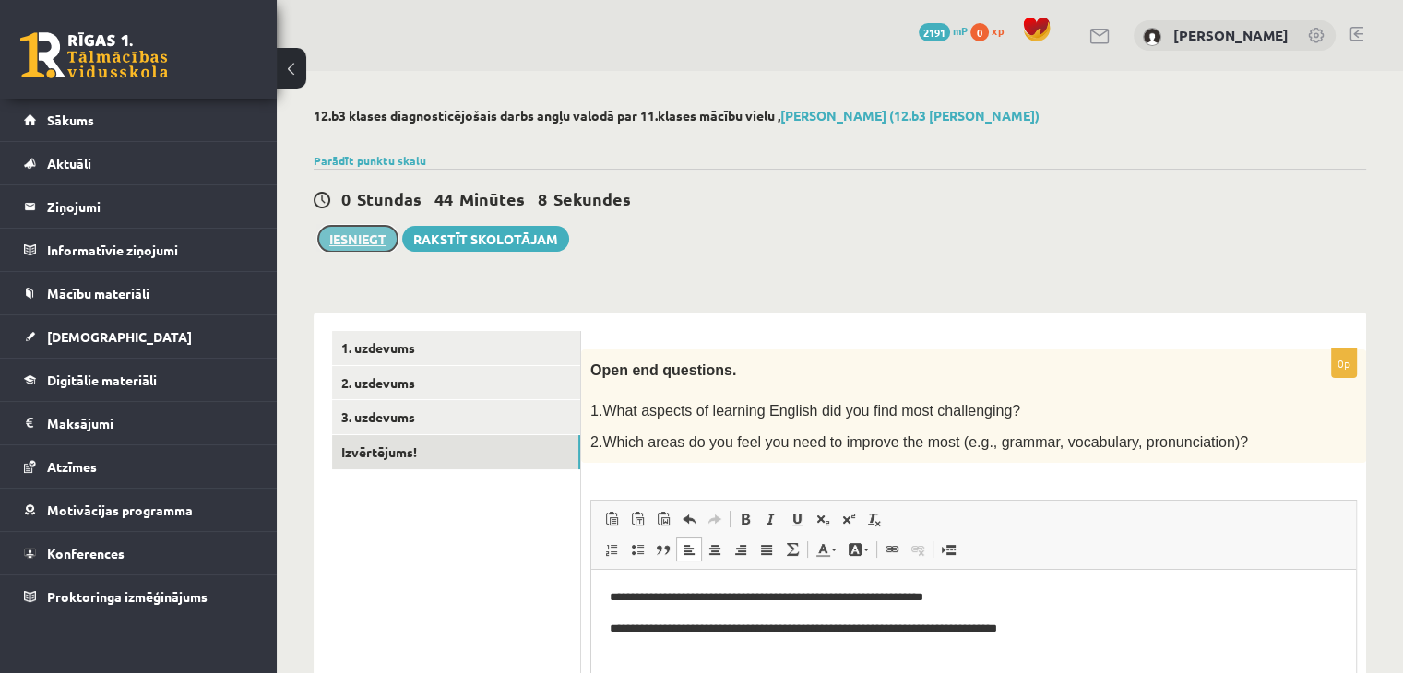
click at [356, 243] on button "Iesniegt" at bounding box center [357, 239] width 79 height 26
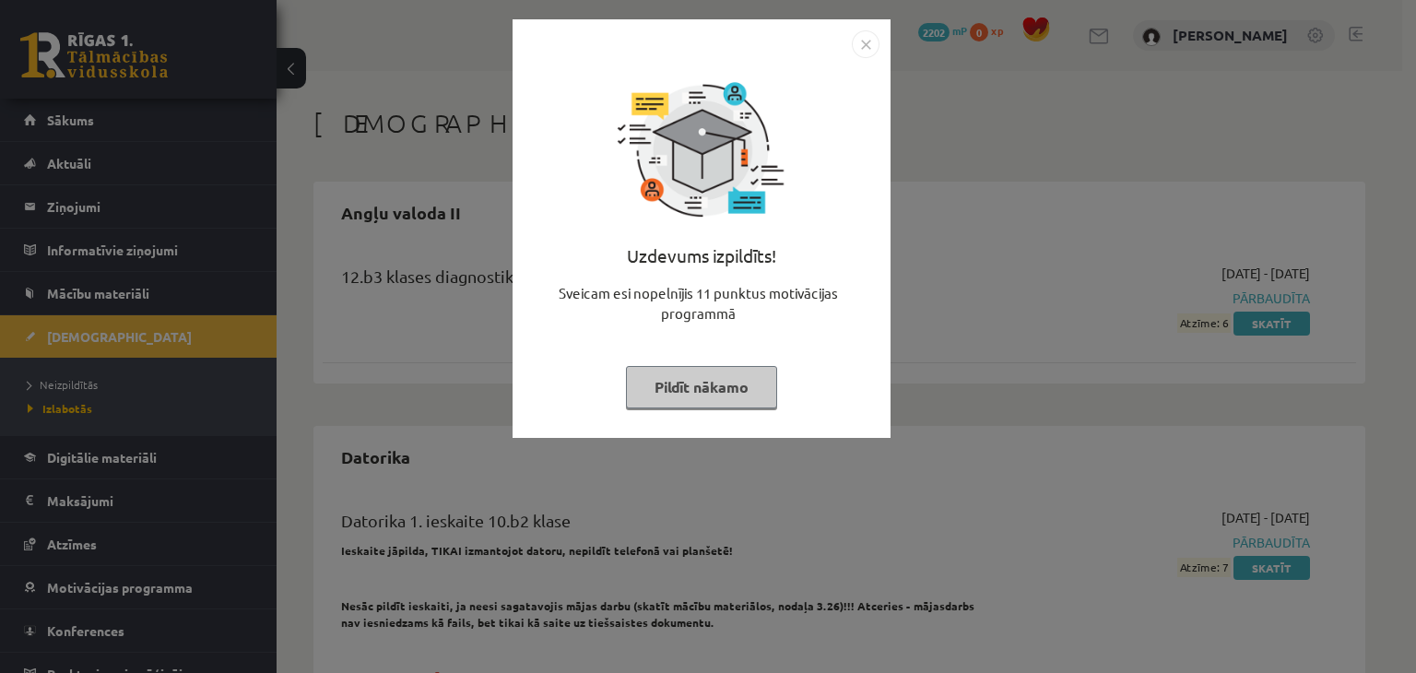
click at [675, 385] on button "Pildīt nākamo" at bounding box center [701, 387] width 151 height 42
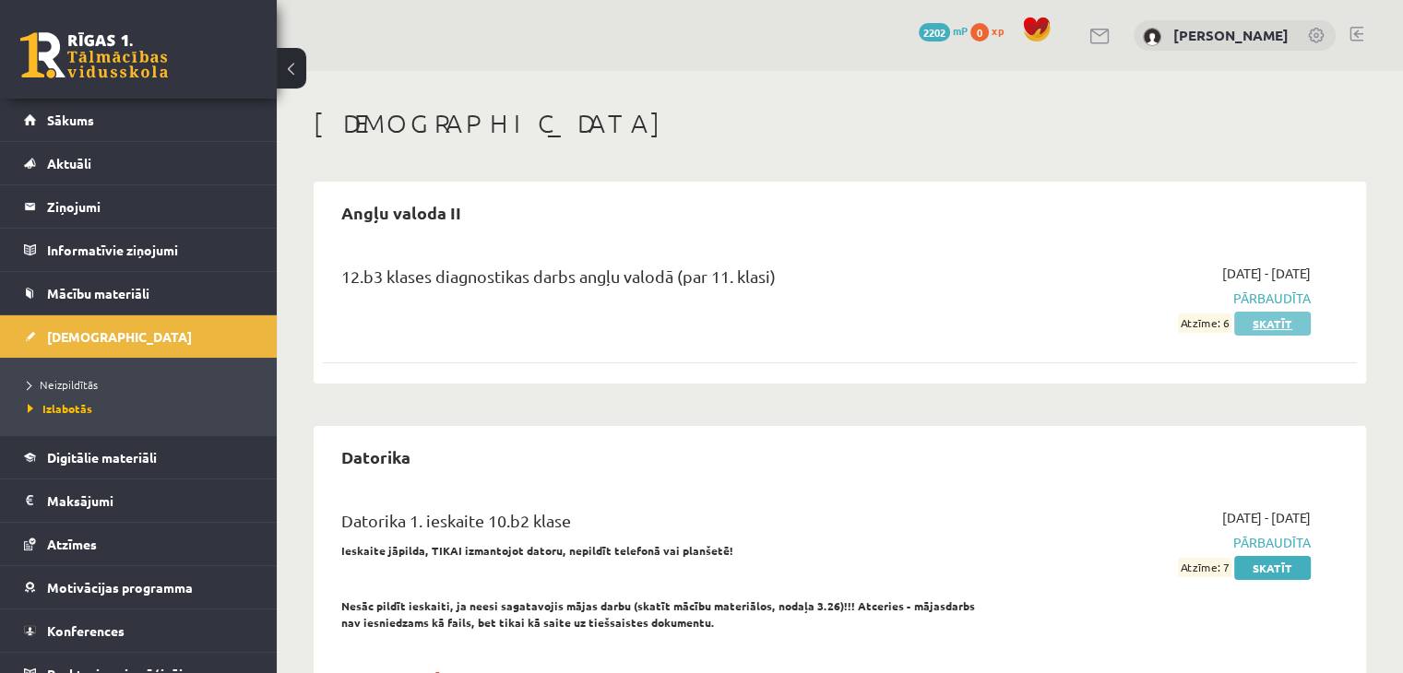
click at [1259, 319] on link "Skatīt" at bounding box center [1272, 324] width 77 height 24
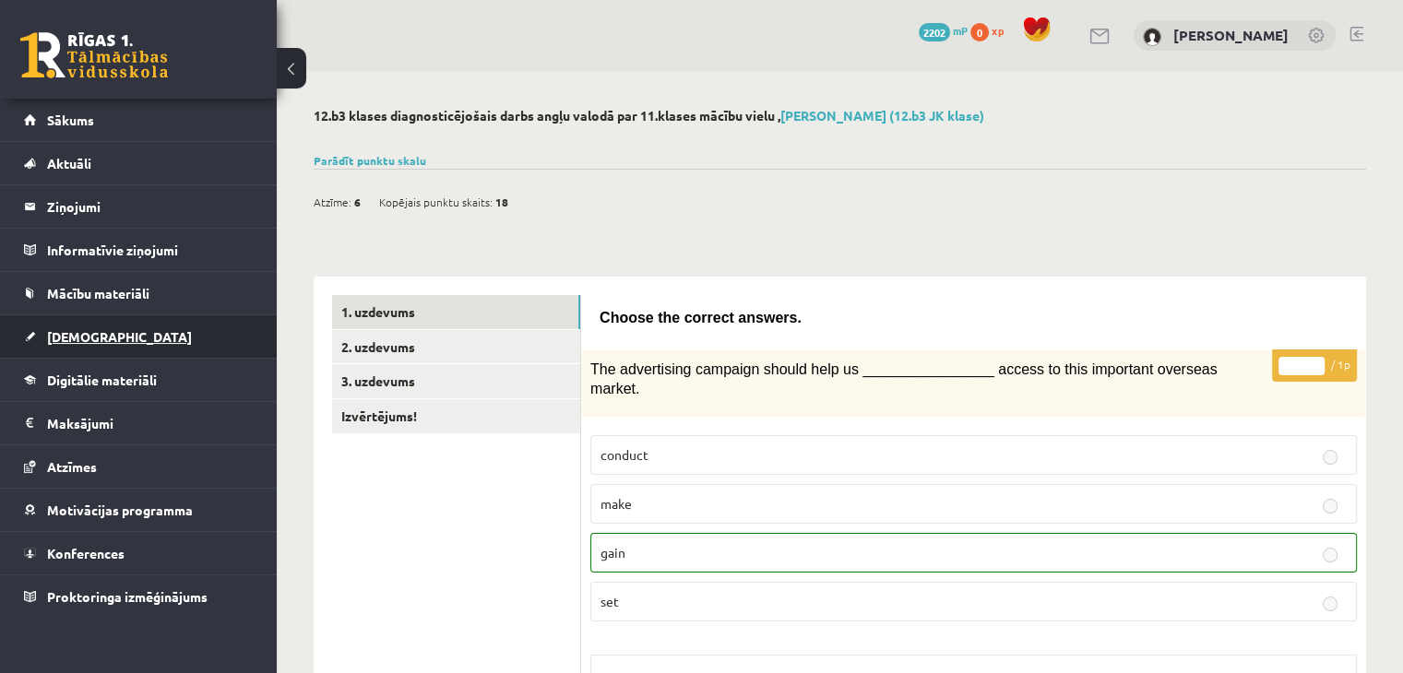
click at [103, 328] on link "[DEMOGRAPHIC_DATA]" at bounding box center [139, 336] width 230 height 42
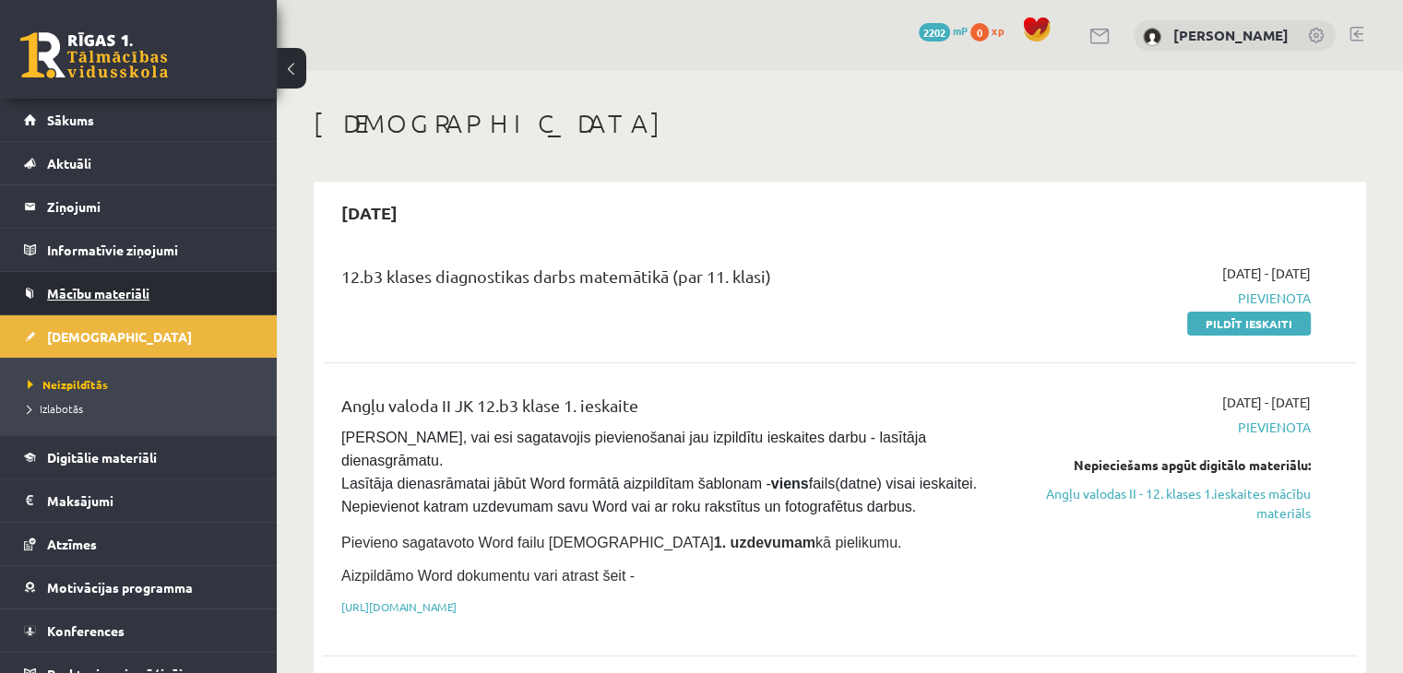
click at [102, 282] on link "Mācību materiāli" at bounding box center [139, 293] width 230 height 42
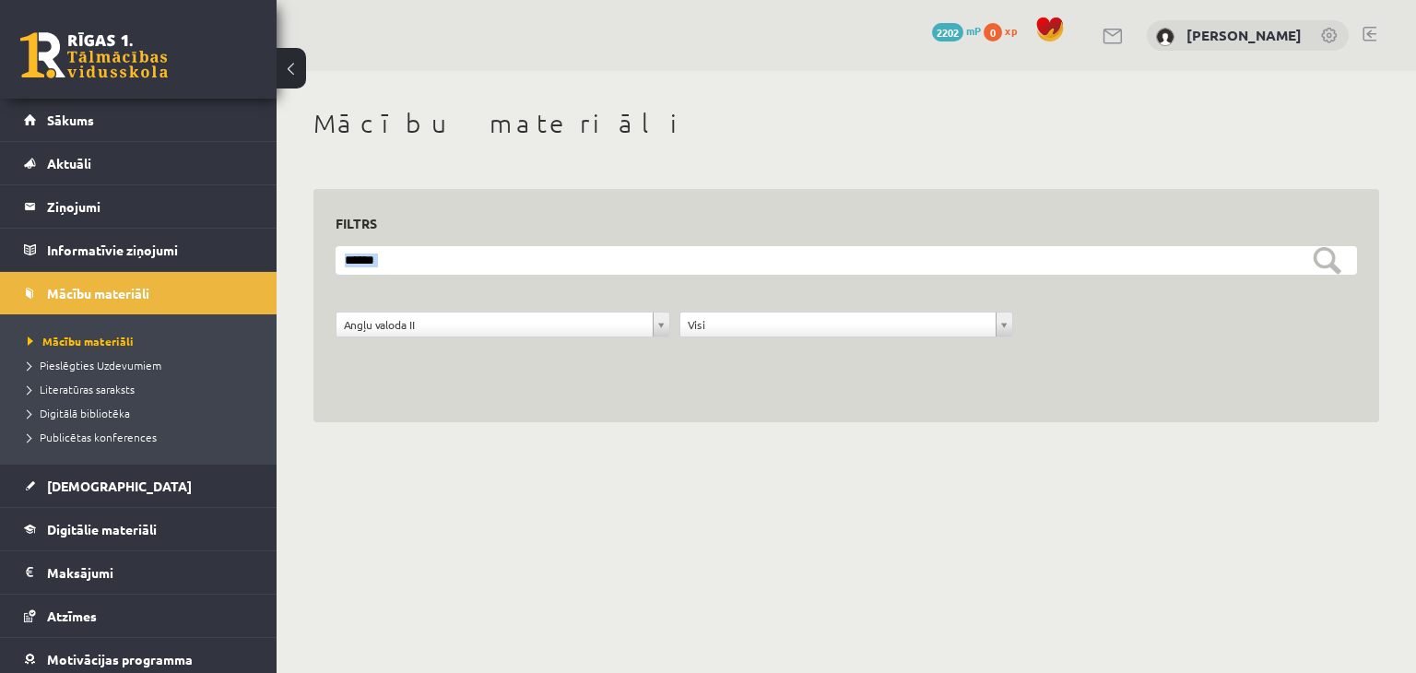
drag, startPoint x: 1366, startPoint y: 228, endPoint x: 1375, endPoint y: 419, distance: 191.1
click at [1375, 419] on div "**********" at bounding box center [847, 306] width 1066 height 234
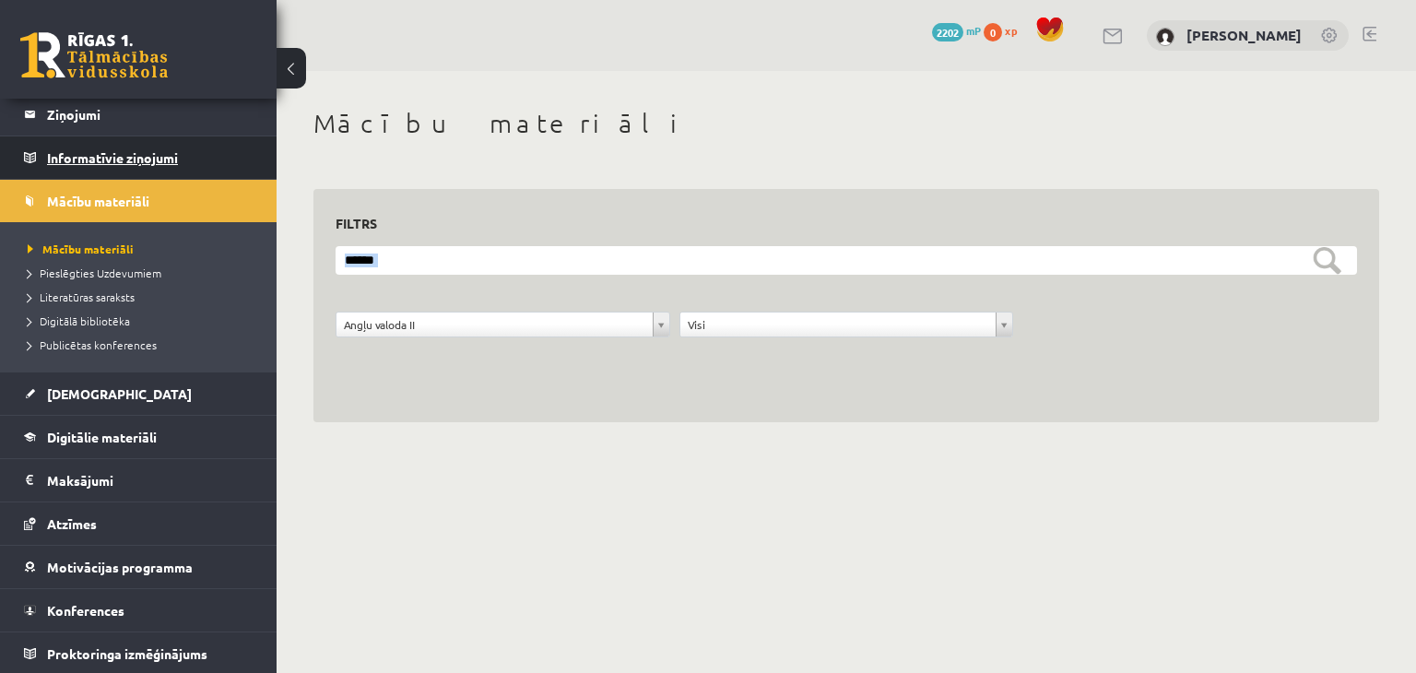
click at [66, 169] on legend "Informatīvie ziņojumi 0" at bounding box center [150, 157] width 207 height 42
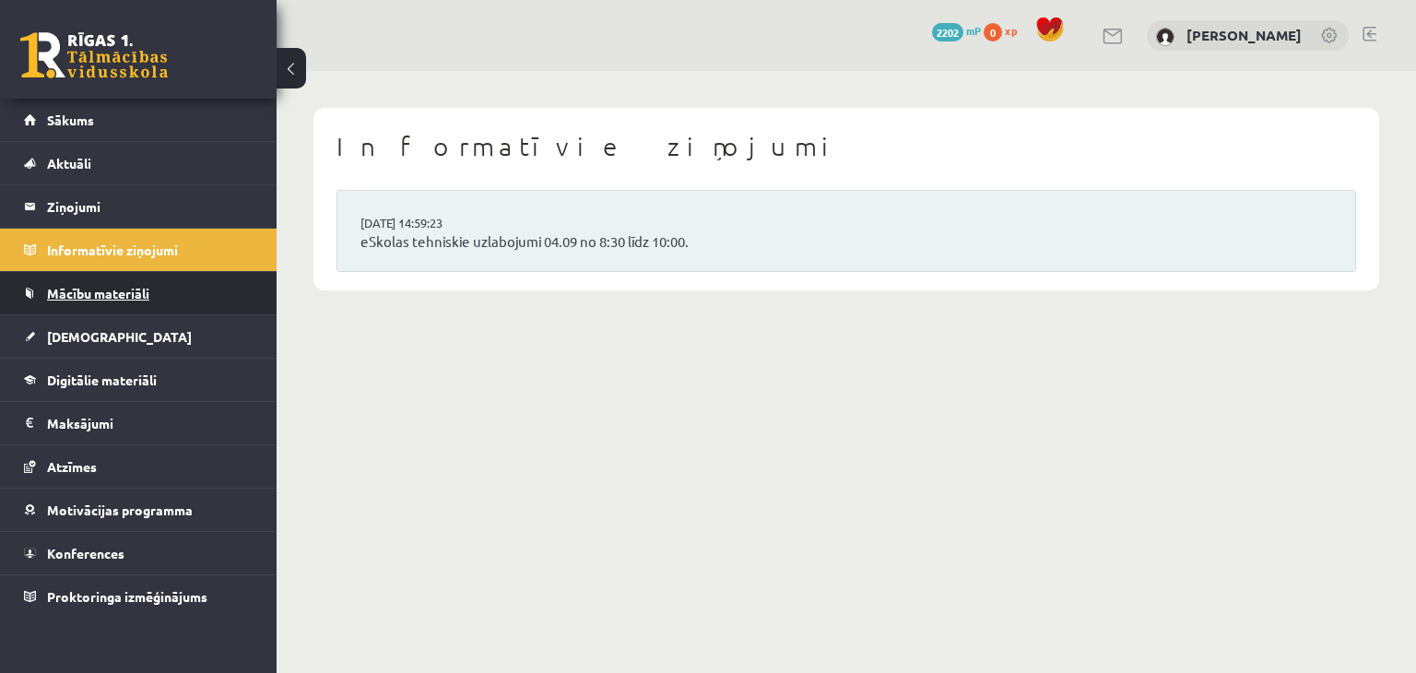
click at [79, 295] on span "Mācību materiāli" at bounding box center [98, 293] width 102 height 17
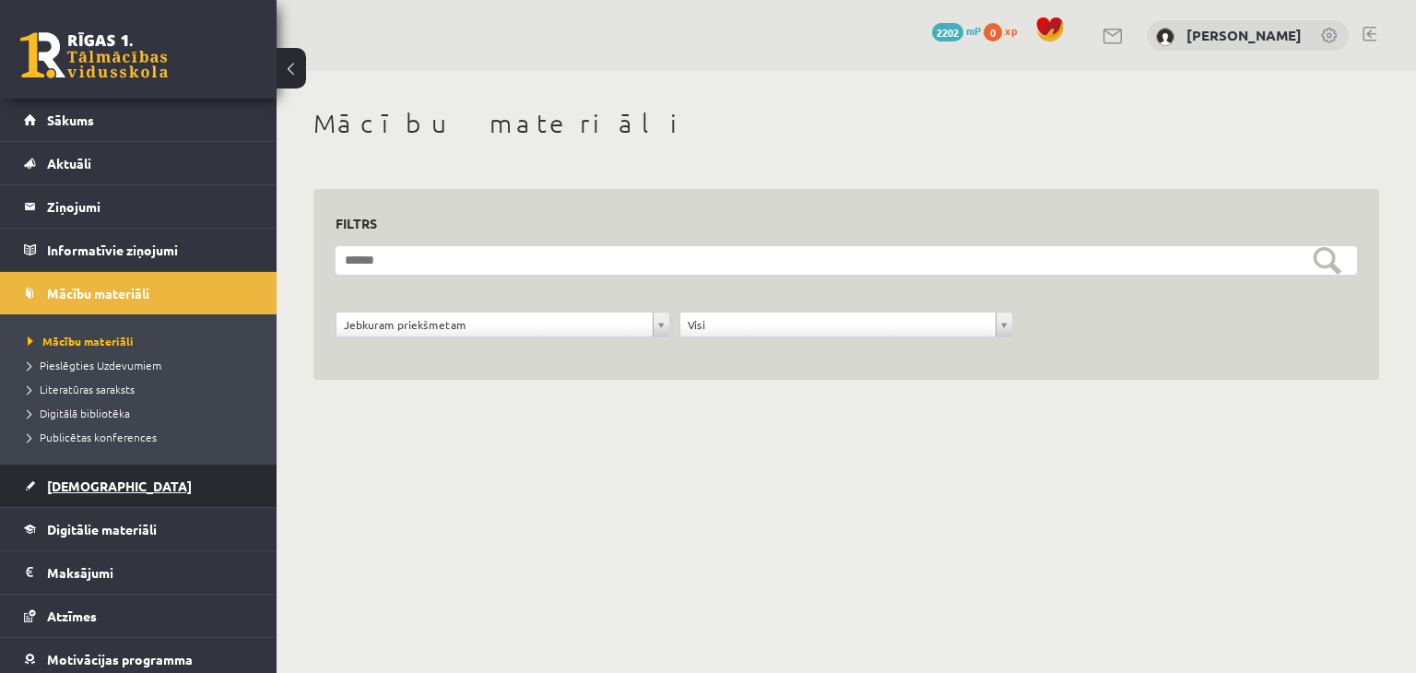
click at [73, 492] on span "[DEMOGRAPHIC_DATA]" at bounding box center [119, 486] width 145 height 17
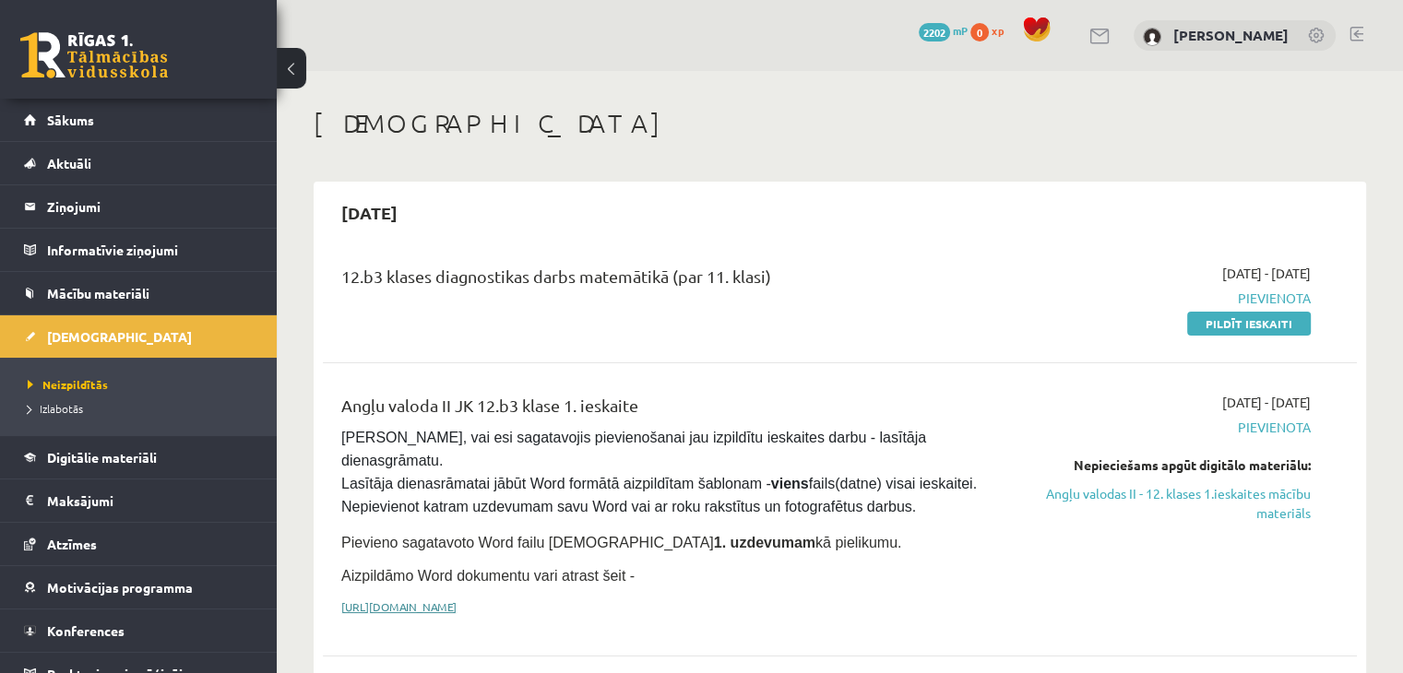
click at [456, 599] on link "[URL][DOMAIN_NAME]" at bounding box center [398, 606] width 115 height 15
click at [1360, 30] on link at bounding box center [1356, 34] width 14 height 15
